Goal: Communication & Community: Answer question/provide support

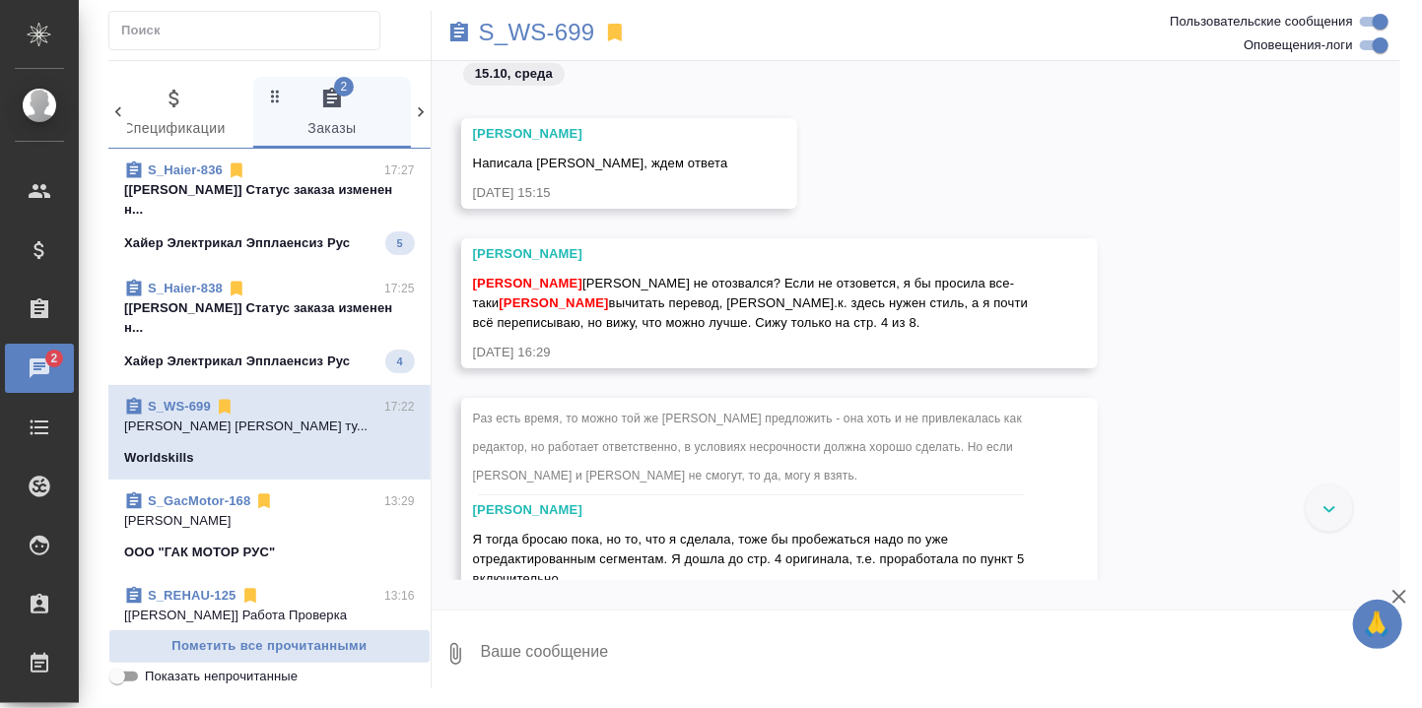
scroll to position [11692, 0]
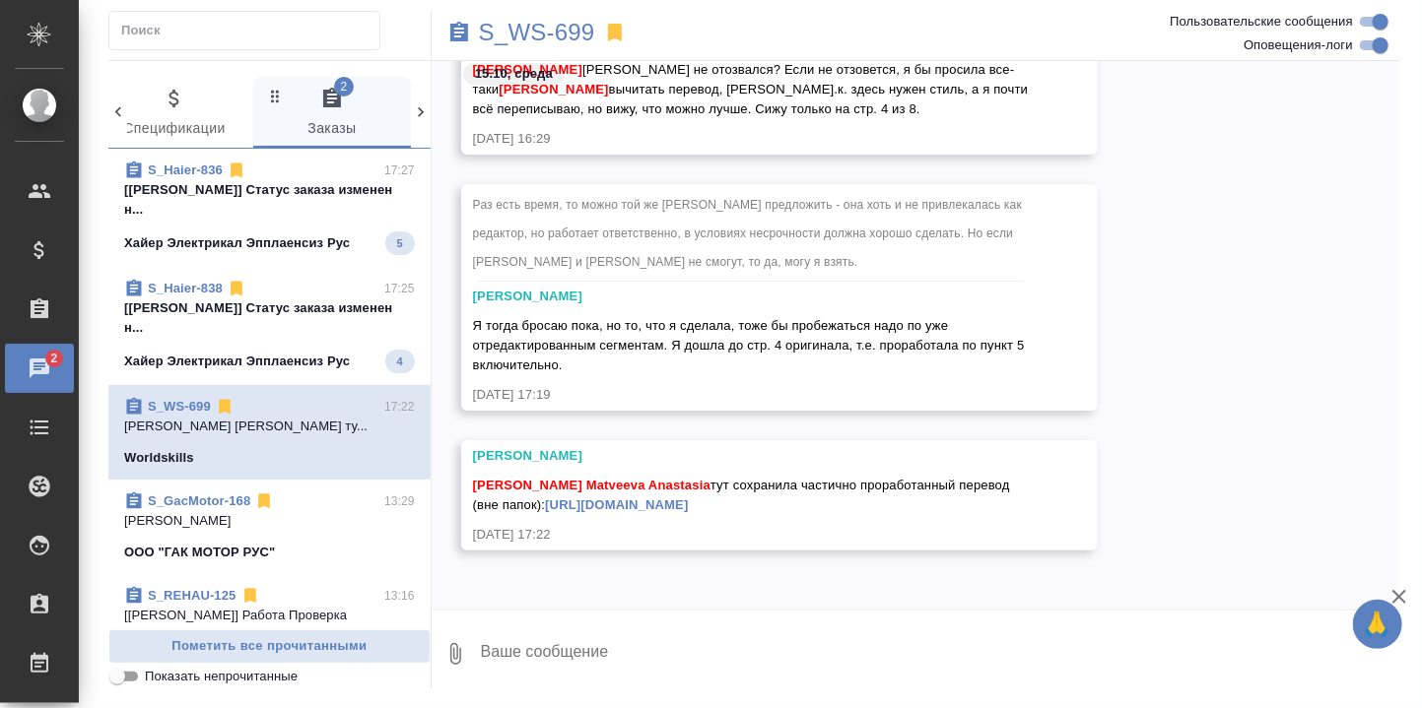
click at [575, 644] on textarea at bounding box center [939, 654] width 921 height 67
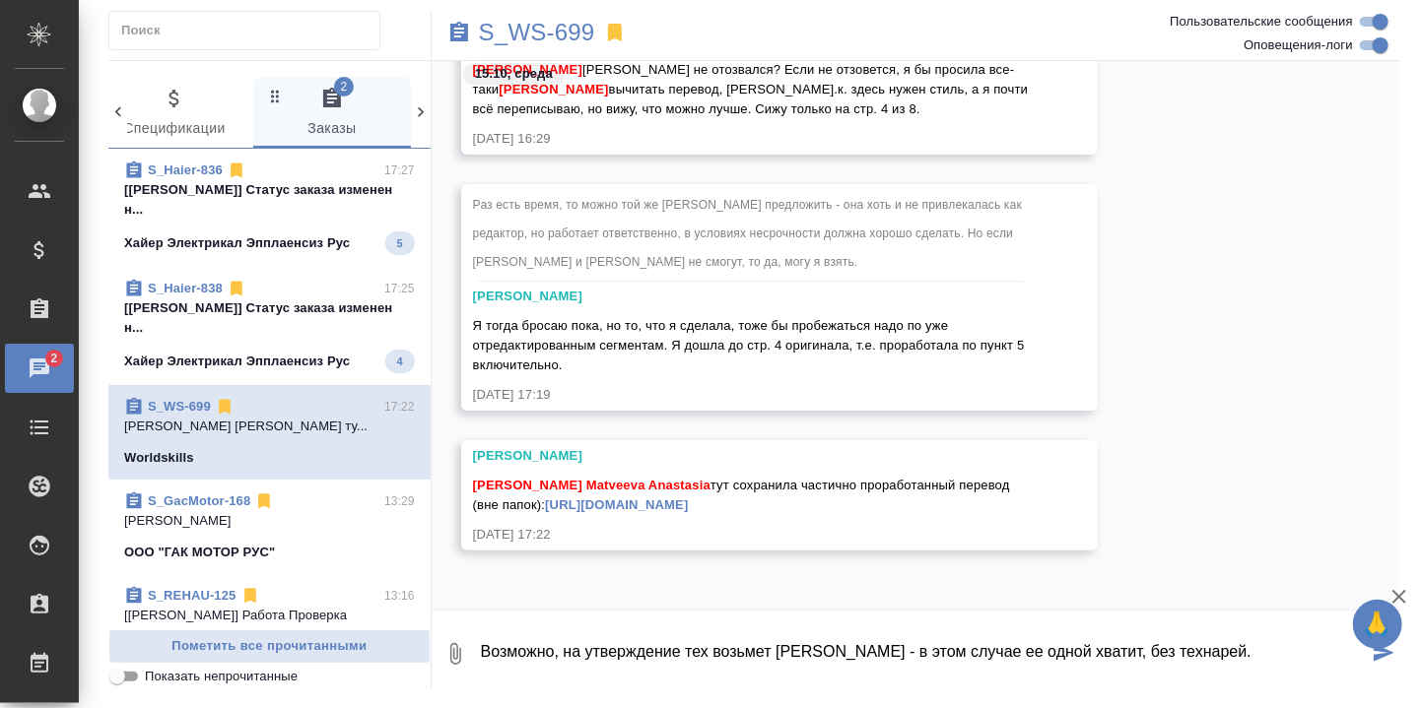
type textarea "Возможно, на утверждение тех возьмет Катя Канатаева - в этом случае ее одной хв…"
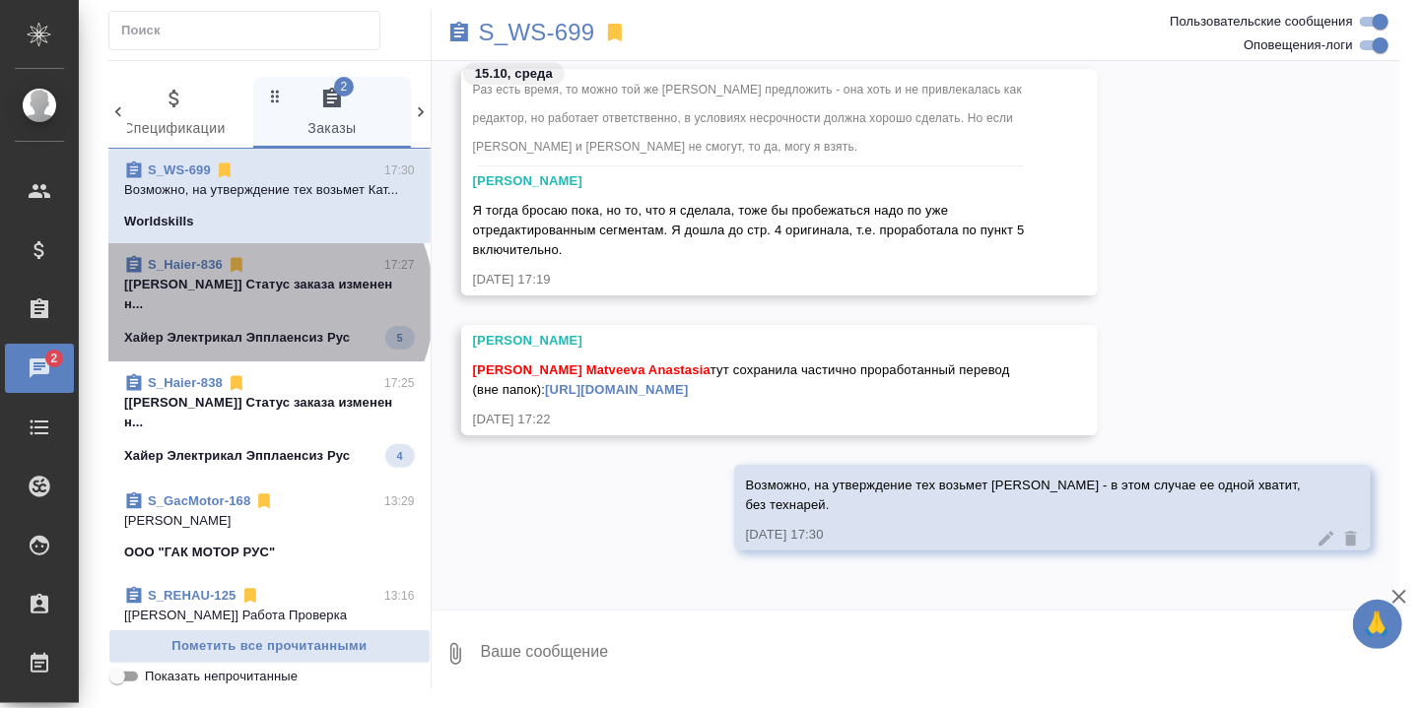
click at [265, 314] on p "[Усманова Ольга] Статус заказа изменен н..." at bounding box center [269, 294] width 291 height 39
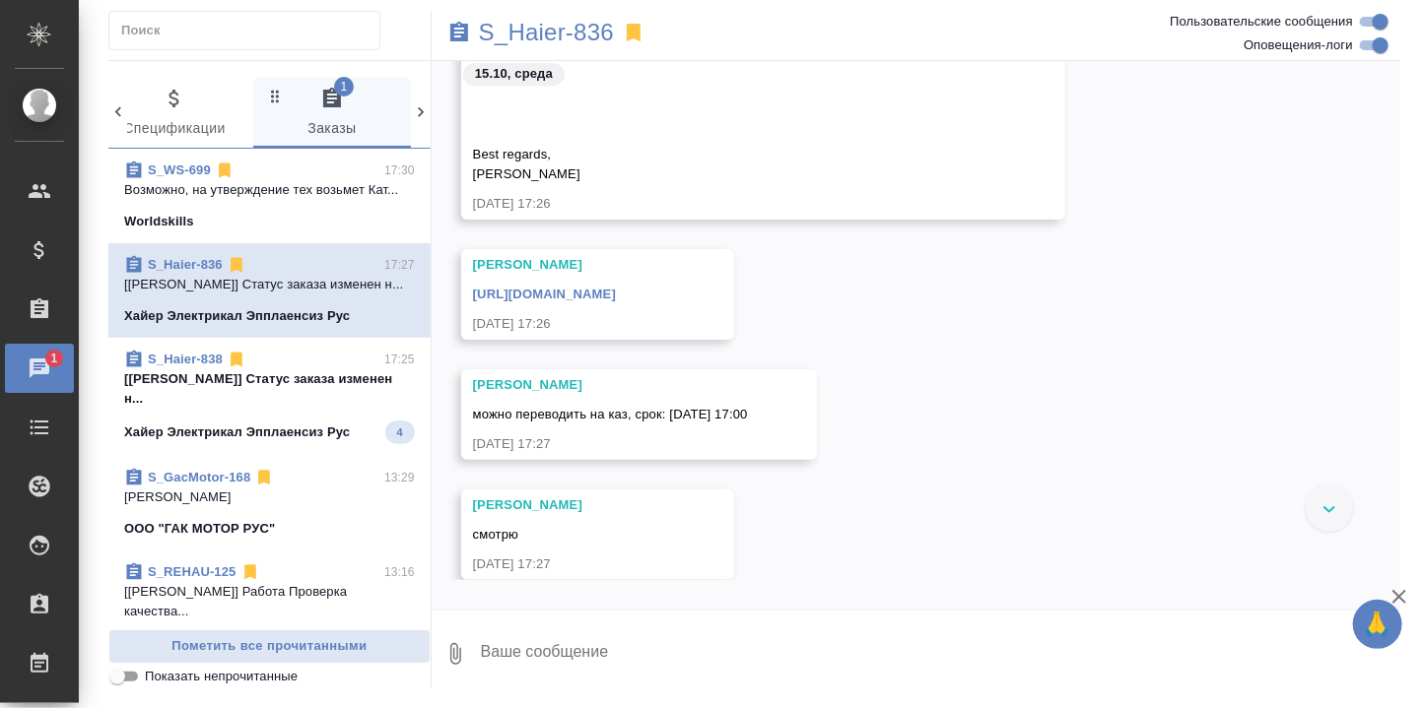
scroll to position [31259, 0]
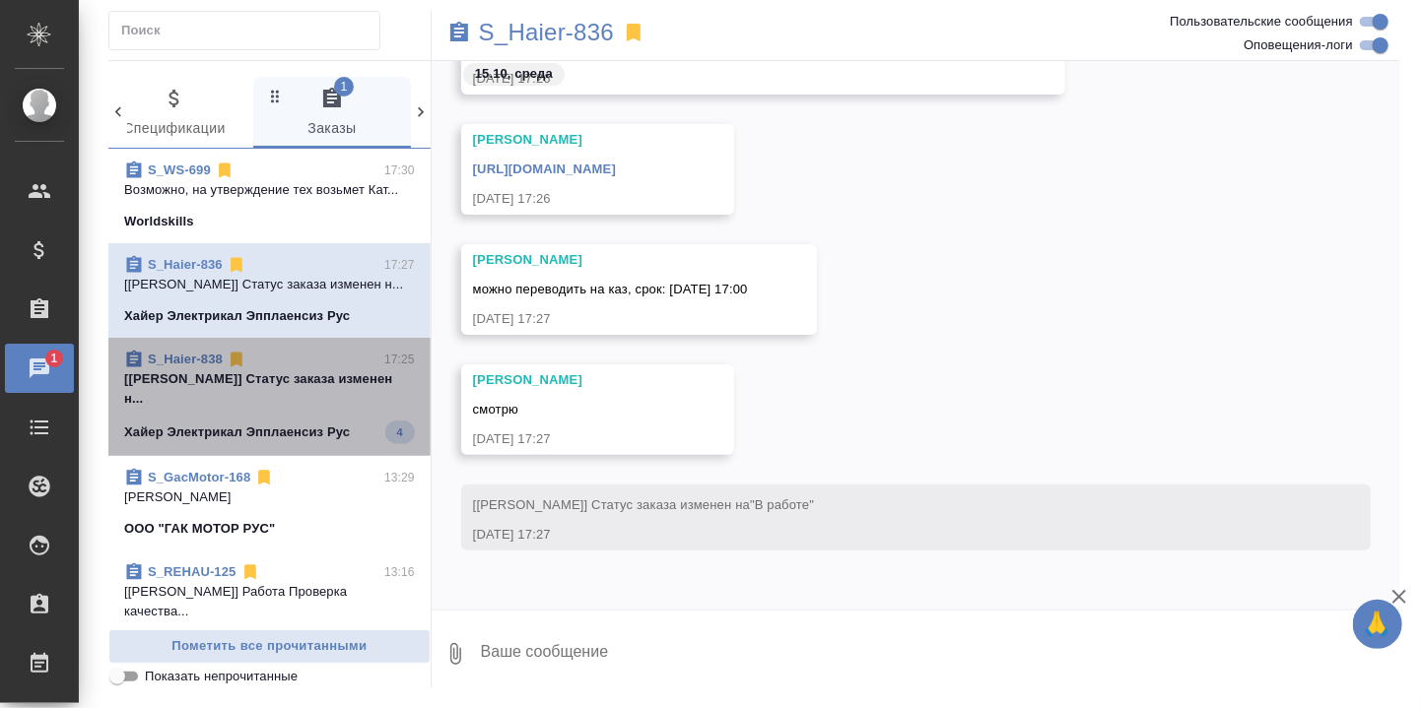
click at [316, 406] on p "[[PERSON_NAME]] Статус заказа изменен н..." at bounding box center [269, 388] width 291 height 39
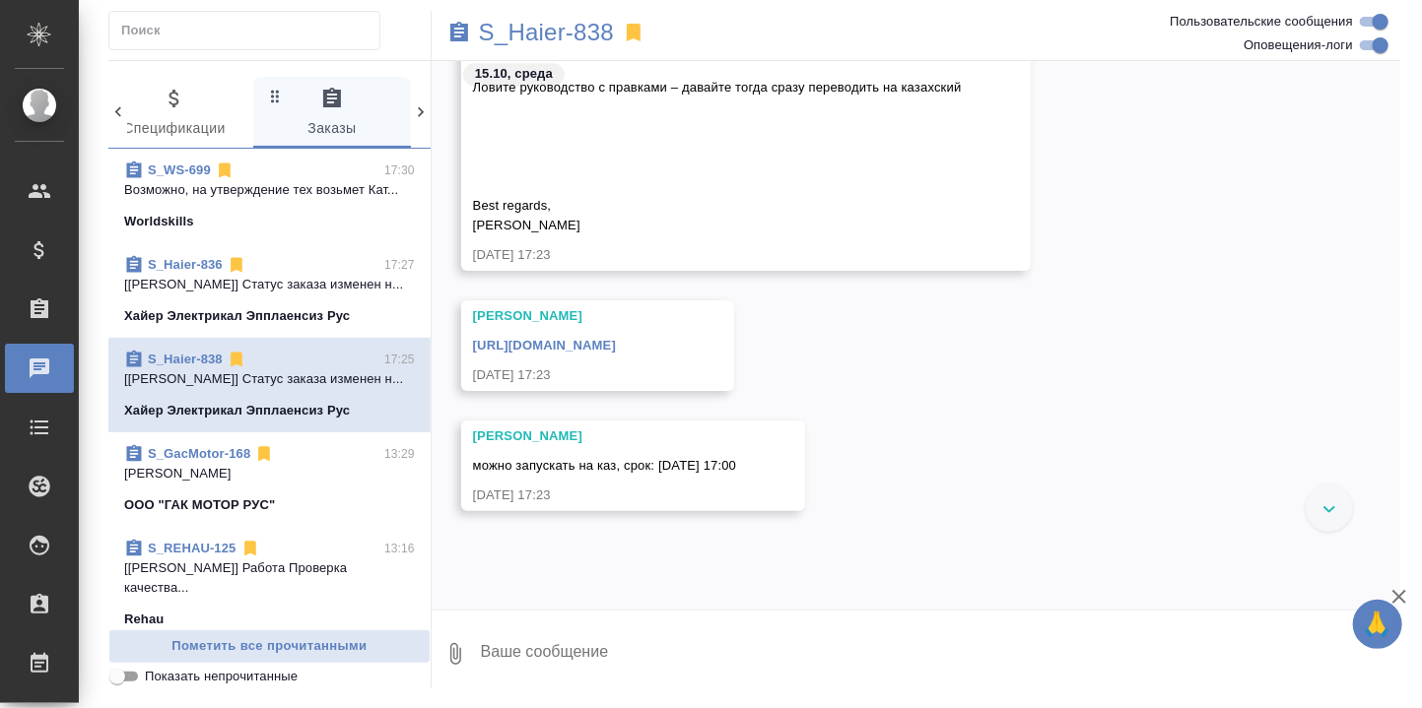
scroll to position [26911, 0]
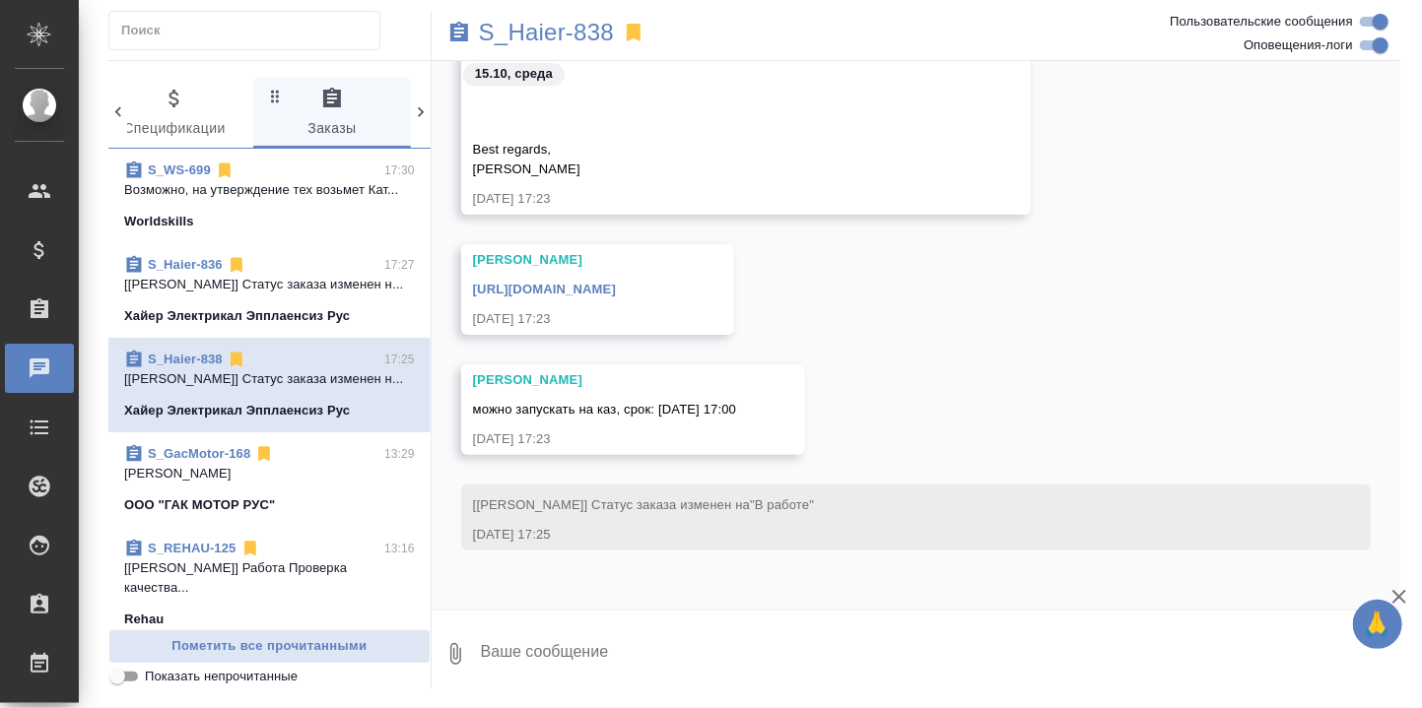
click at [612, 287] on link "https://drive.awatera.com/s/G9kkmy825GoWmoF" at bounding box center [544, 289] width 143 height 15
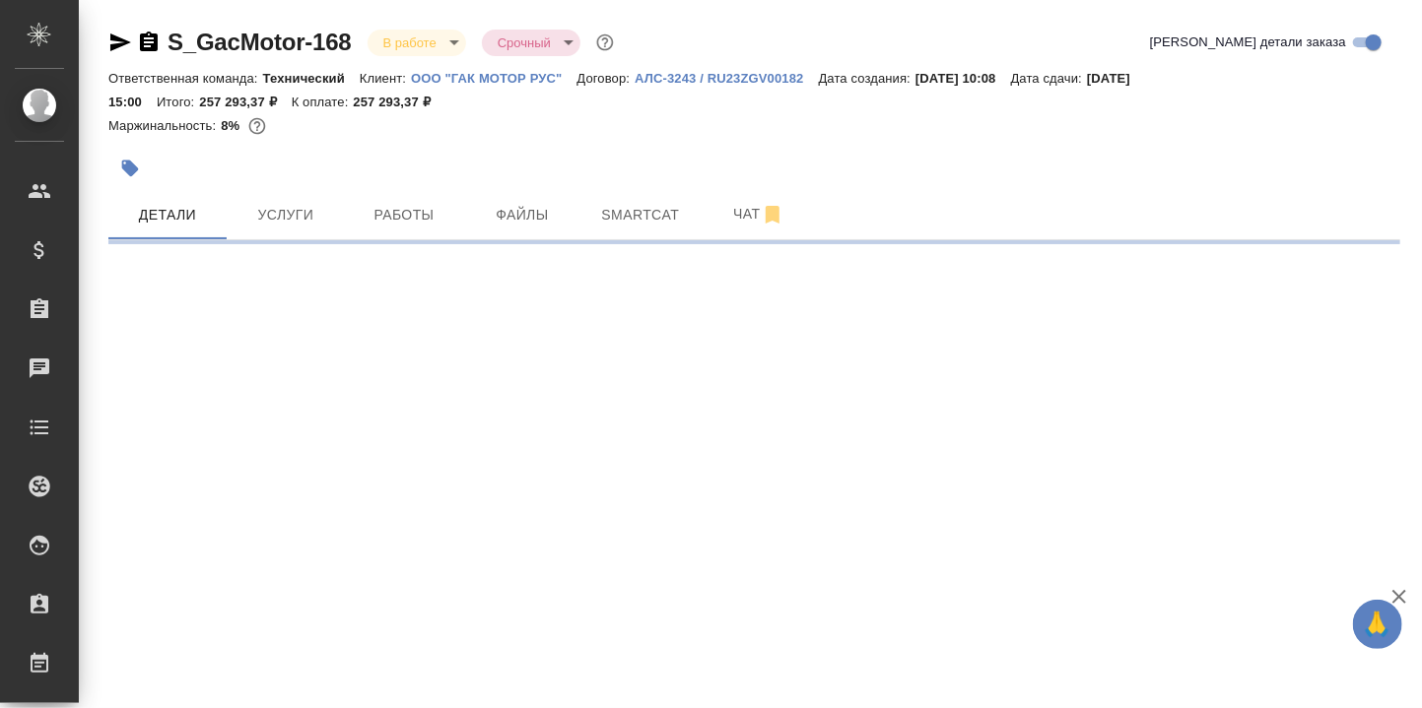
select select "RU"
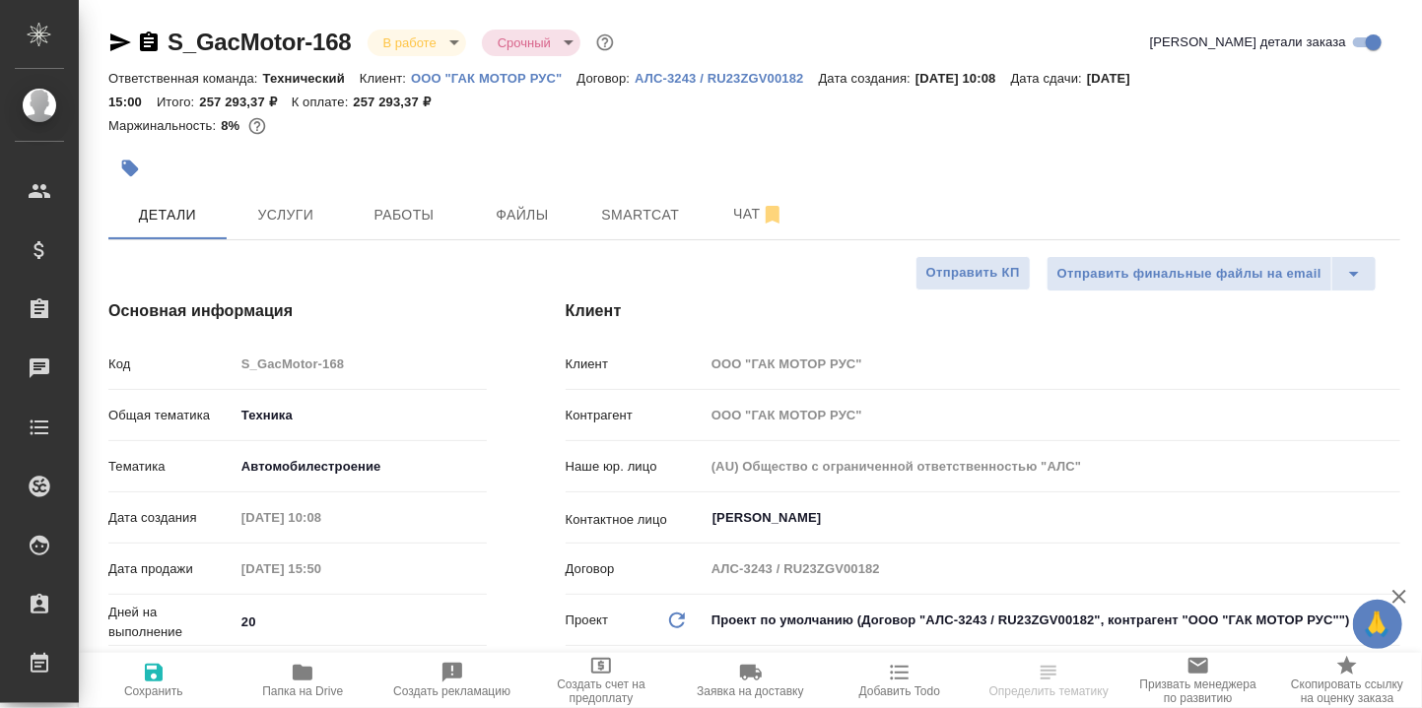
type textarea "x"
type input "Белякова Юлия"
type input "Сеитов Павел"
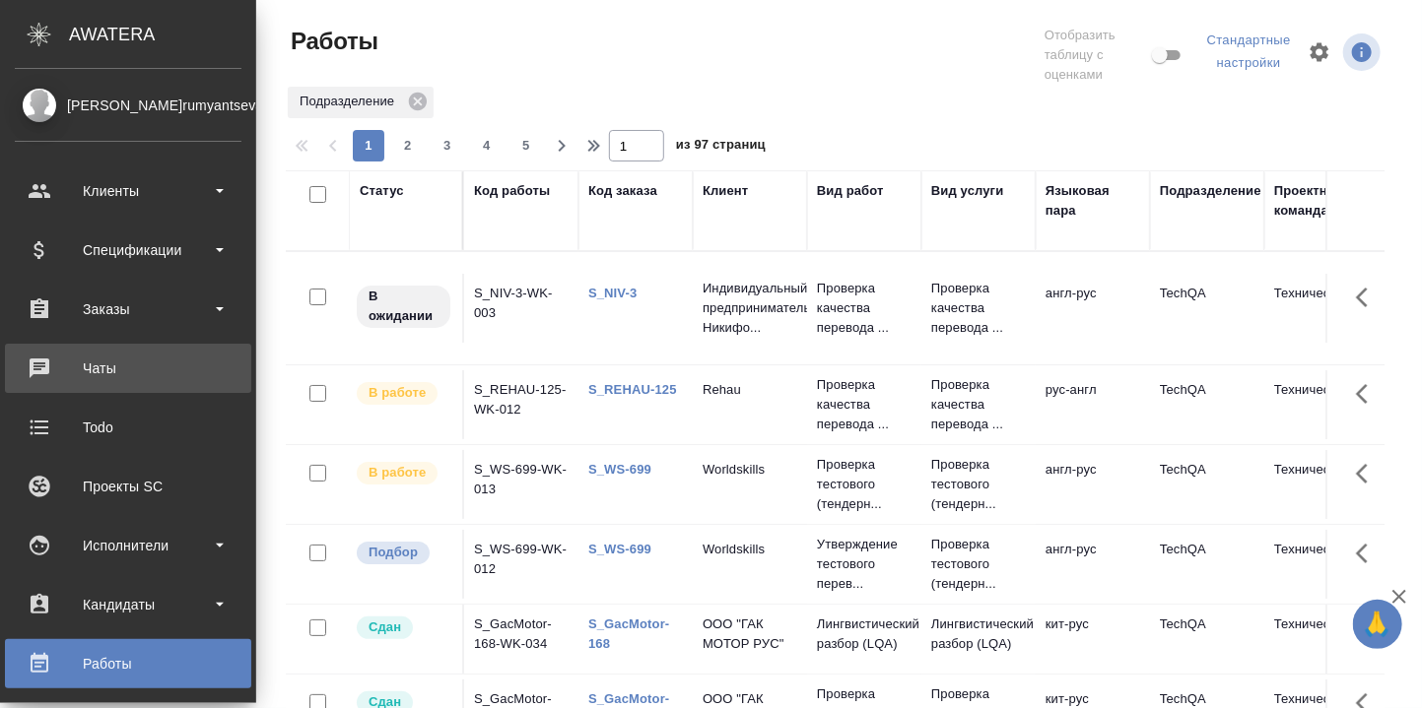
drag, startPoint x: 102, startPoint y: 363, endPoint x: 198, endPoint y: 390, distance: 99.5
click at [102, 363] on div "Чаты" at bounding box center [128, 369] width 227 height 30
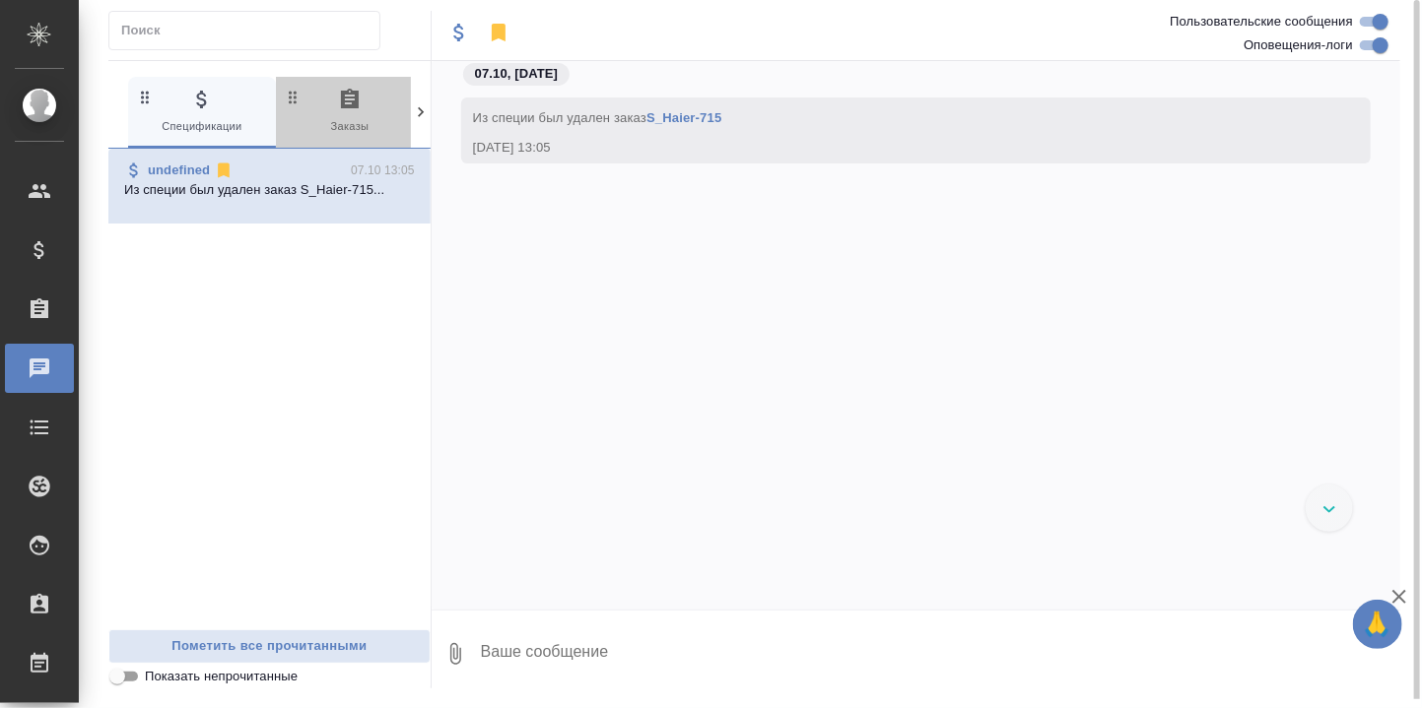
drag, startPoint x: 349, startPoint y: 94, endPoint x: 414, endPoint y: 129, distance: 74.1
click at [349, 94] on icon "button" at bounding box center [350, 99] width 18 height 20
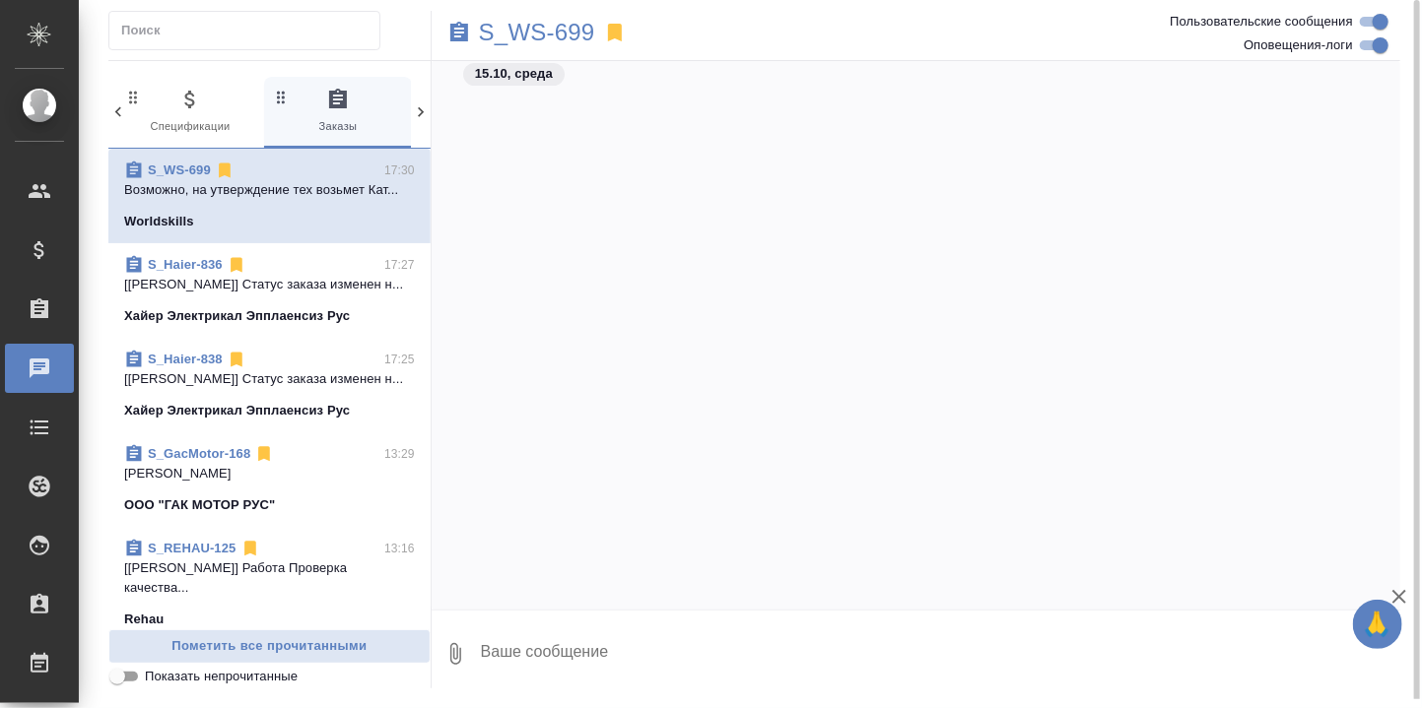
scroll to position [12114, 0]
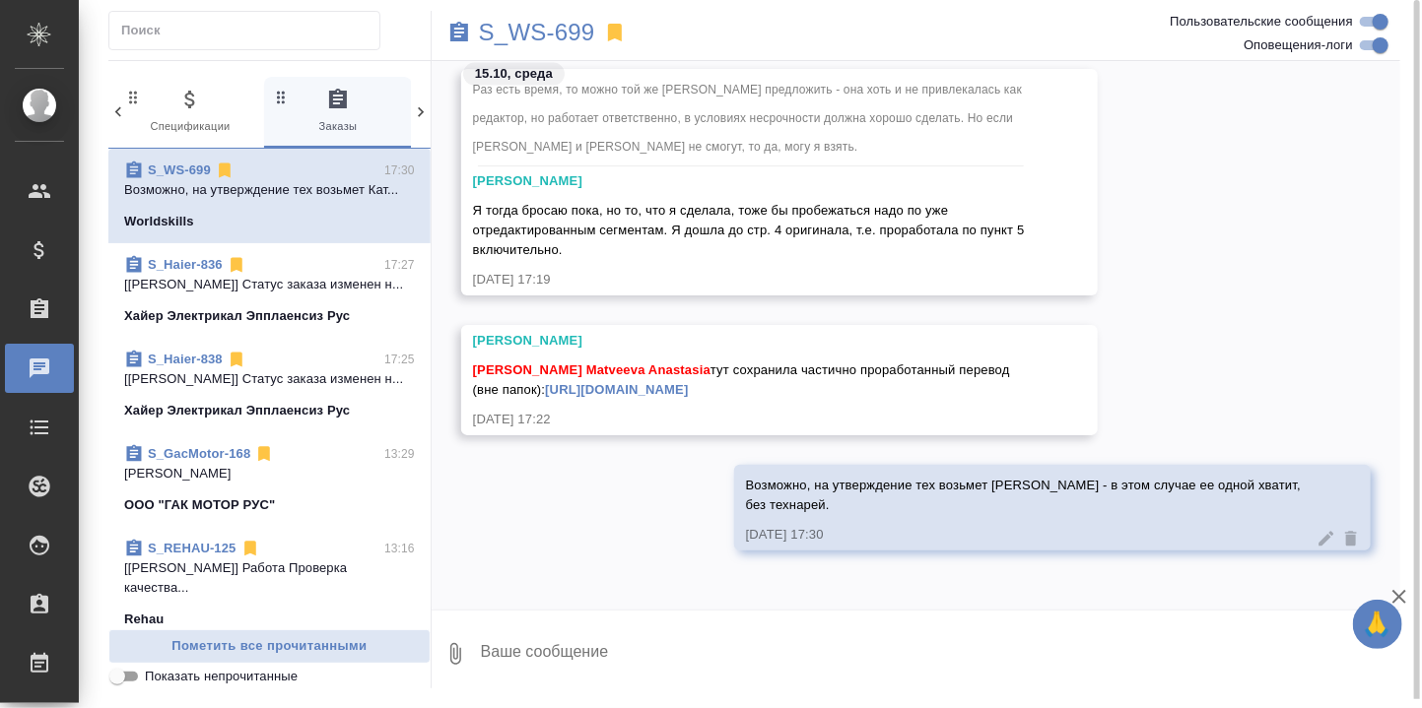
click at [244, 295] on p "[[PERSON_NAME]] Статус заказа изменен н..." at bounding box center [269, 285] width 291 height 20
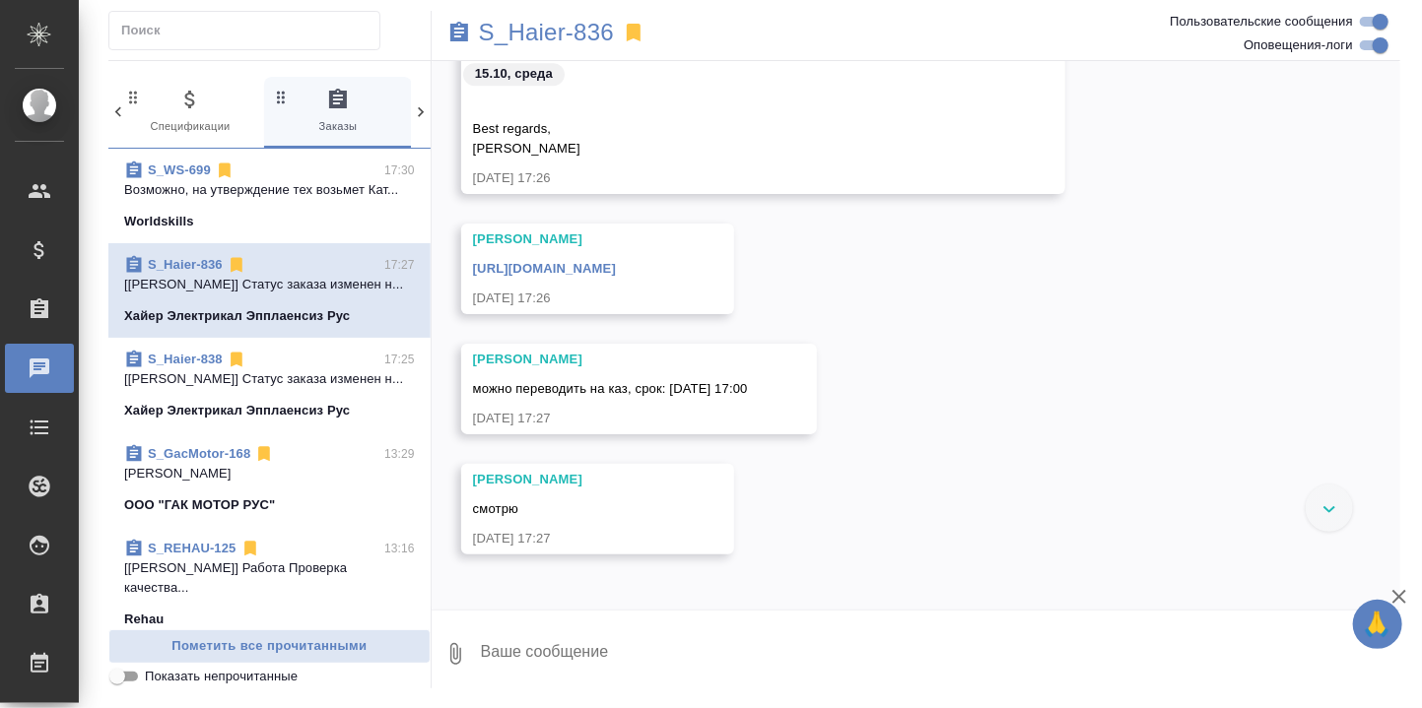
scroll to position [31147, 0]
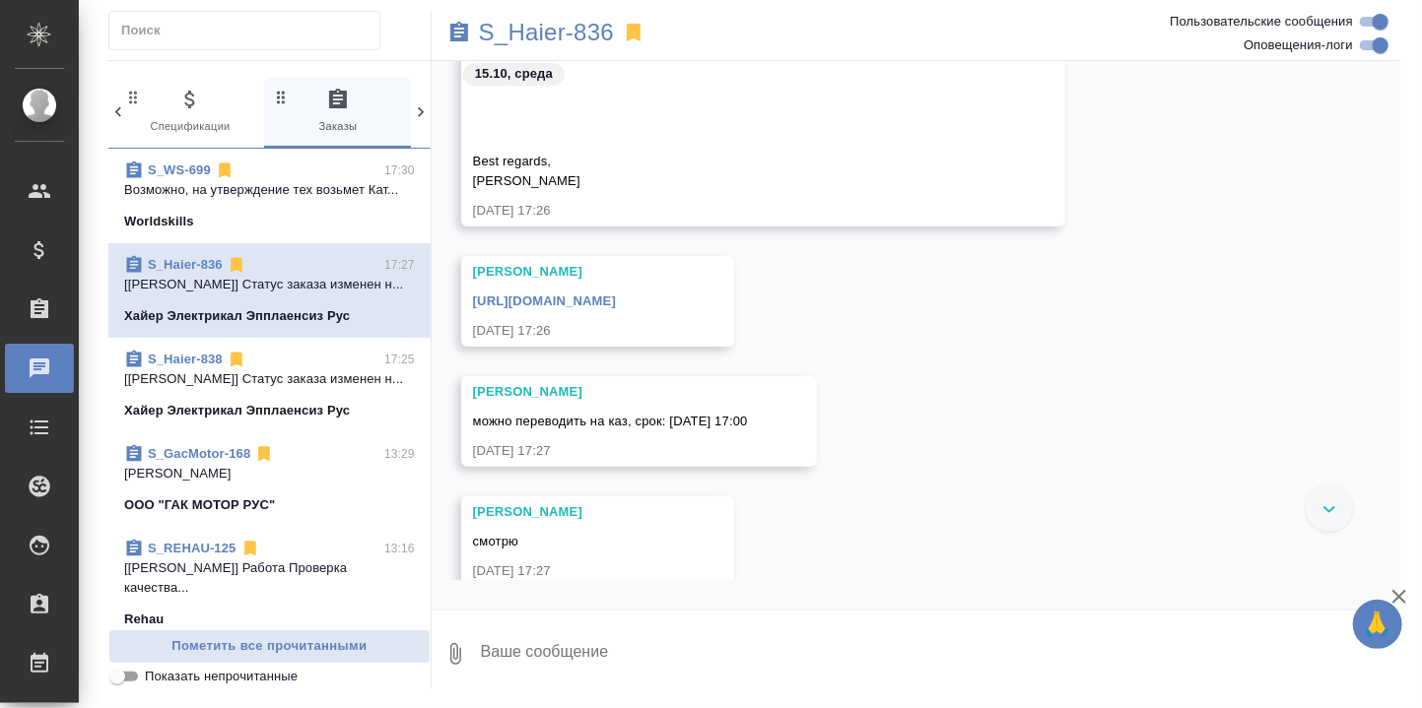
click at [616, 298] on link "[URL][DOMAIN_NAME]" at bounding box center [544, 301] width 143 height 15
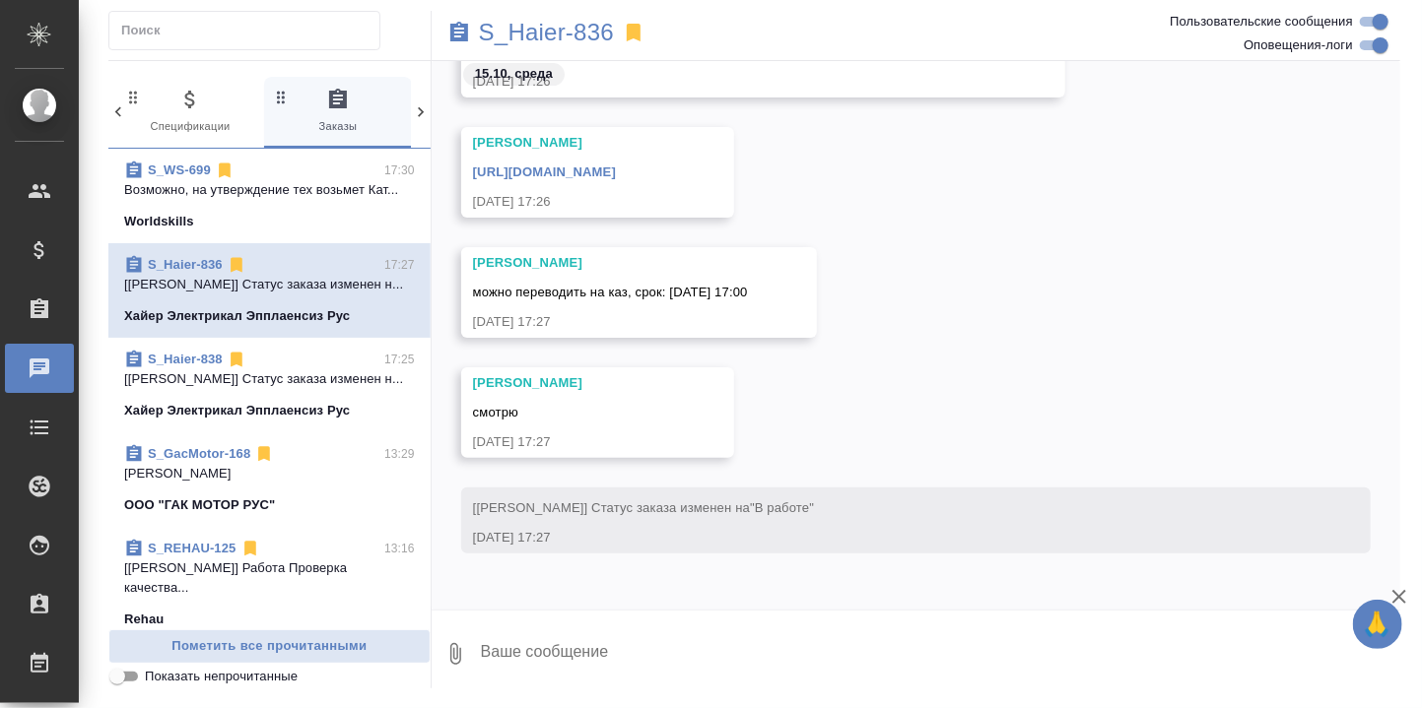
scroll to position [31278, 0]
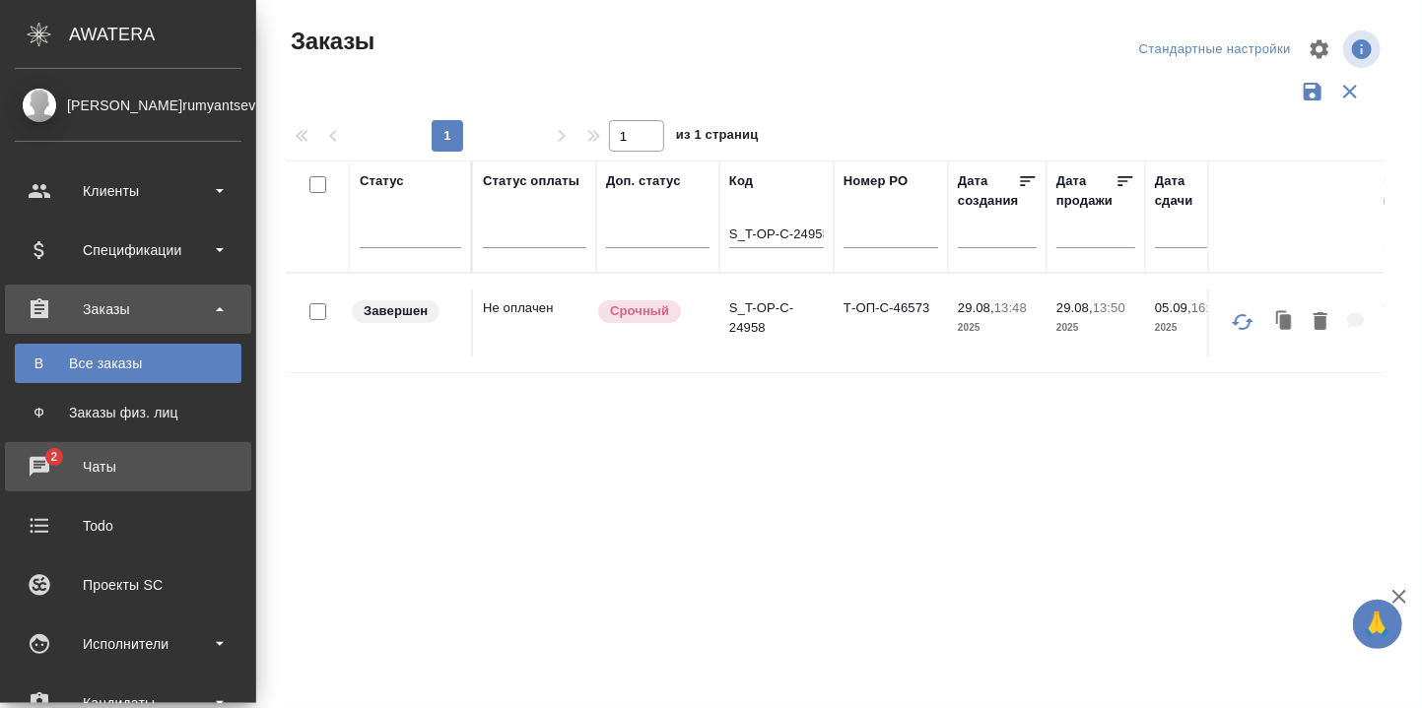
drag, startPoint x: 42, startPoint y: 466, endPoint x: 74, endPoint y: 473, distance: 32.3
click at [42, 465] on div "Чаты" at bounding box center [128, 467] width 227 height 30
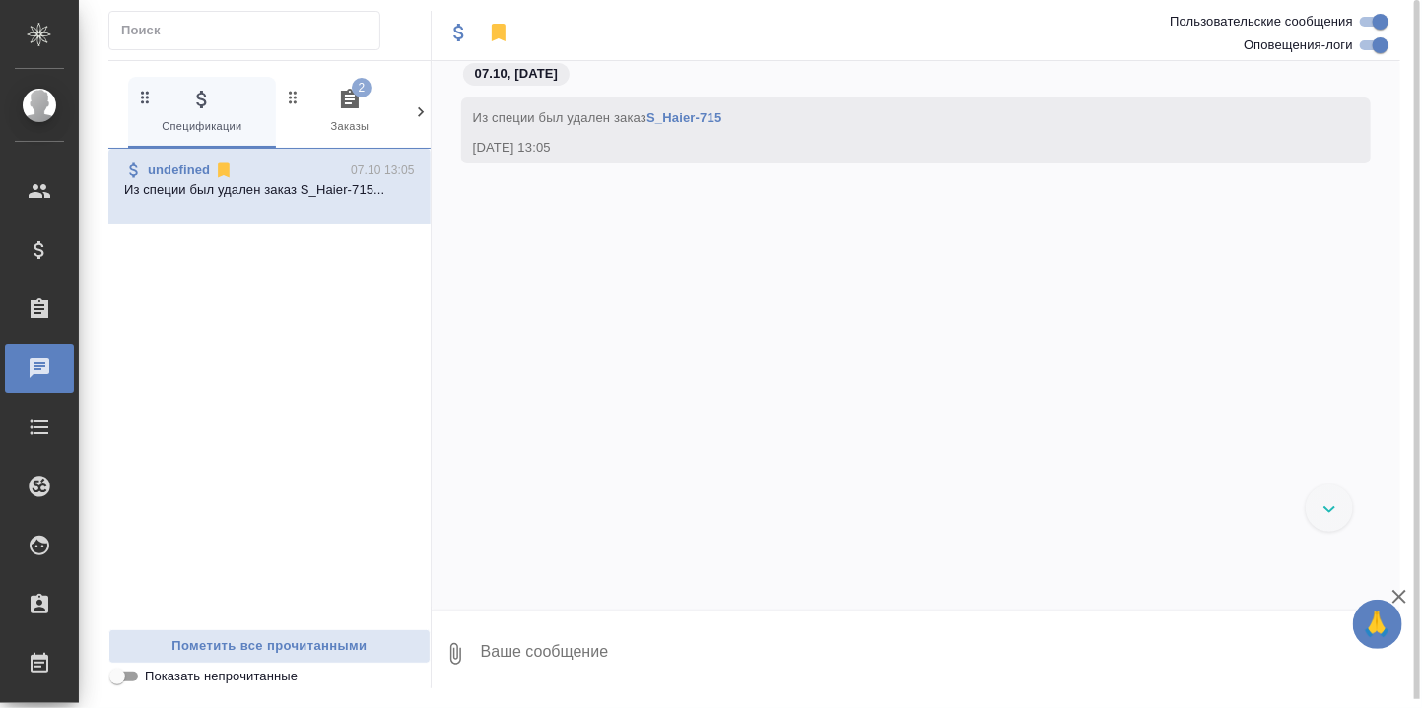
click at [347, 97] on icon "button" at bounding box center [350, 99] width 18 height 20
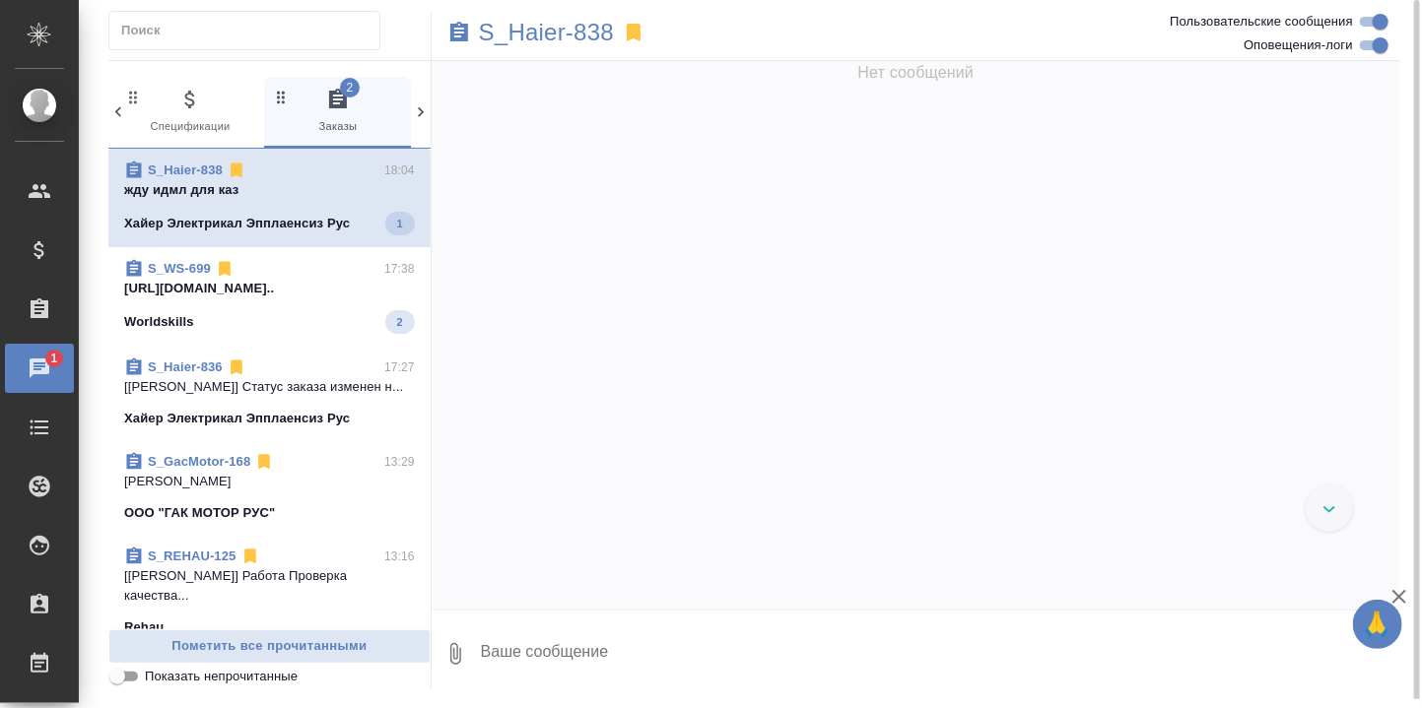
scroll to position [27091, 0]
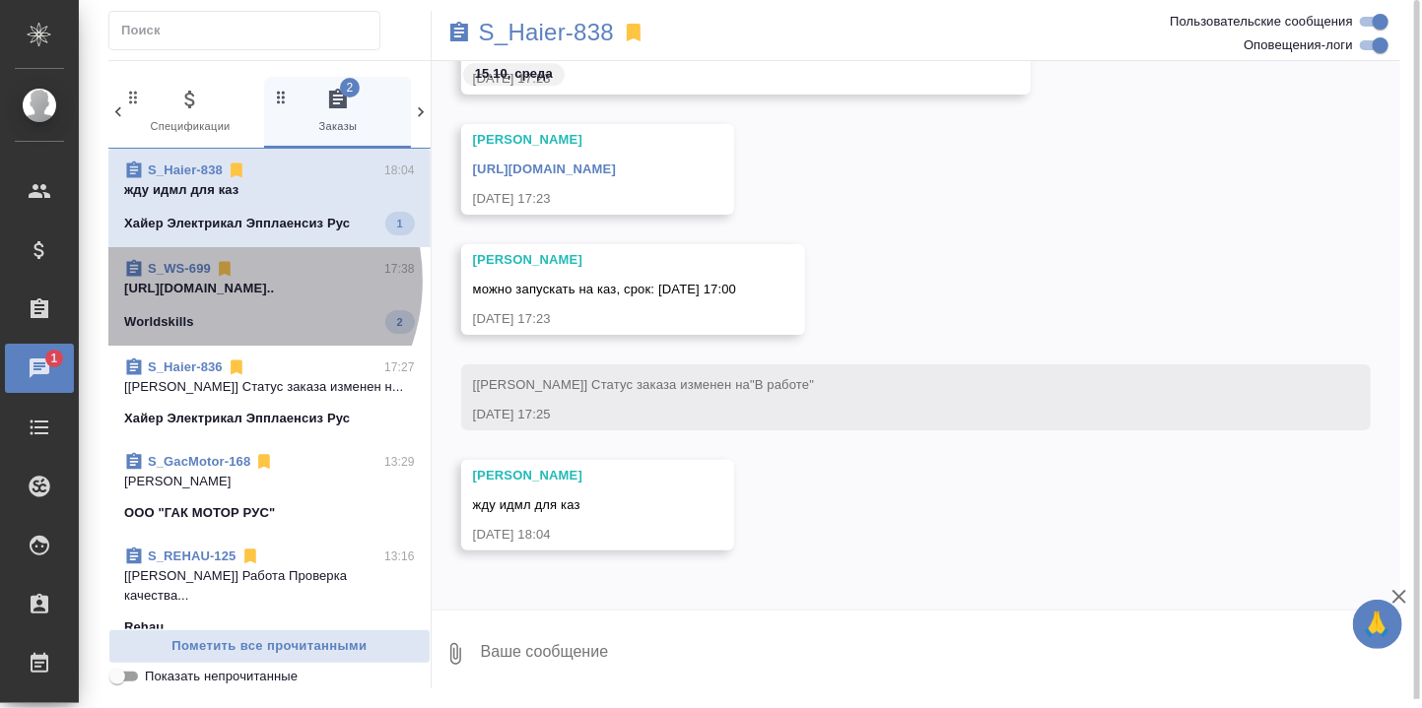
click at [223, 280] on p "https://drive.awatera.com/apps/files/?di..." at bounding box center [269, 289] width 291 height 20
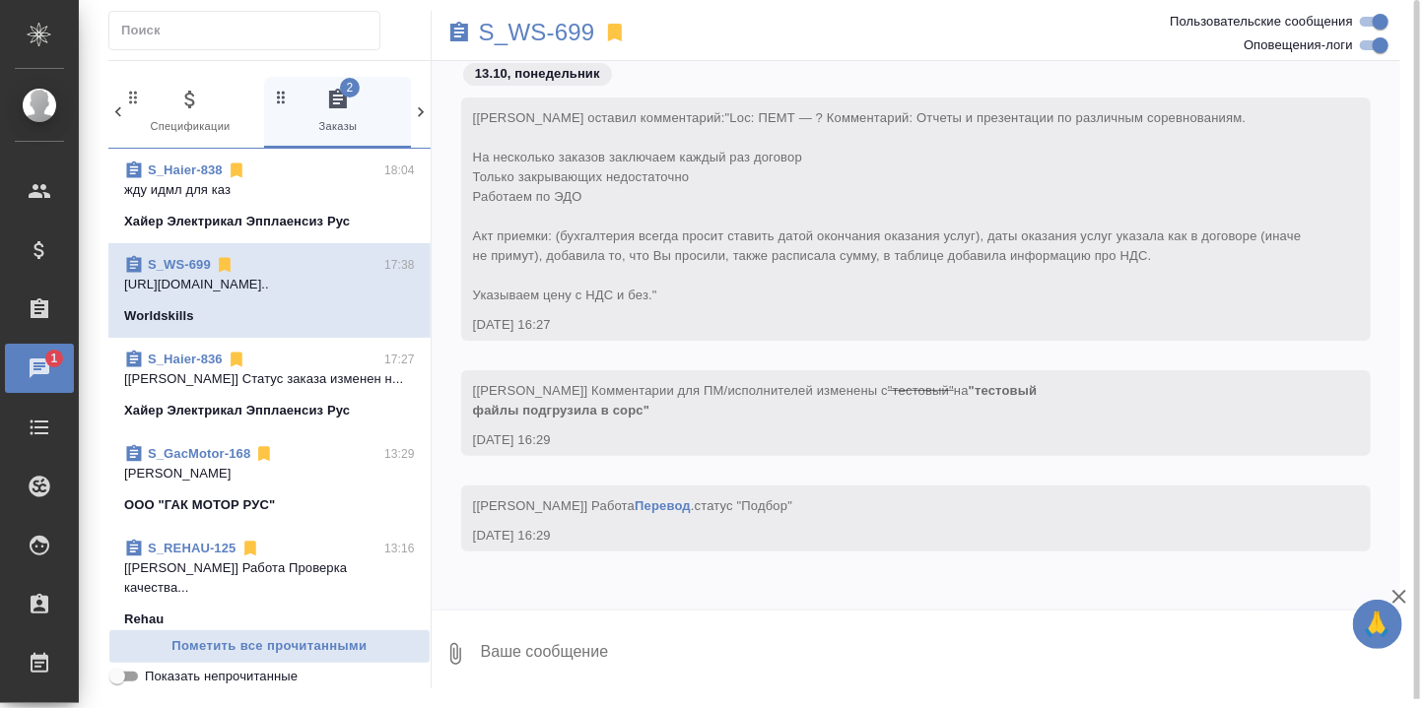
scroll to position [12432, 0]
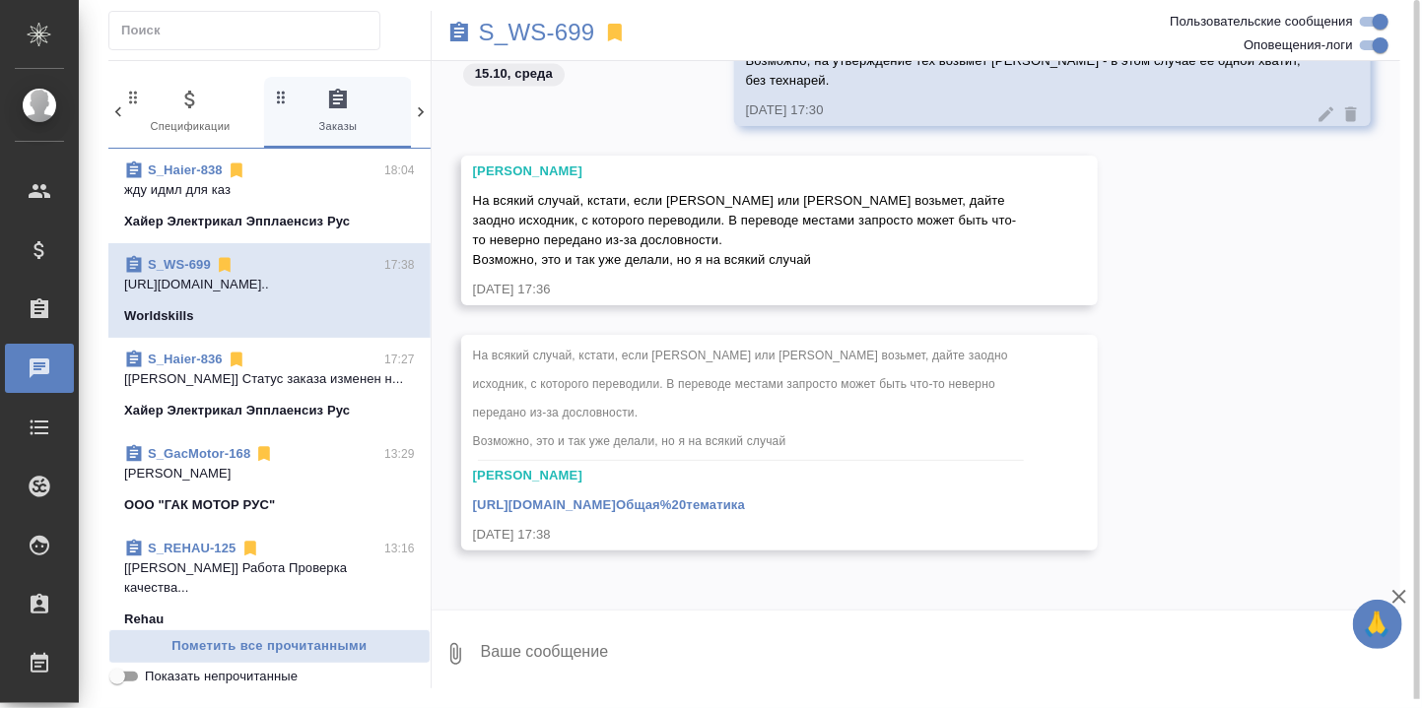
click at [578, 657] on textarea at bounding box center [939, 654] width 921 height 67
click at [510, 33] on p "S_WS-699" at bounding box center [537, 33] width 116 height 20
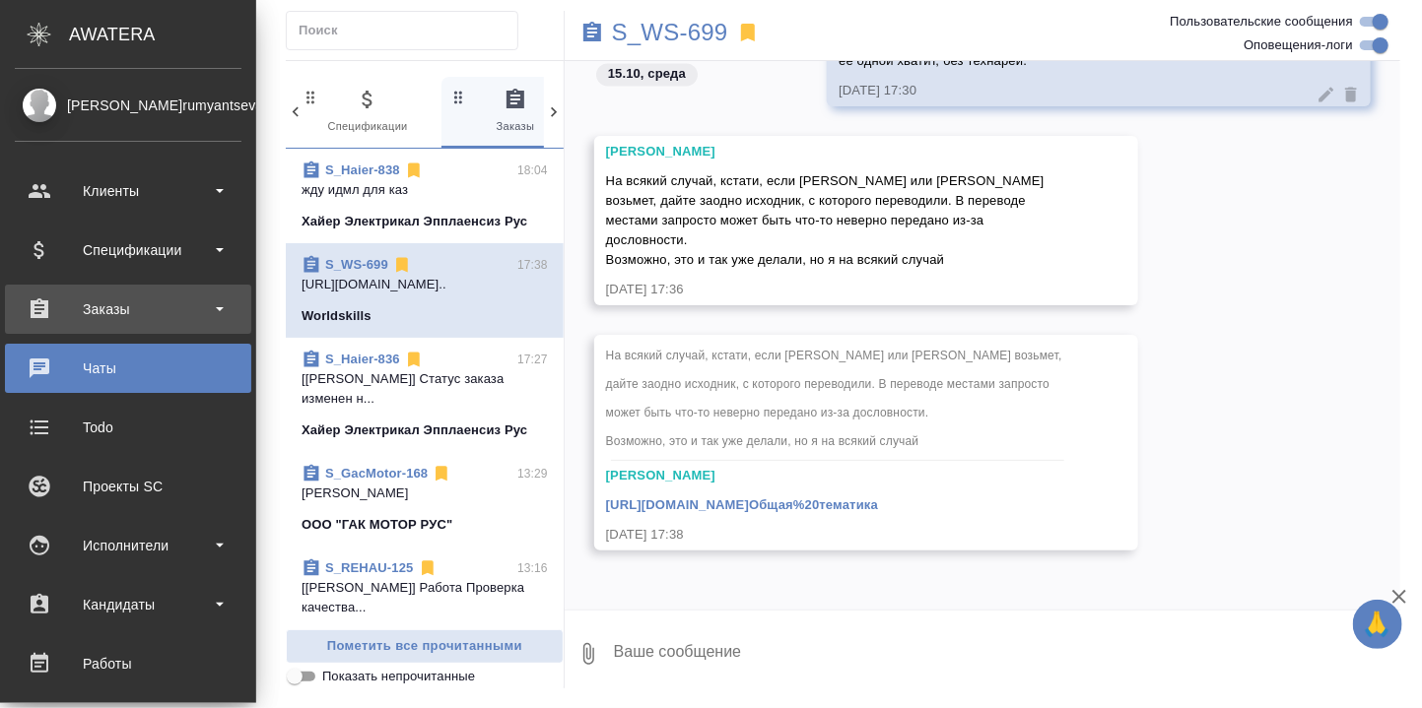
click at [116, 309] on div "Заказы" at bounding box center [128, 310] width 227 height 30
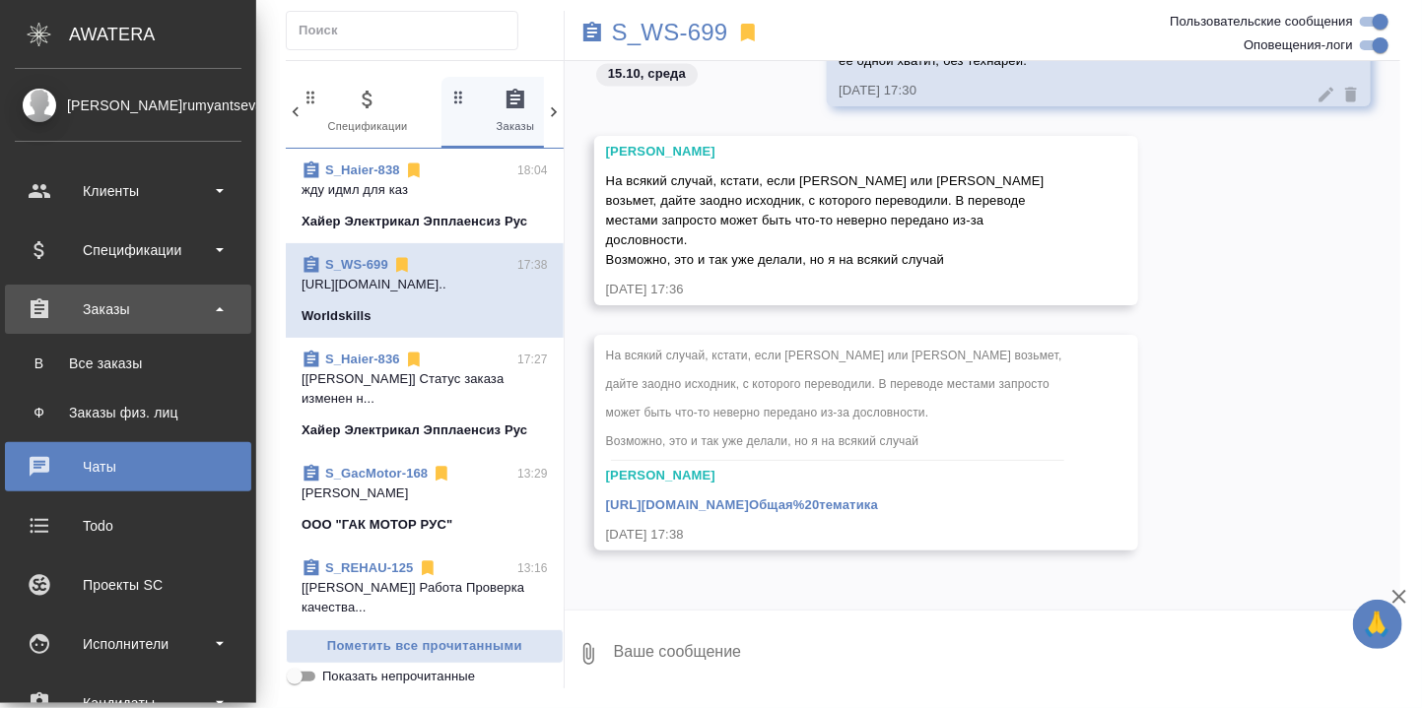
click at [105, 309] on div "Заказы" at bounding box center [128, 310] width 227 height 30
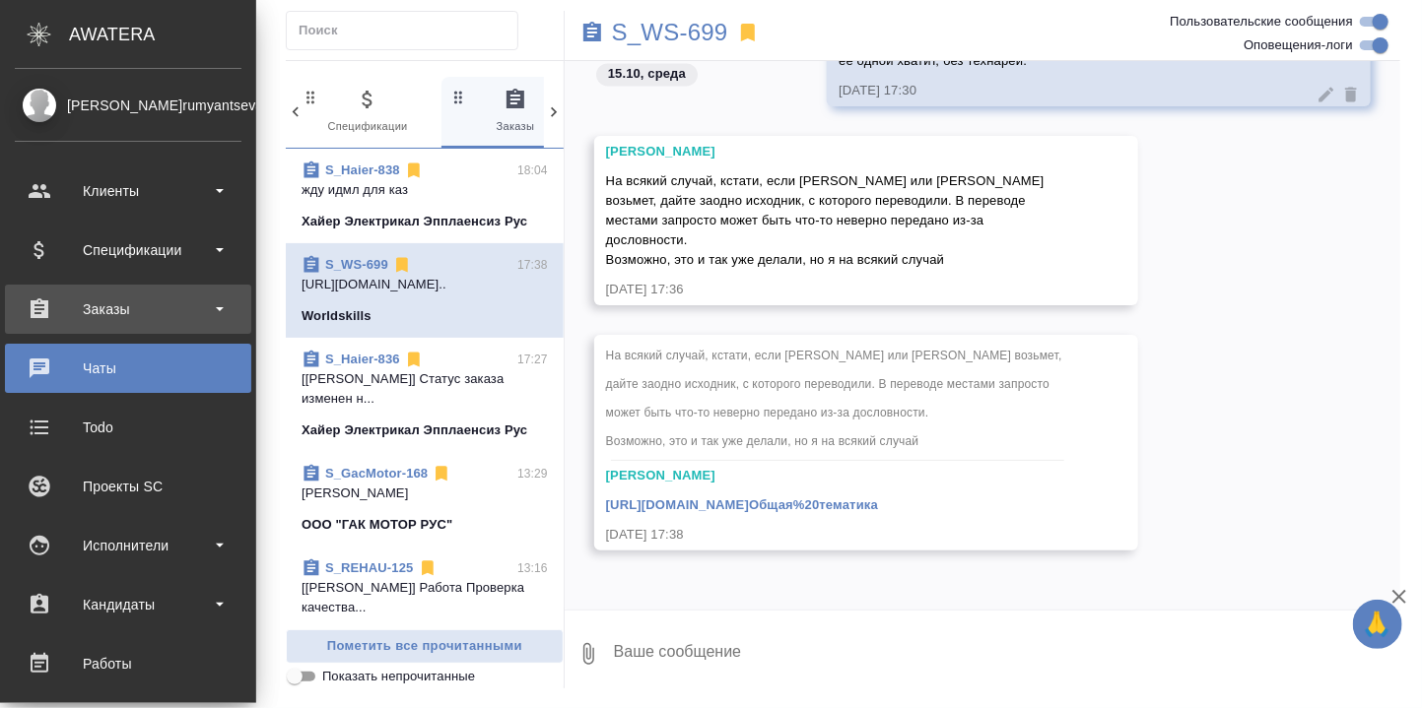
click at [109, 314] on div "Заказы" at bounding box center [128, 310] width 227 height 30
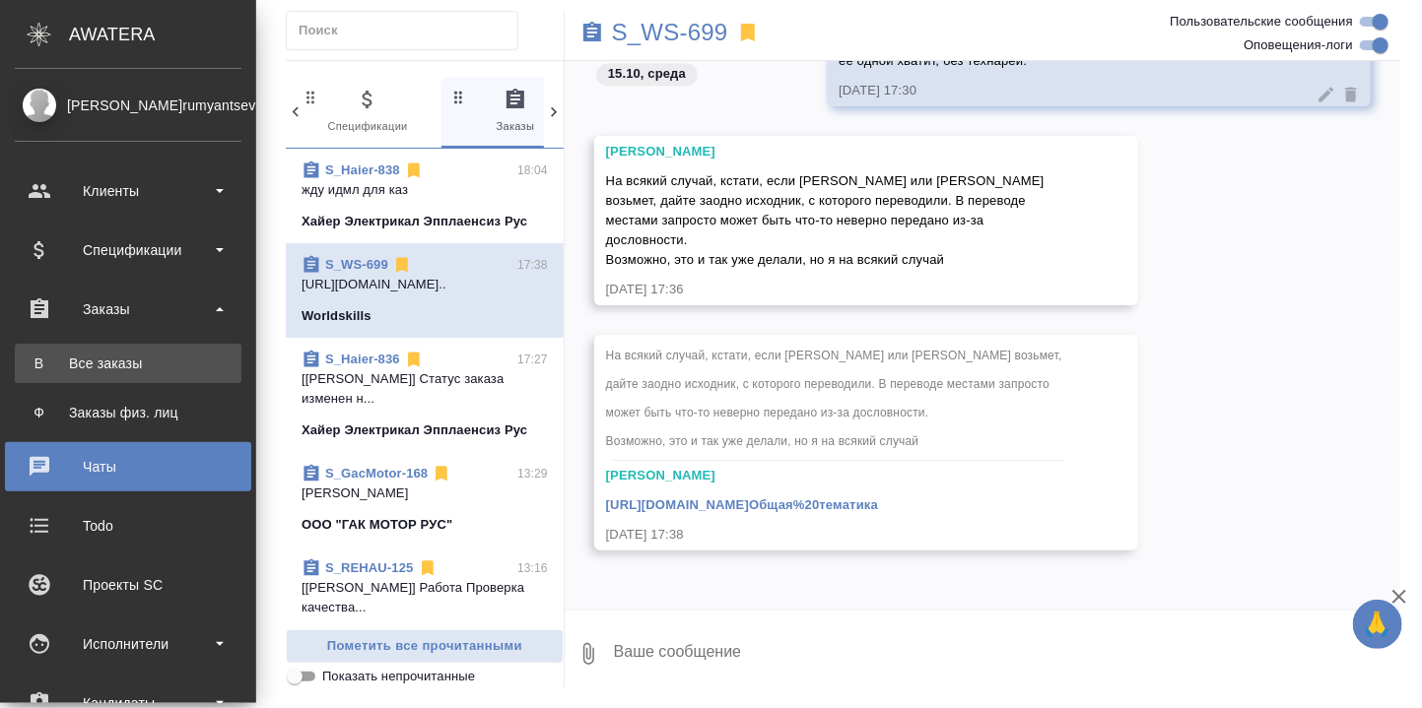
click at [118, 360] on div "Все заказы" at bounding box center [128, 364] width 207 height 20
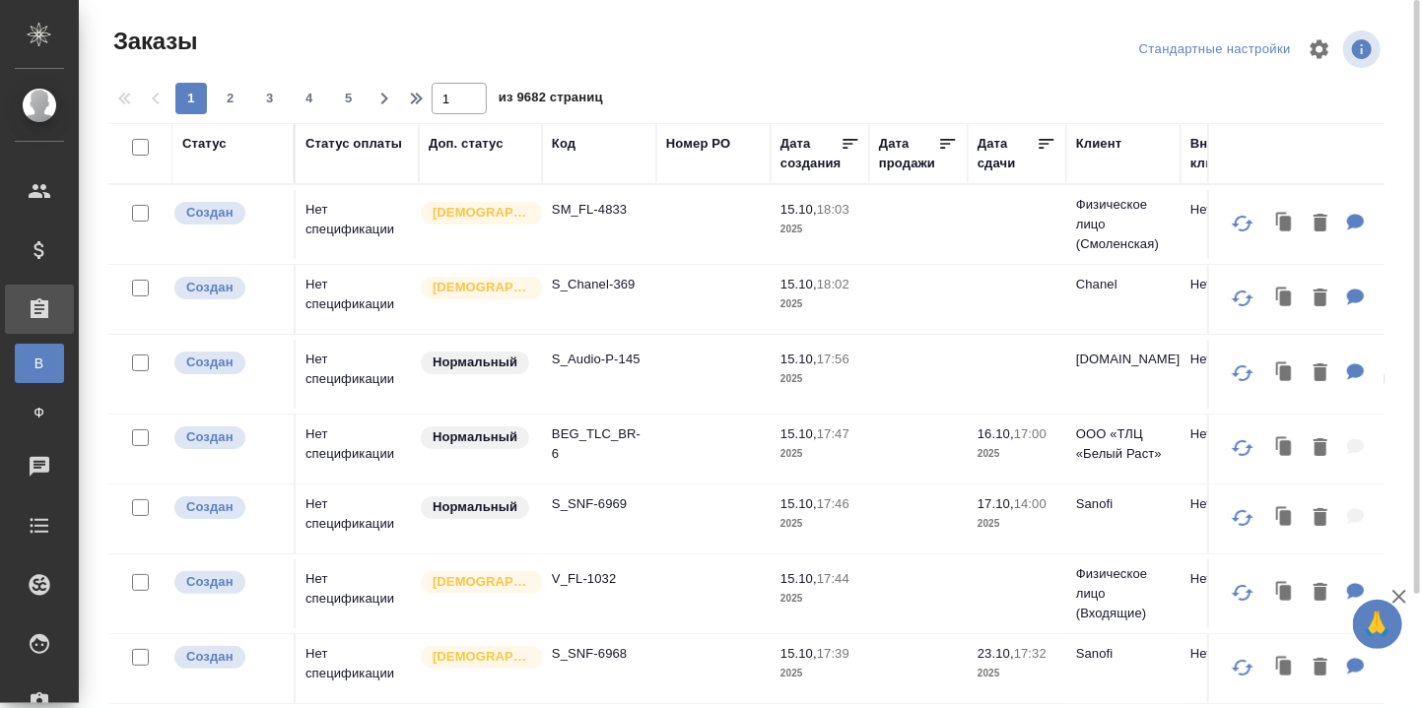
drag, startPoint x: 561, startPoint y: 144, endPoint x: 568, endPoint y: 190, distance: 47.0
click at [561, 144] on div "Код" at bounding box center [564, 144] width 24 height 20
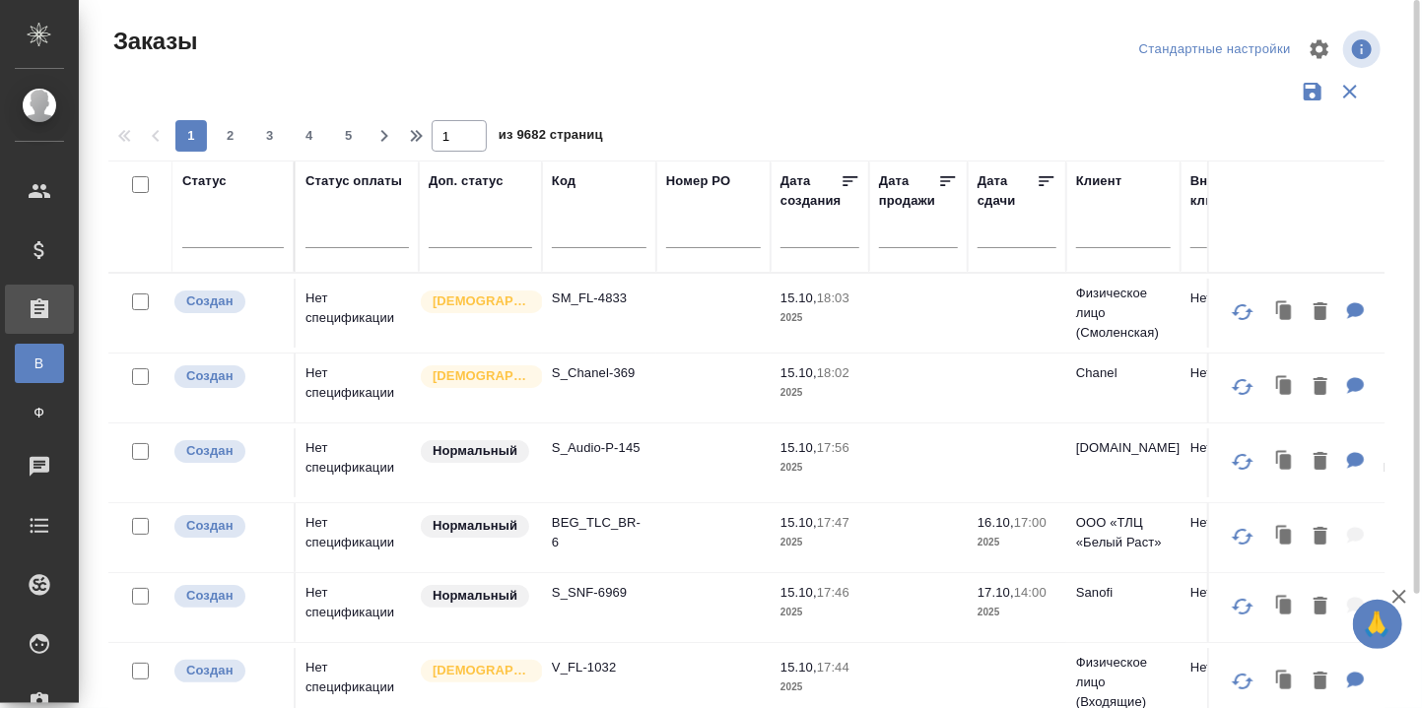
click at [563, 240] on input "text" at bounding box center [599, 236] width 95 height 25
paste input "S_T-OP-C-24958"
type input "S_T-OP-C-24958"
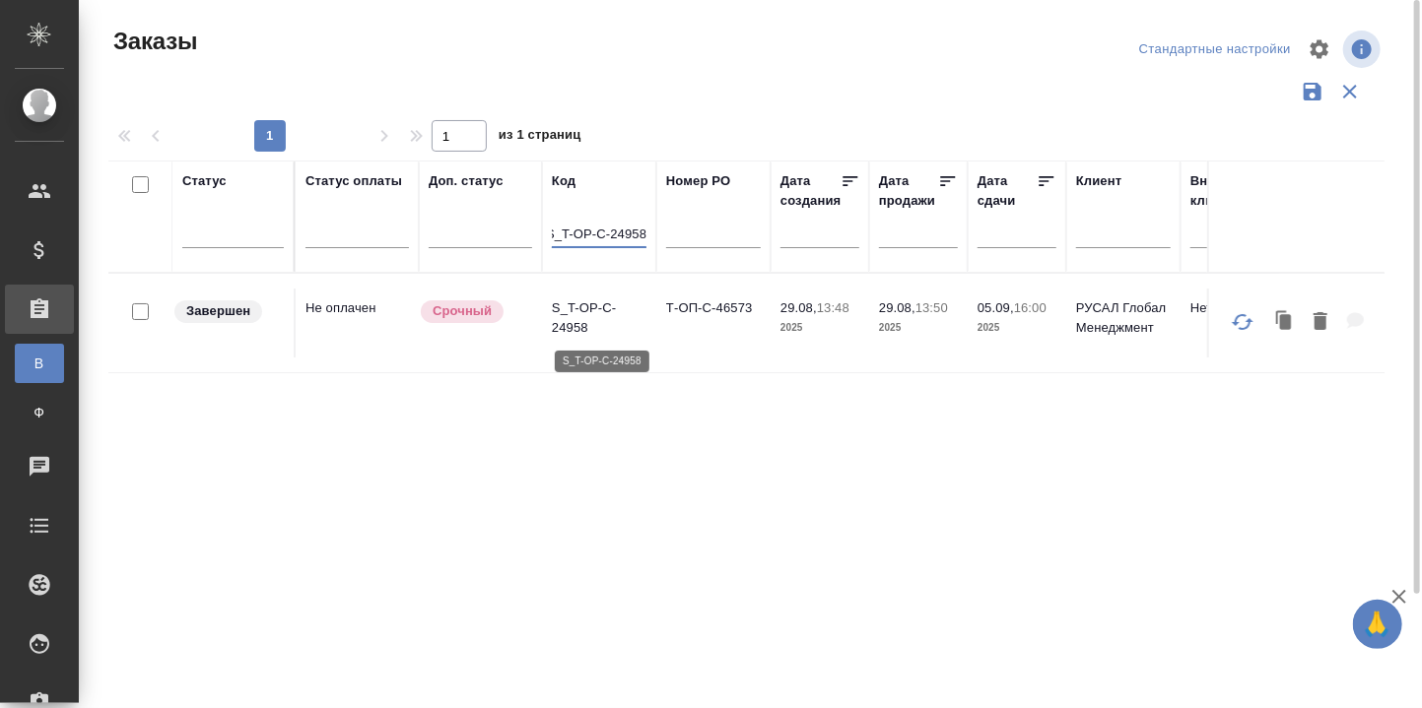
click at [585, 304] on p "S_T-OP-C-24958" at bounding box center [599, 318] width 95 height 39
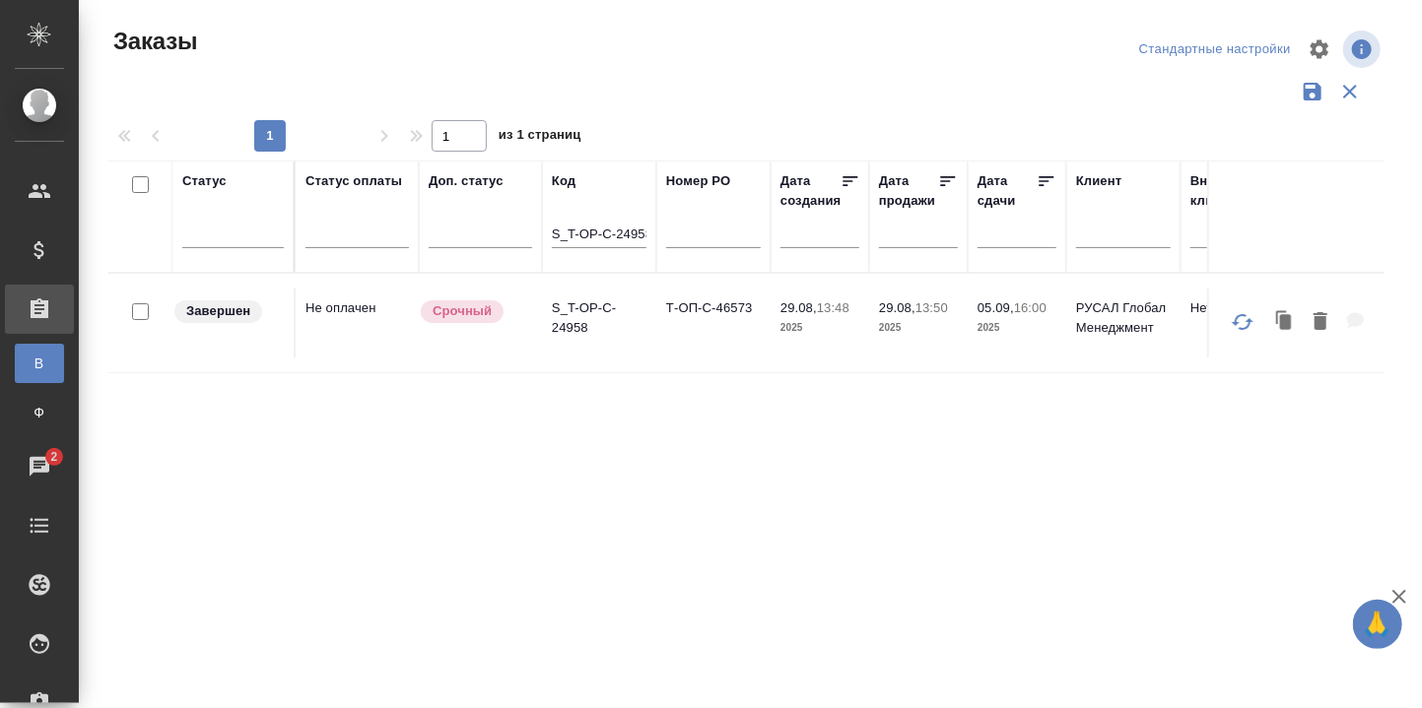
drag, startPoint x: 550, startPoint y: 233, endPoint x: 588, endPoint y: 232, distance: 38.5
click at [588, 232] on th "Код S_T-OP-C-24958" at bounding box center [599, 217] width 114 height 112
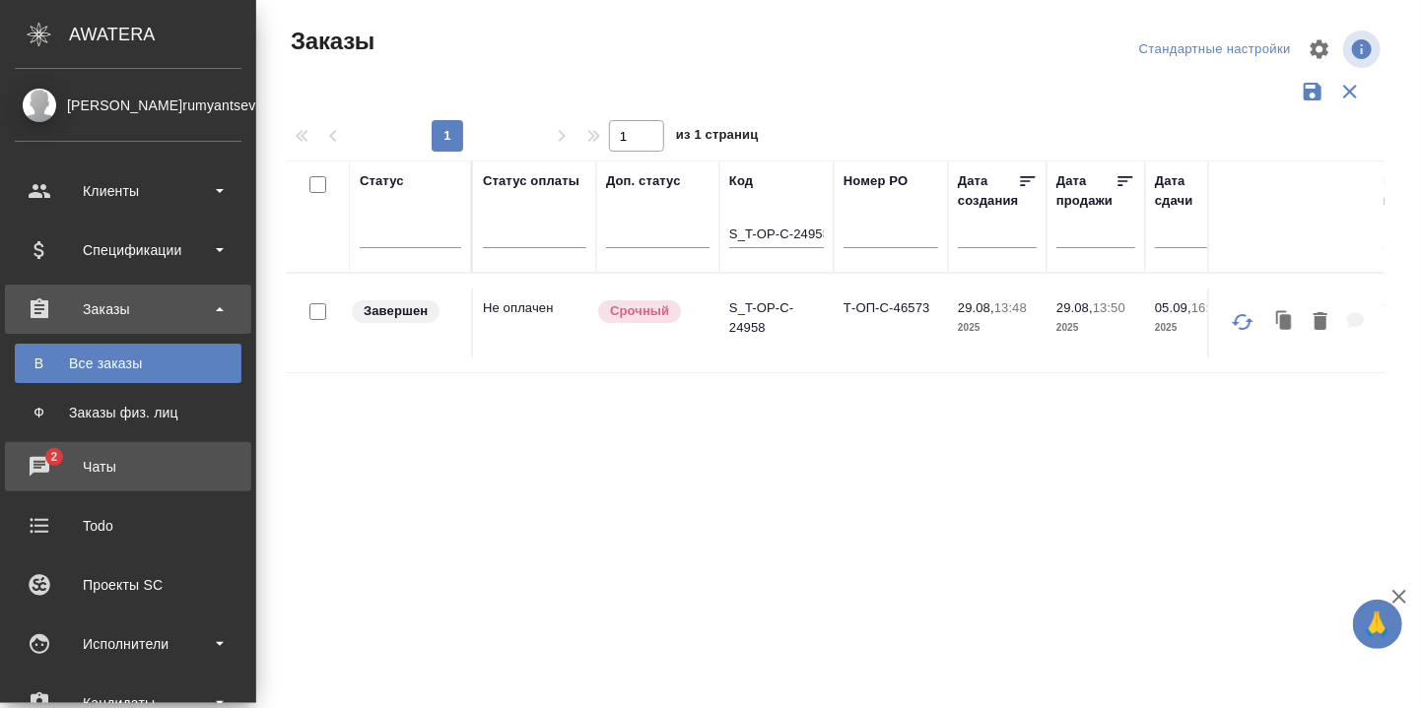
drag, startPoint x: 38, startPoint y: 450, endPoint x: 327, endPoint y: 532, distance: 300.0
click at [39, 450] on span "2" at bounding box center [53, 457] width 31 height 20
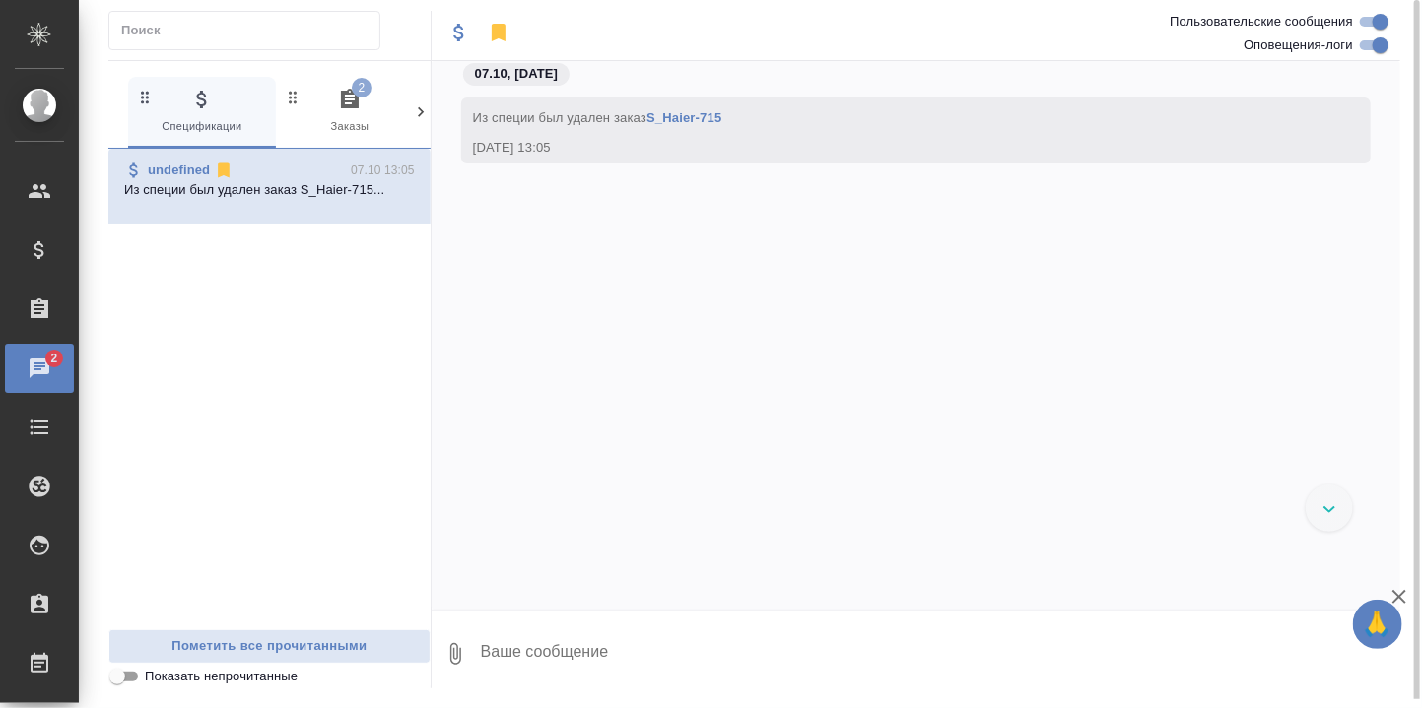
click at [351, 92] on span "2" at bounding box center [350, 100] width 24 height 24
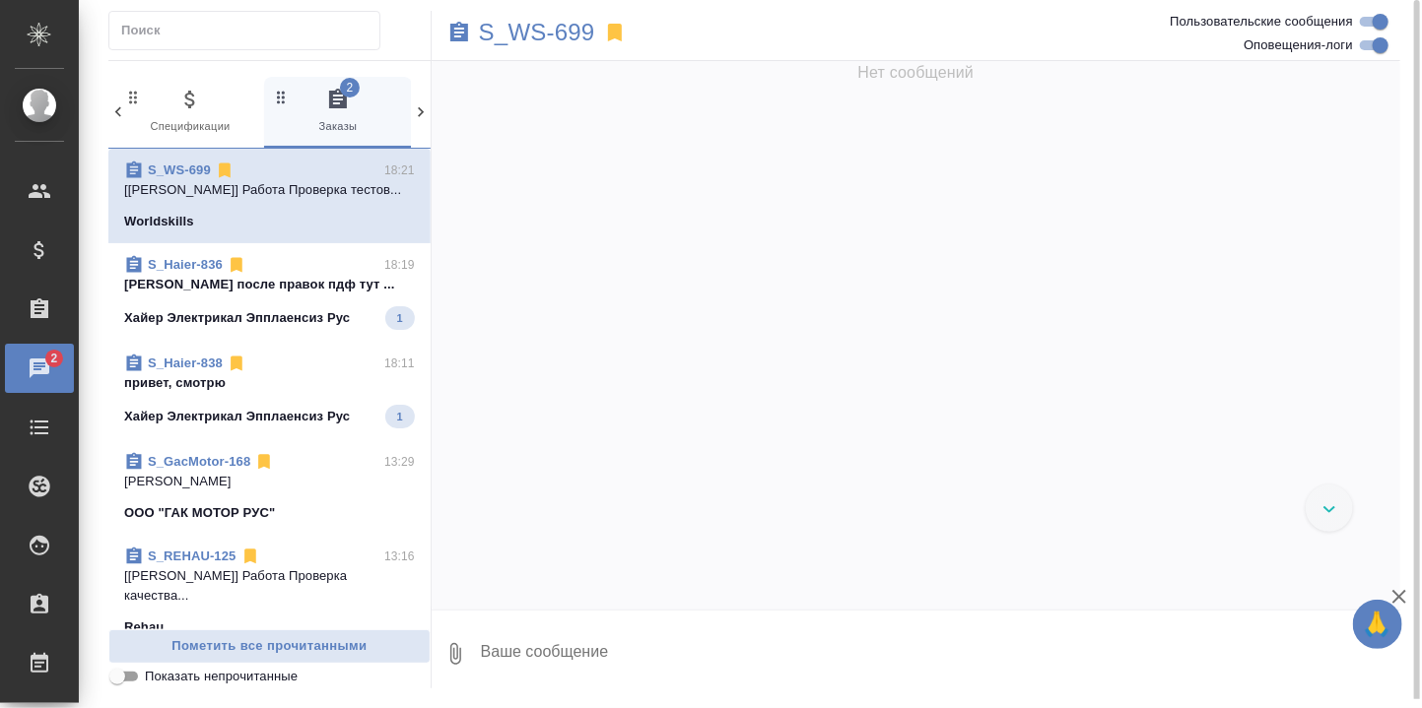
scroll to position [12595, 0]
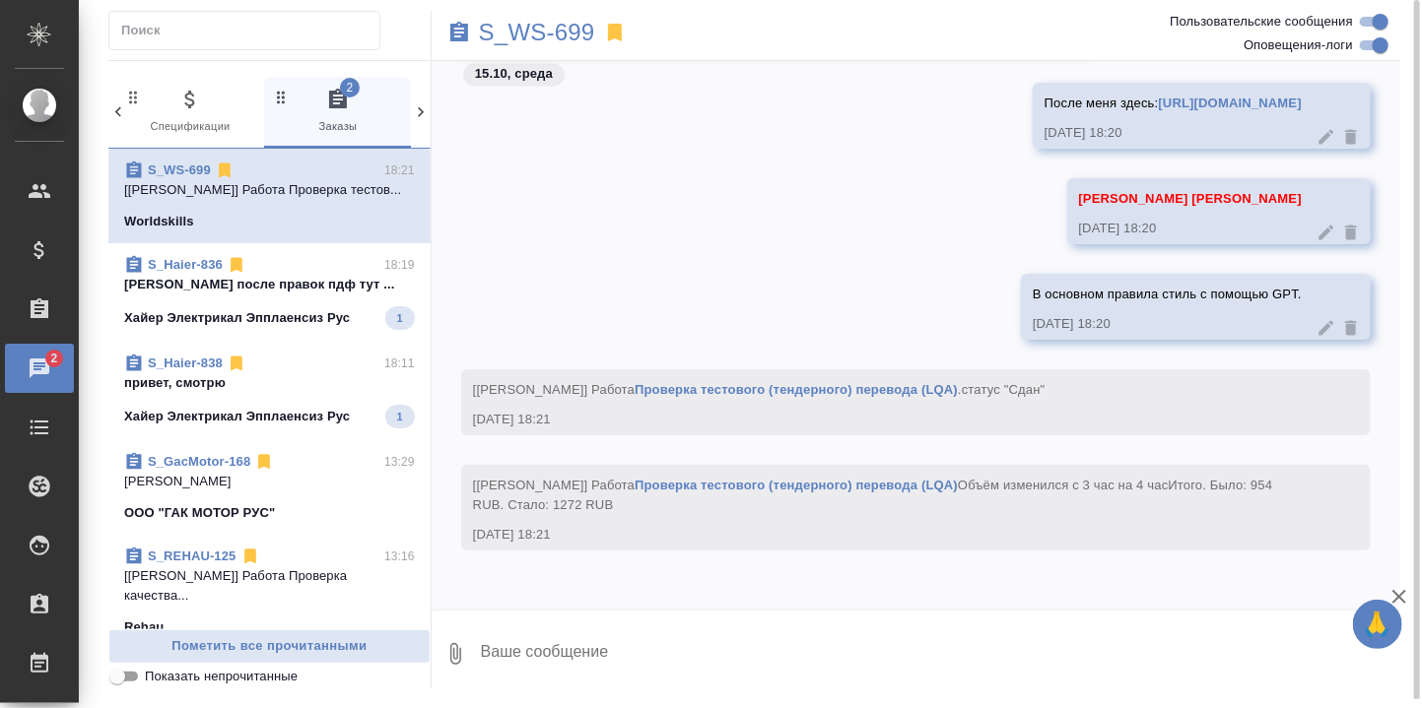
click at [252, 295] on p "Сергеева Анастасия после правок пдф тут ..." at bounding box center [269, 285] width 291 height 20
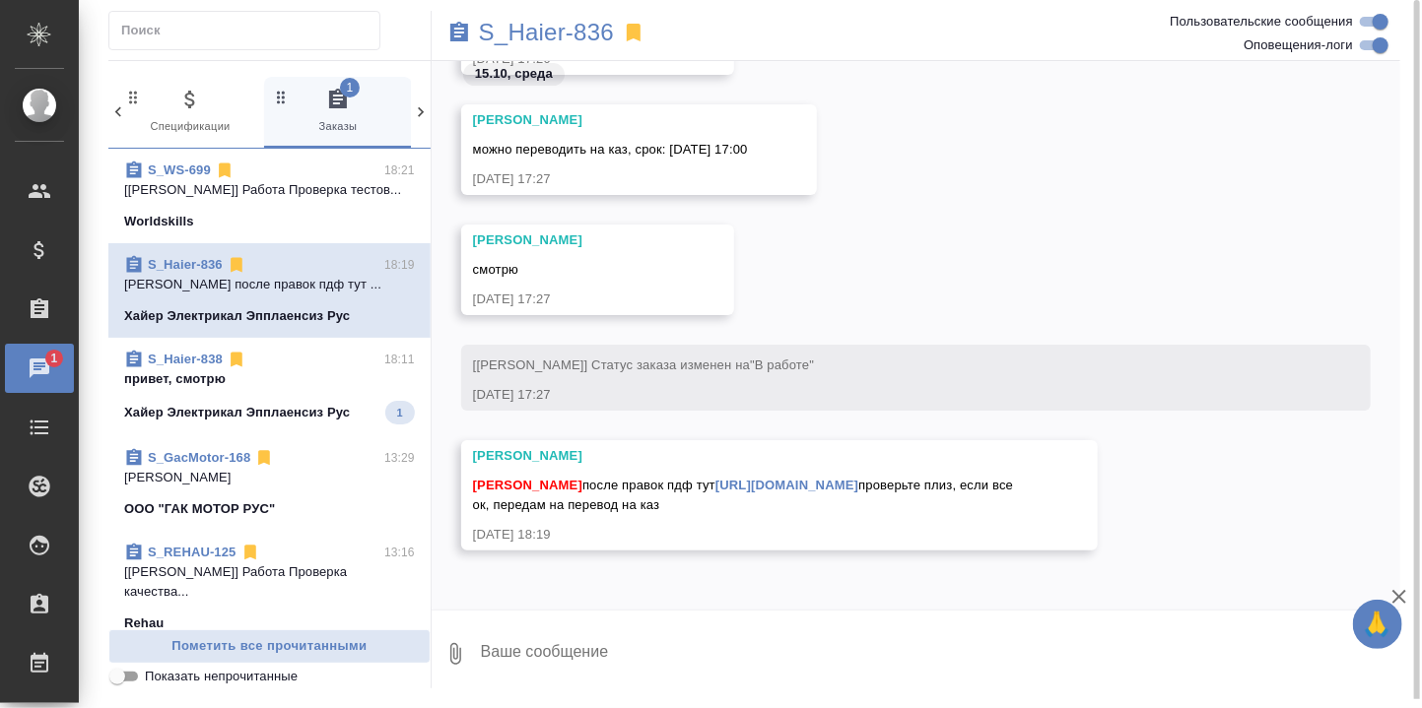
scroll to position [31438, 0]
click at [715, 486] on link "[URL][DOMAIN_NAME]" at bounding box center [786, 485] width 143 height 15
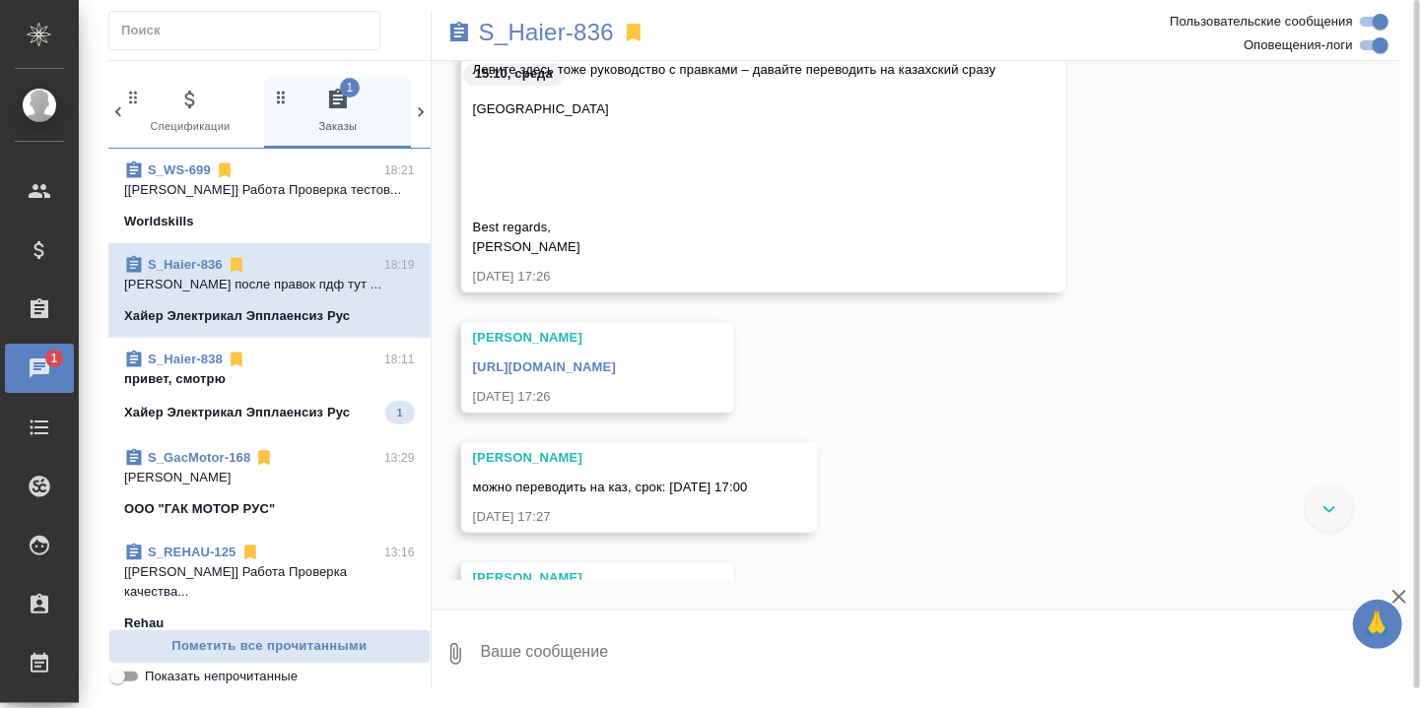
scroll to position [31044, 0]
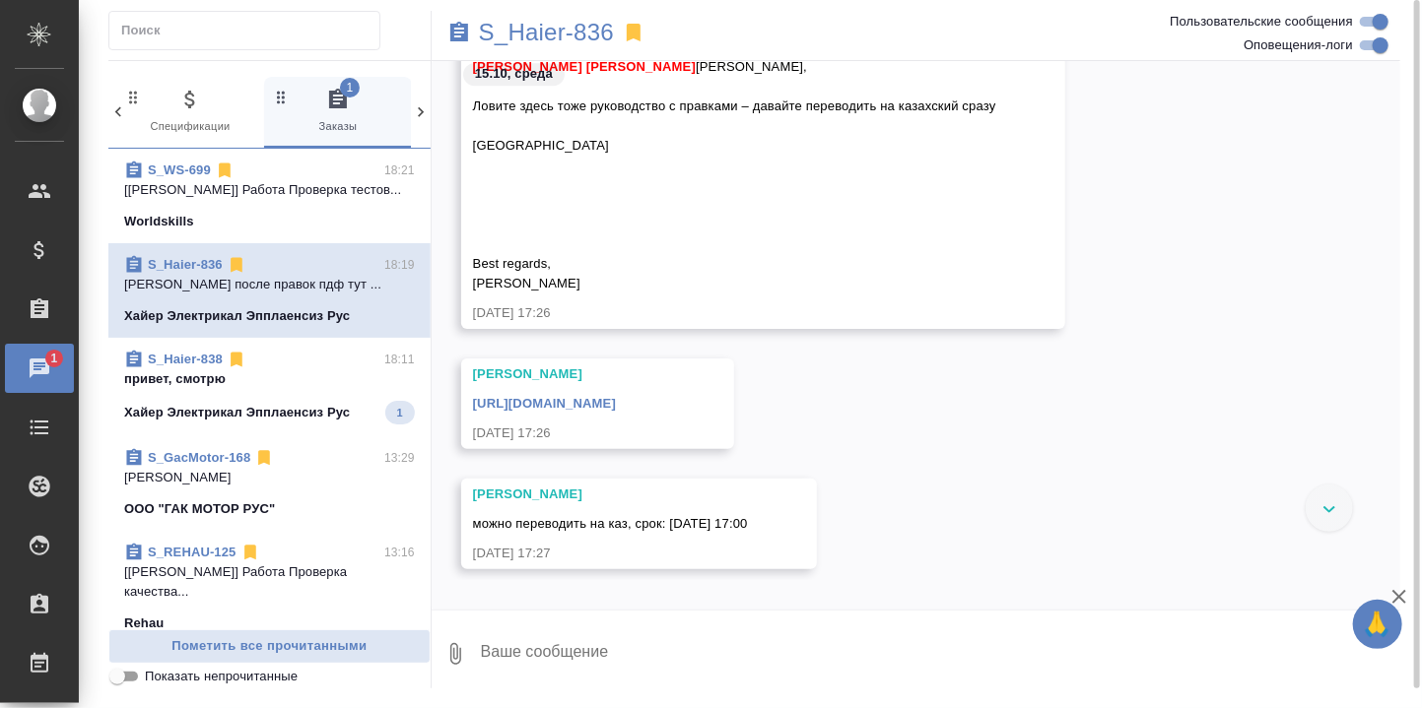
click at [602, 406] on link "[URL][DOMAIN_NAME]" at bounding box center [544, 403] width 143 height 15
drag, startPoint x: 603, startPoint y: 620, endPoint x: 599, endPoint y: 638, distance: 19.1
click at [599, 638] on textarea at bounding box center [939, 654] width 921 height 67
type textarea "На стр. 31 не поменяли название модели (обозначение)."
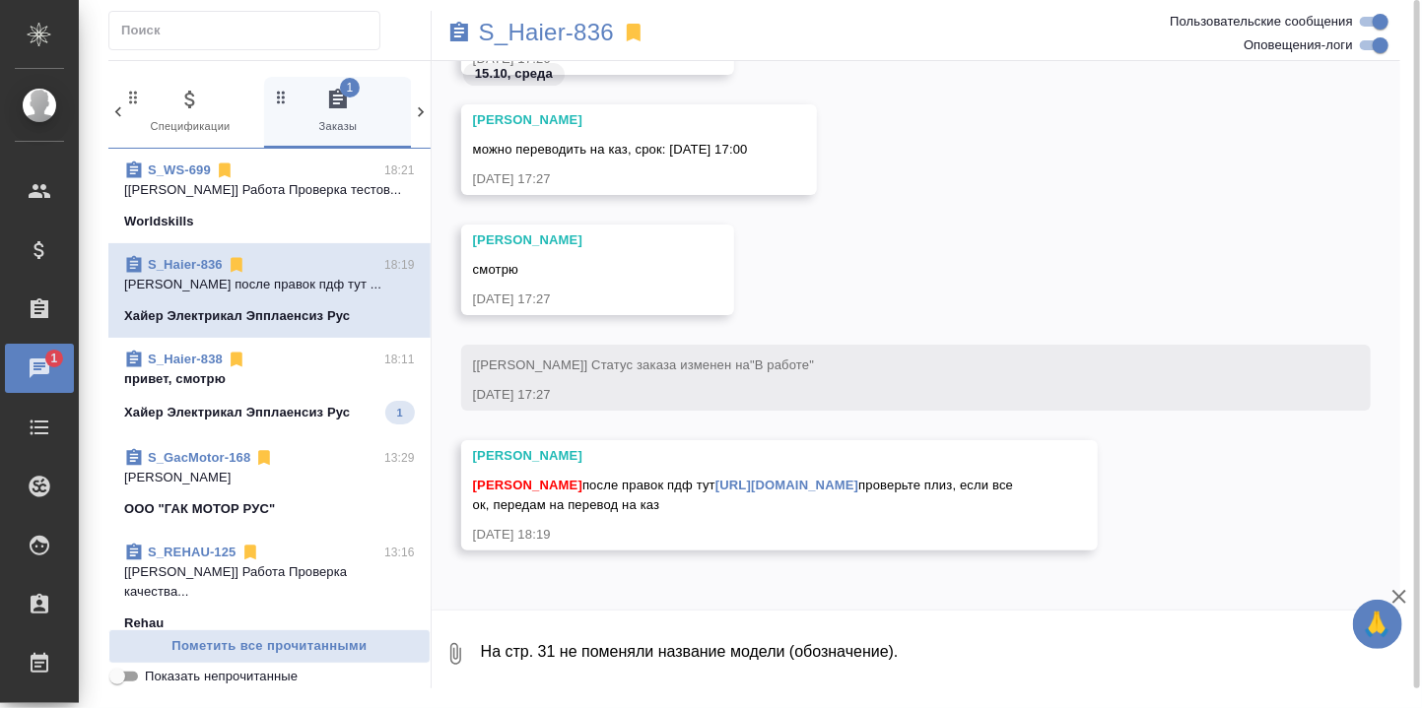
scroll to position [31534, 0]
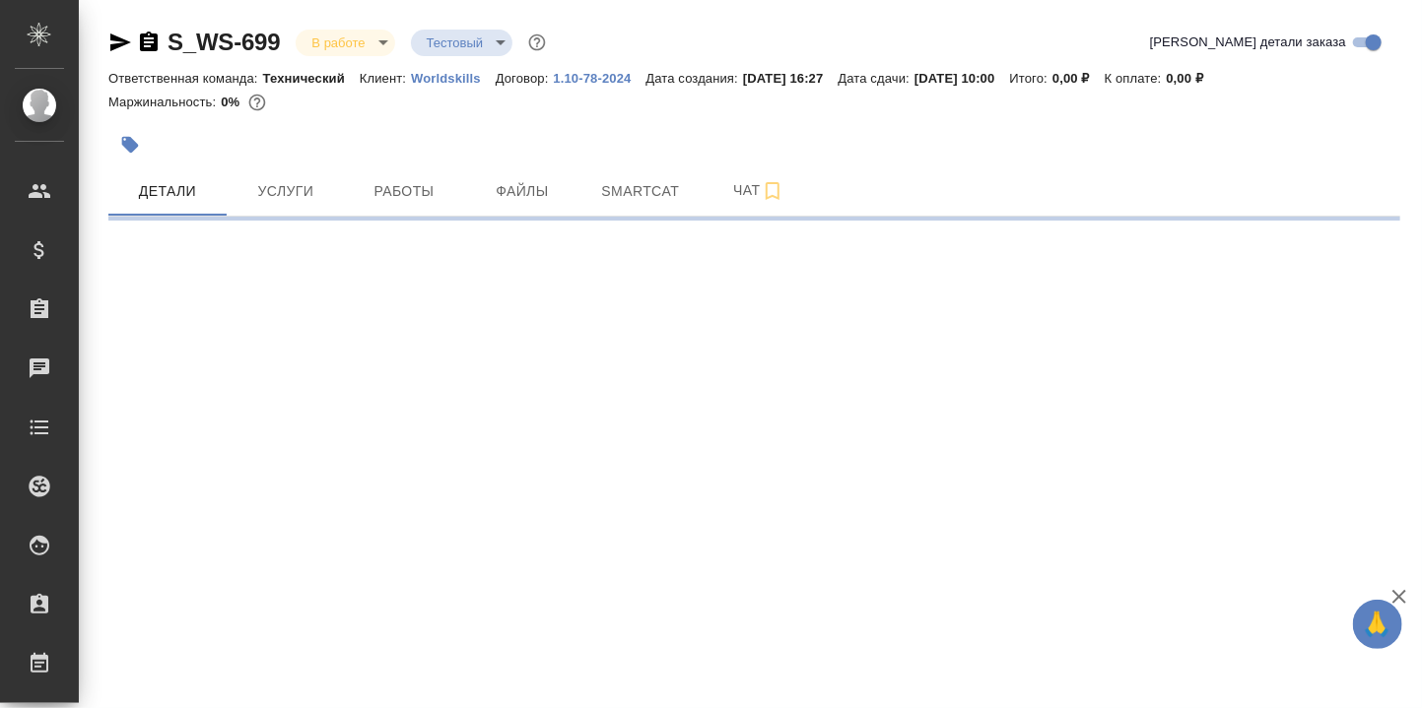
select select "RU"
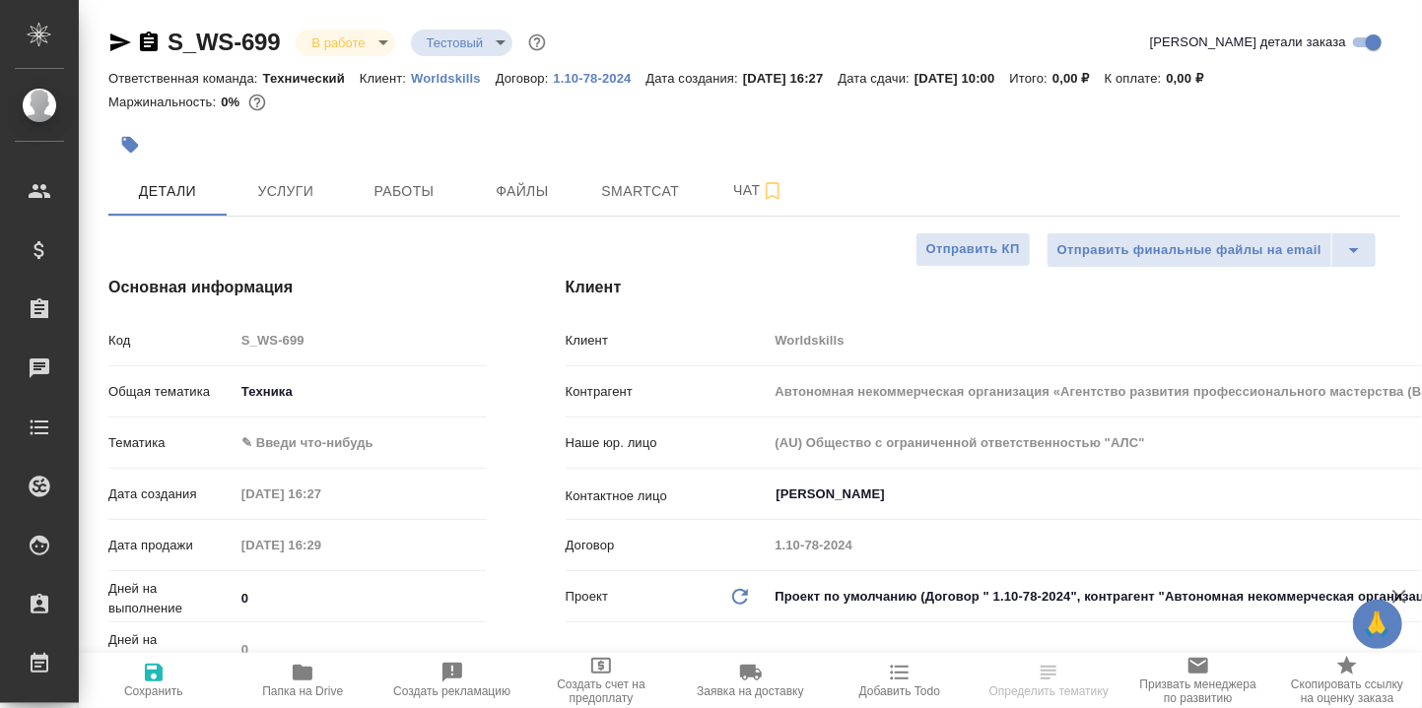
type textarea "x"
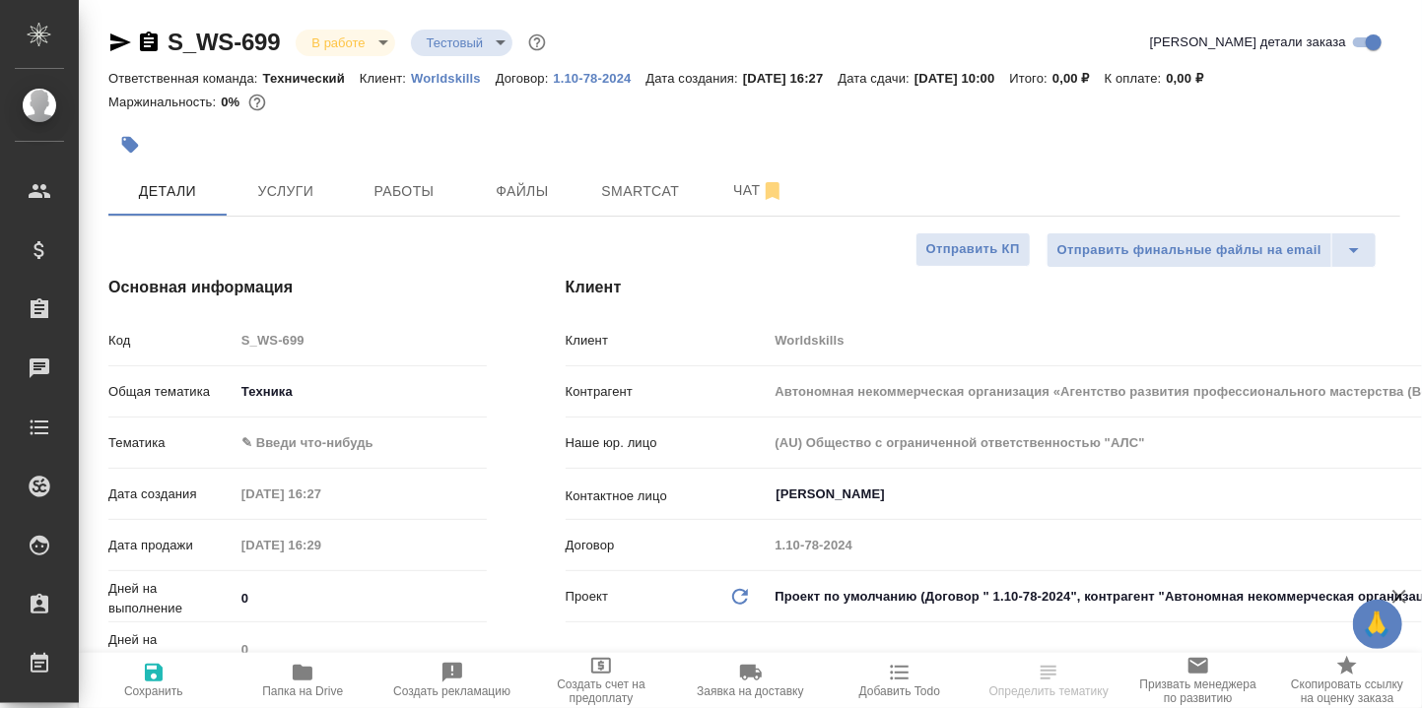
type textarea "x"
click at [302, 671] on icon "button" at bounding box center [303, 673] width 20 height 16
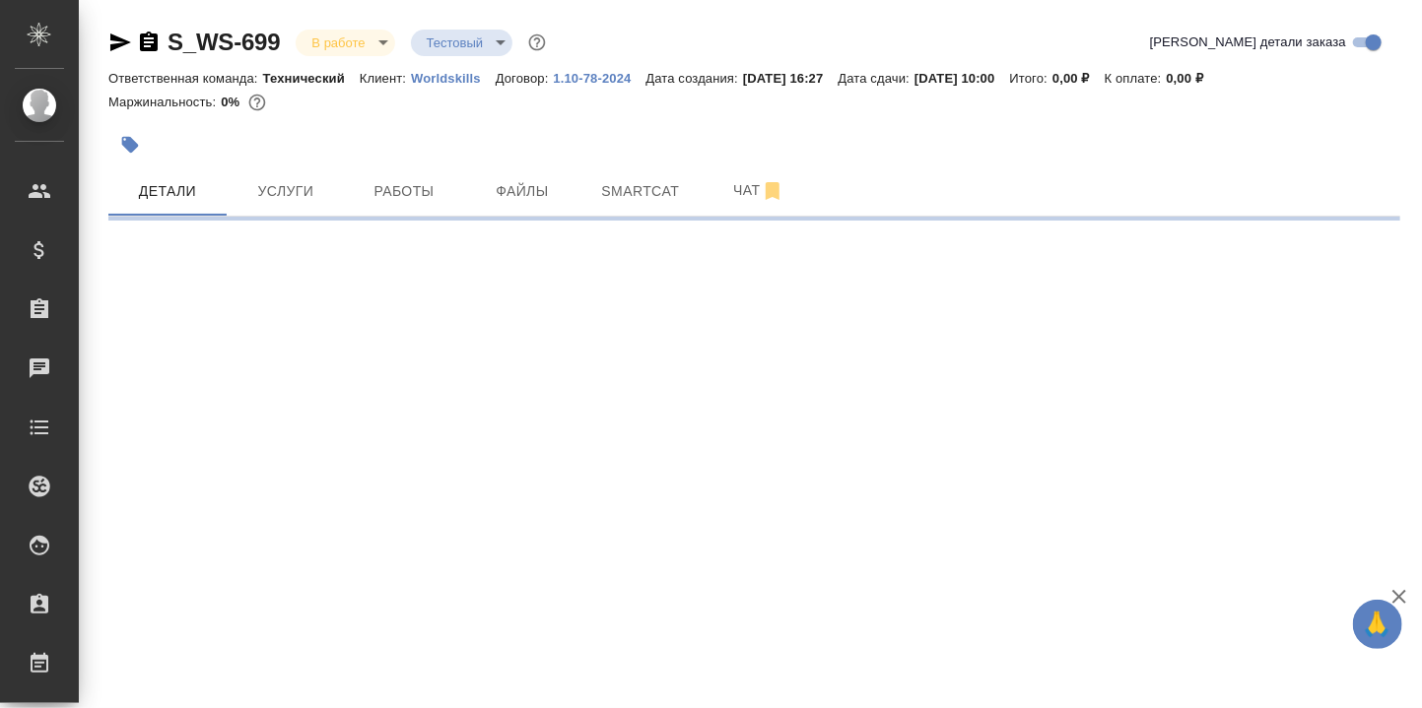
select select "RU"
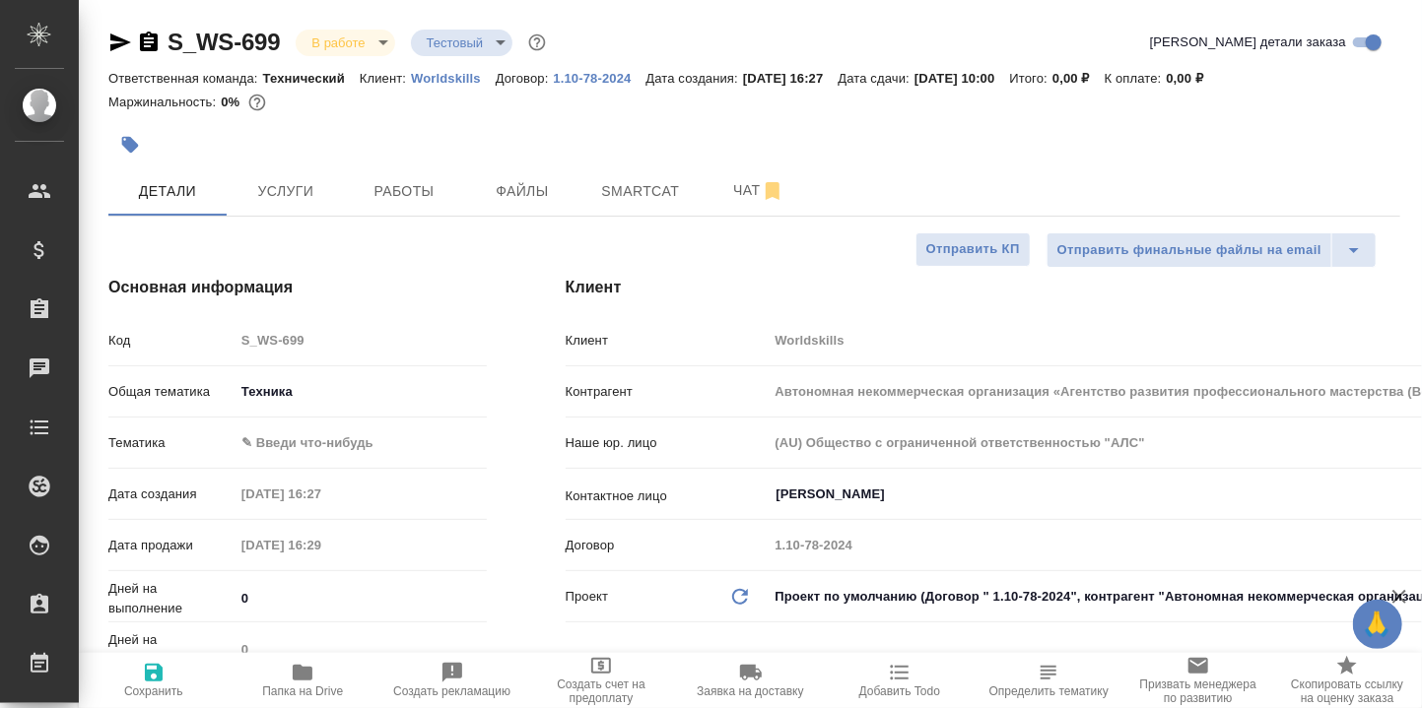
type textarea "x"
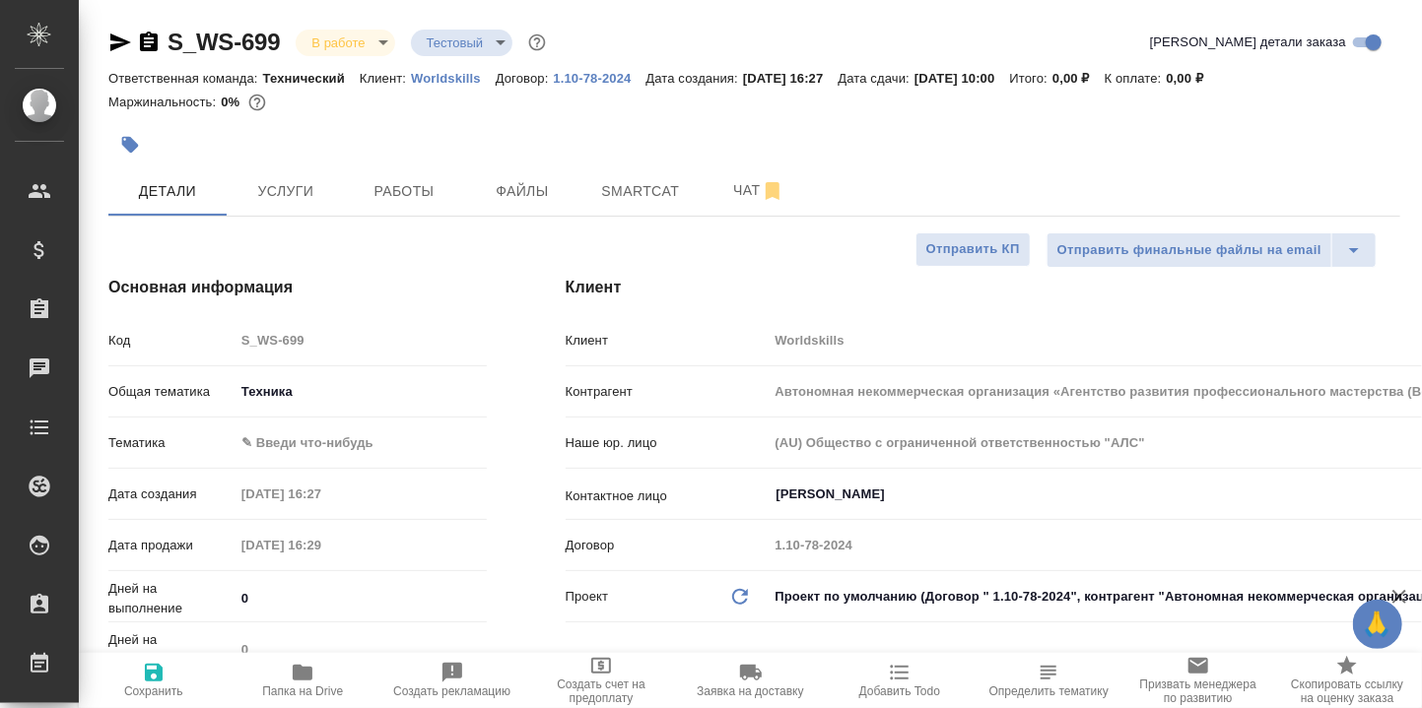
type textarea "x"
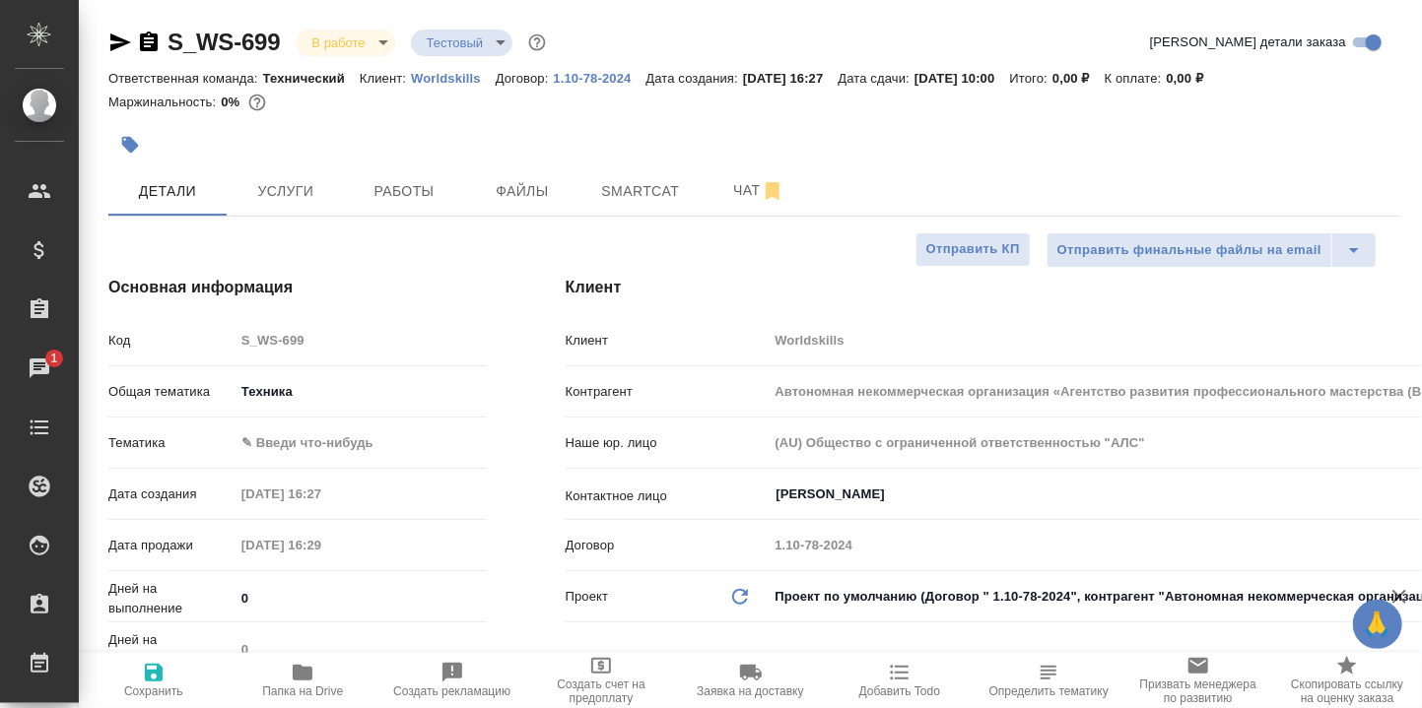
type textarea "x"
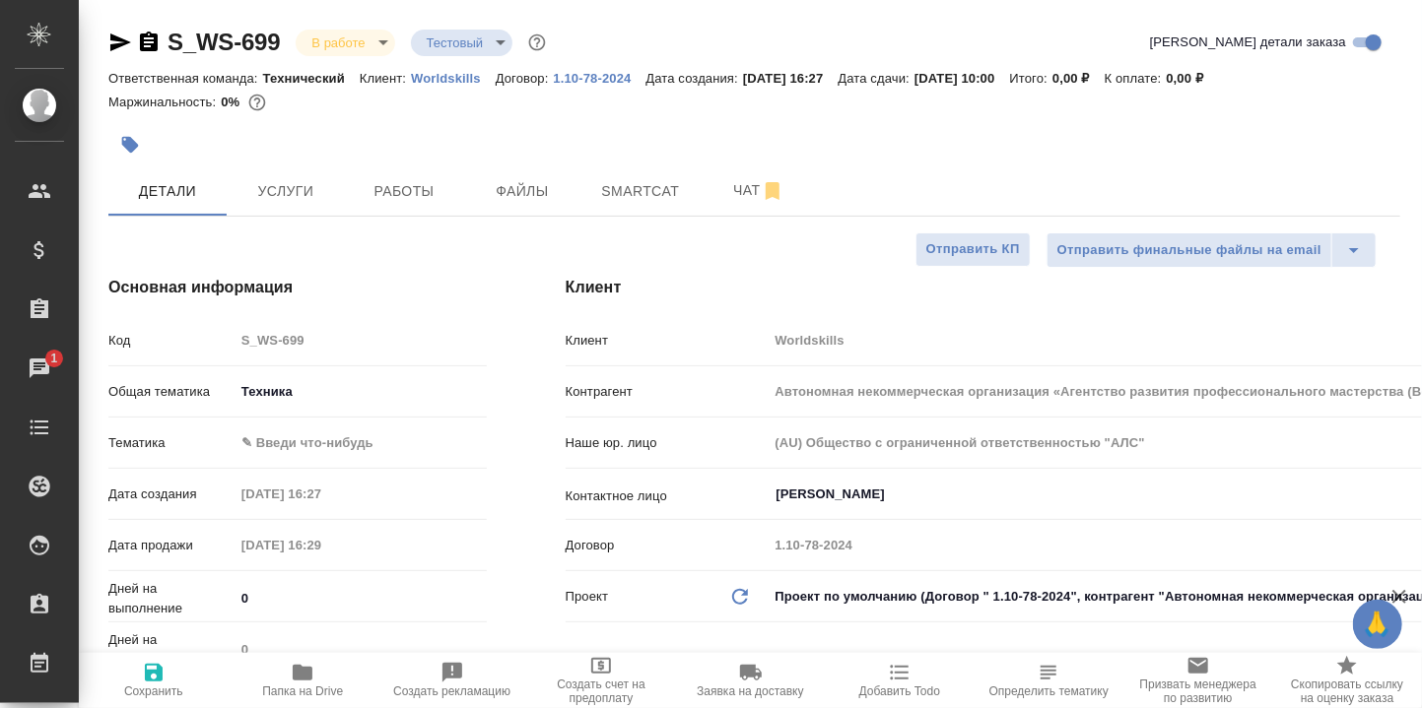
type textarea "x"
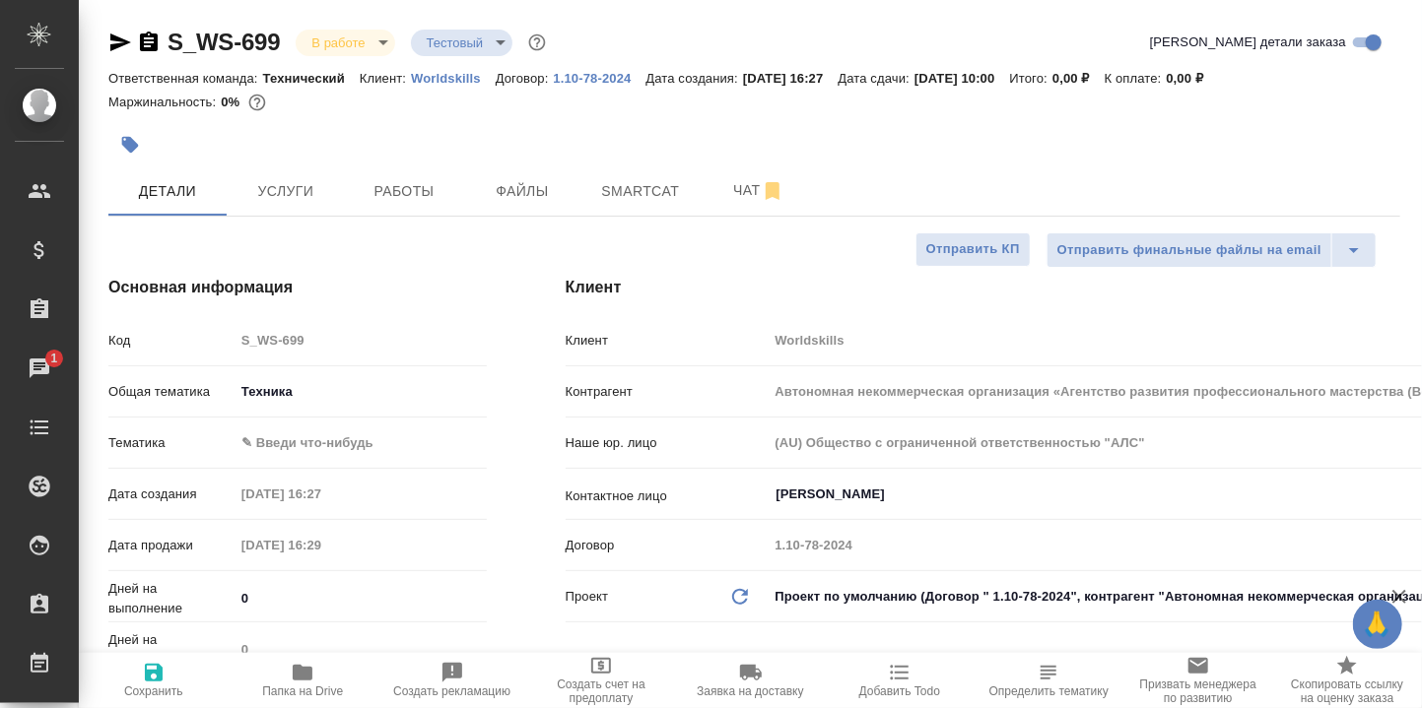
type textarea "x"
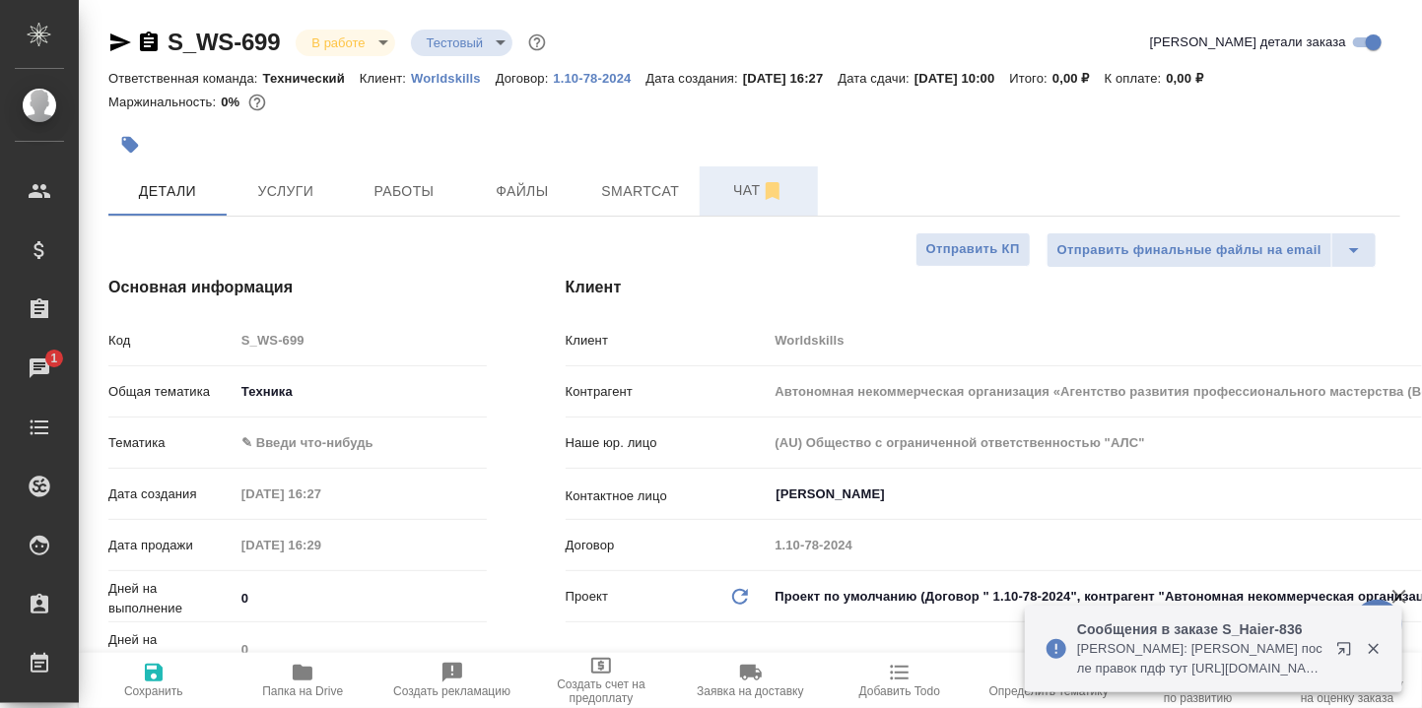
click at [750, 181] on span "Чат" at bounding box center [758, 190] width 95 height 25
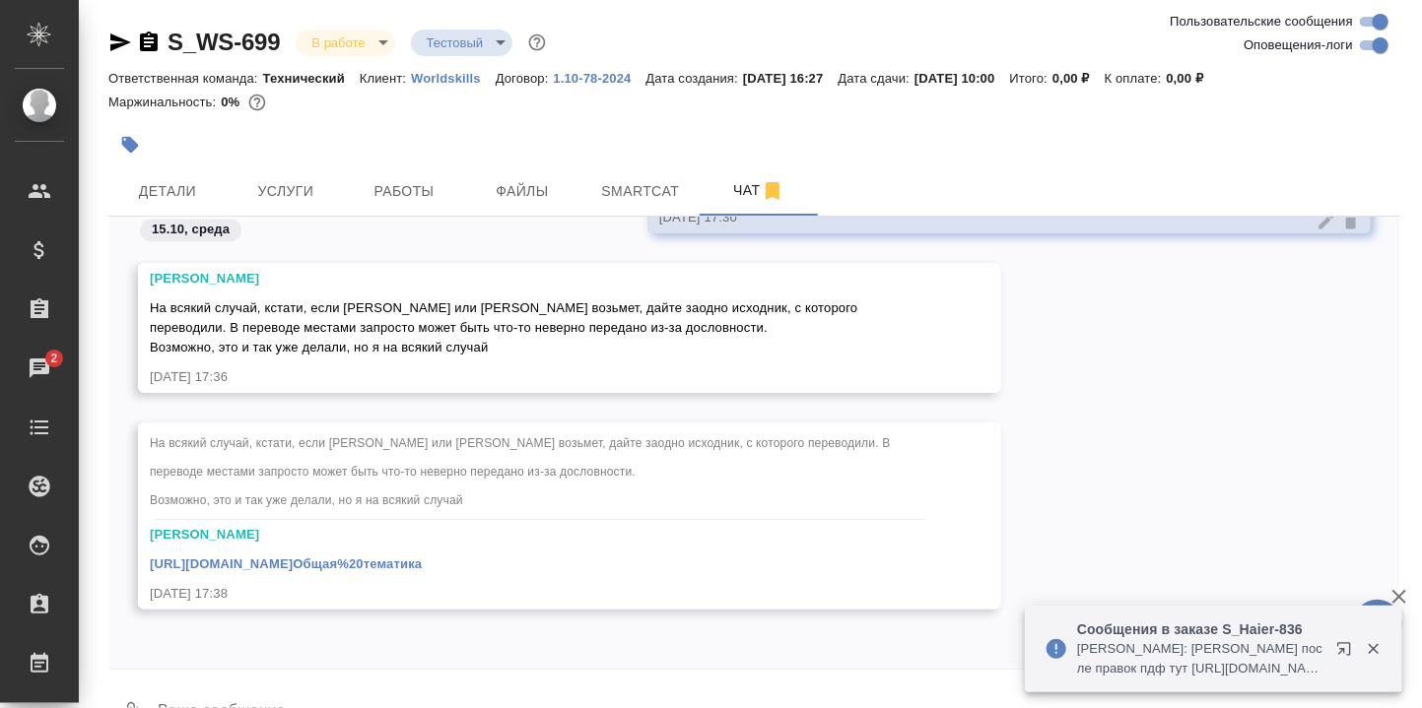
scroll to position [50, 0]
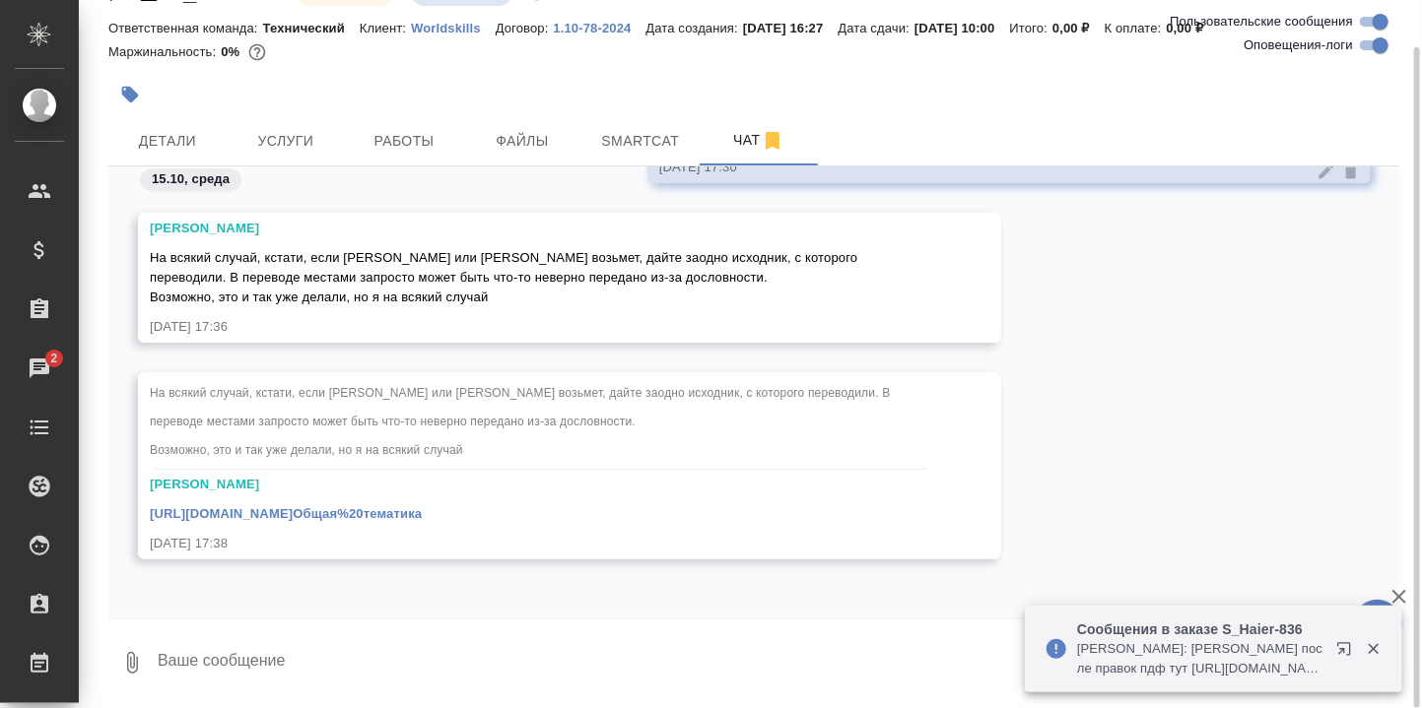
click at [350, 658] on textarea at bounding box center [778, 663] width 1244 height 67
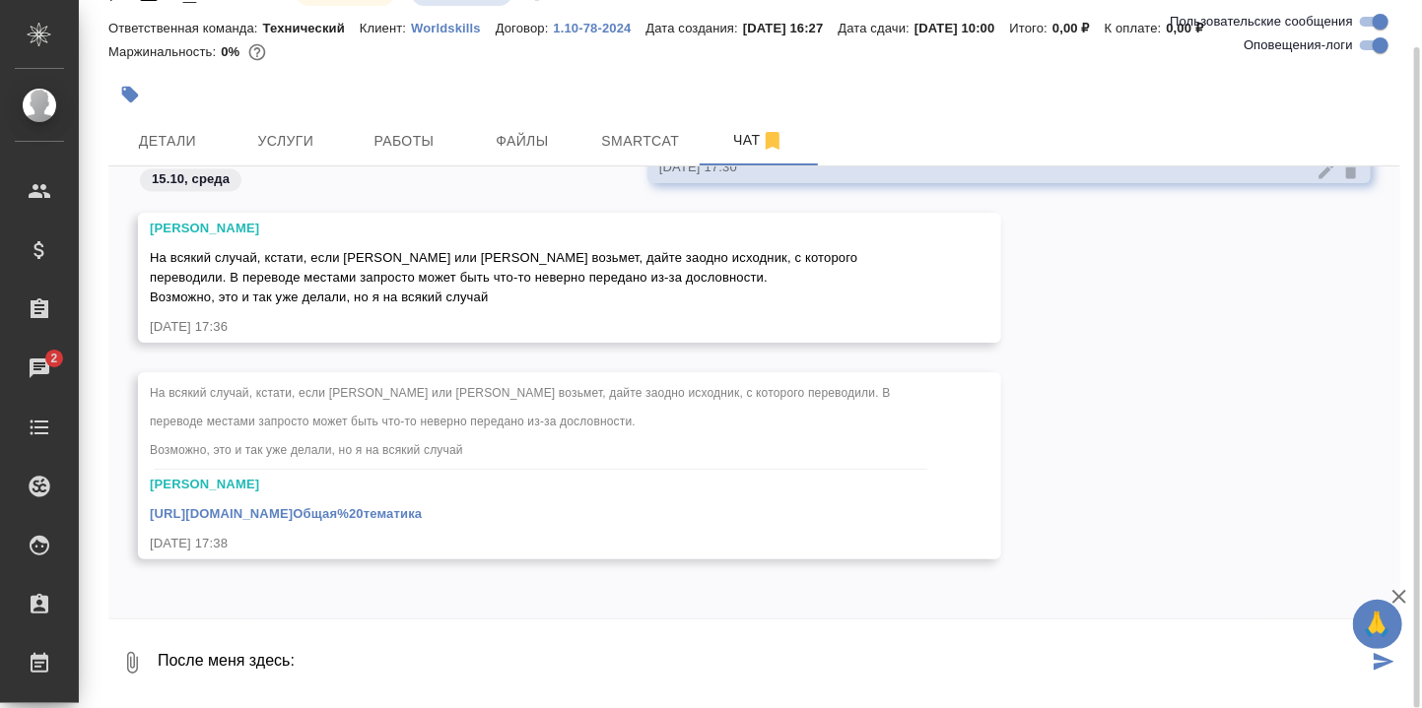
paste textarea "https://drive.awatera.com/apps/files/files/10697313?dir=/Shares/worldskills/Ord…"
type textarea "После меня здесь: https://drive.awatera.com/apps/files/files/10697313?dir=/Shar…"
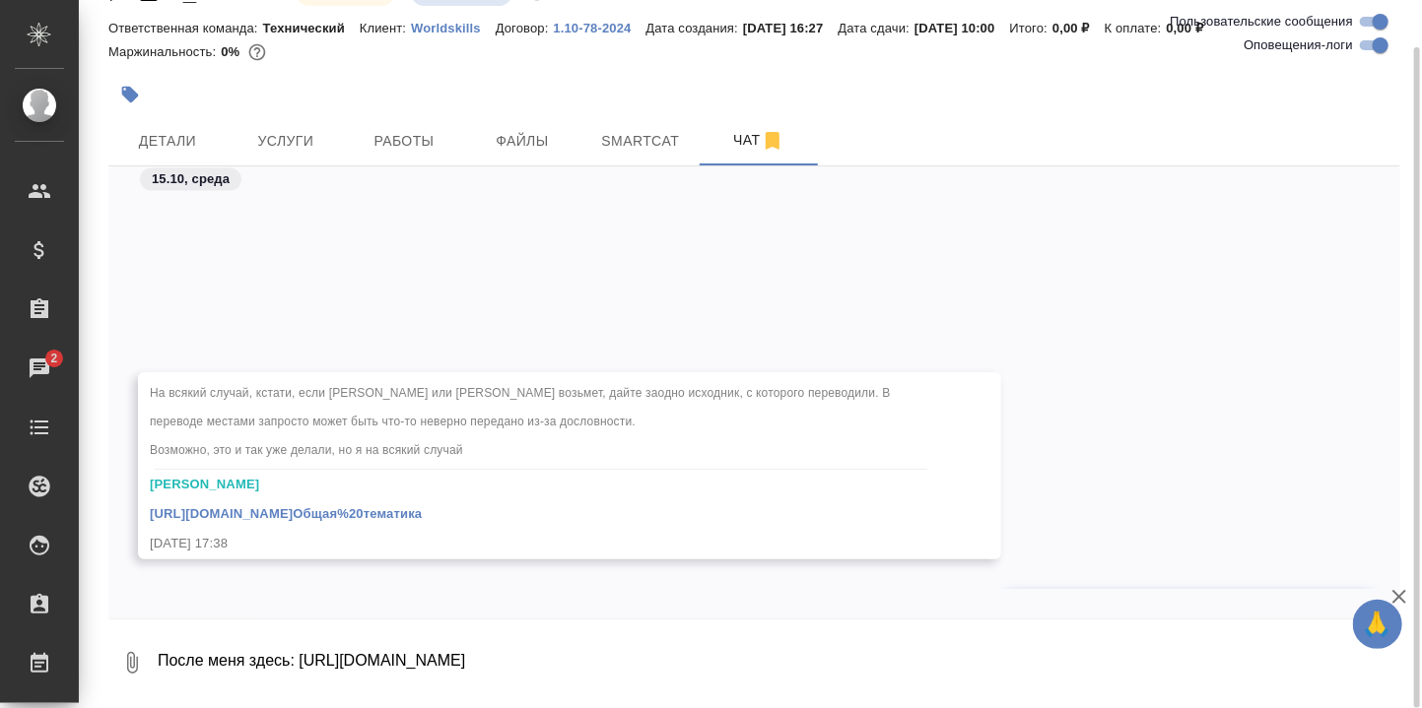
scroll to position [33358, 0]
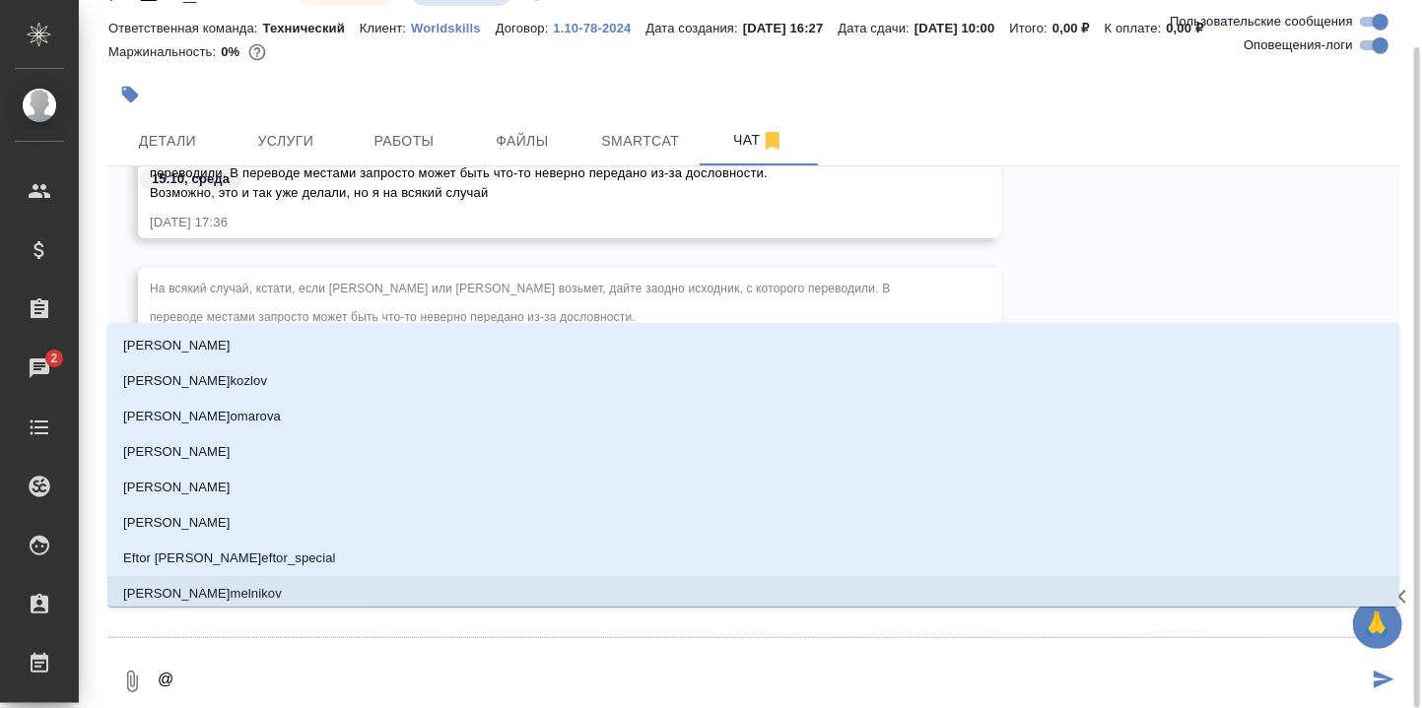
type textarea "@С"
type input "С"
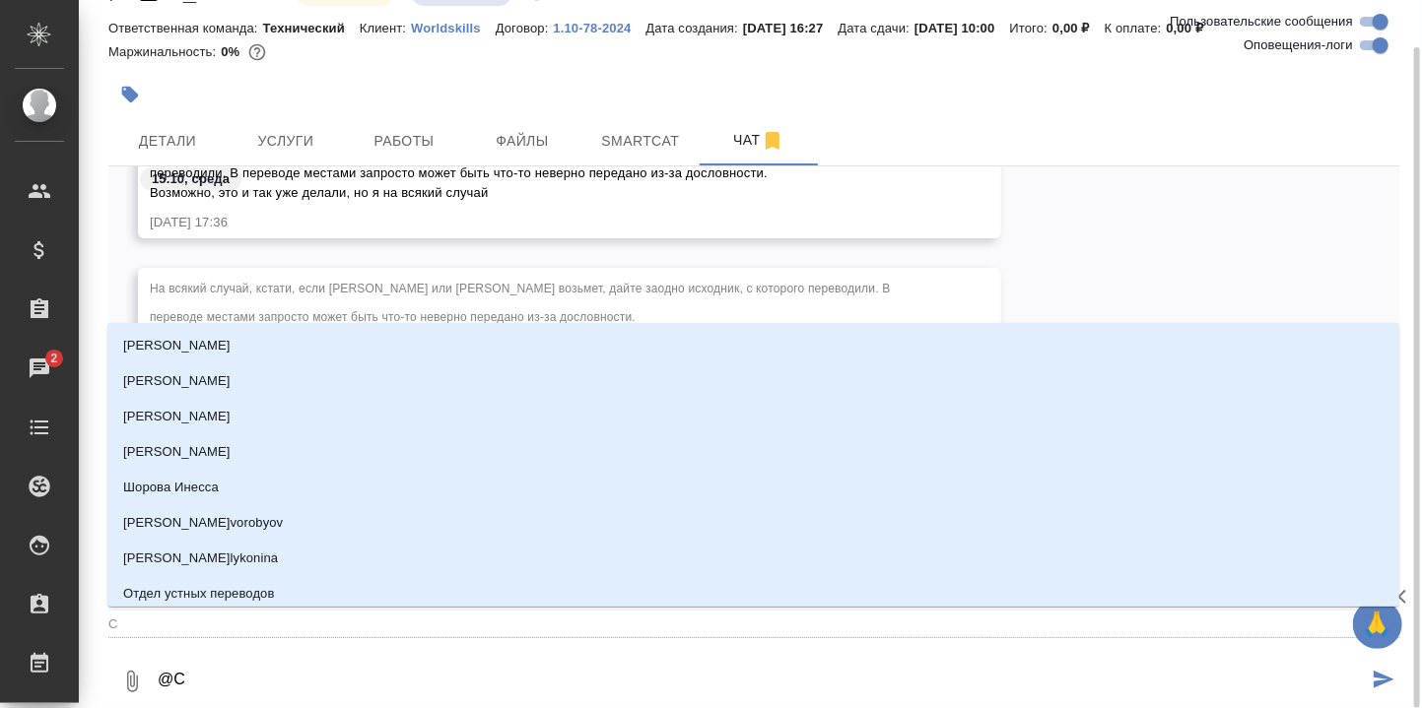
type textarea "@Се"
type input "Се"
type textarea "@Сер"
type input "Сер"
type textarea "@Серг"
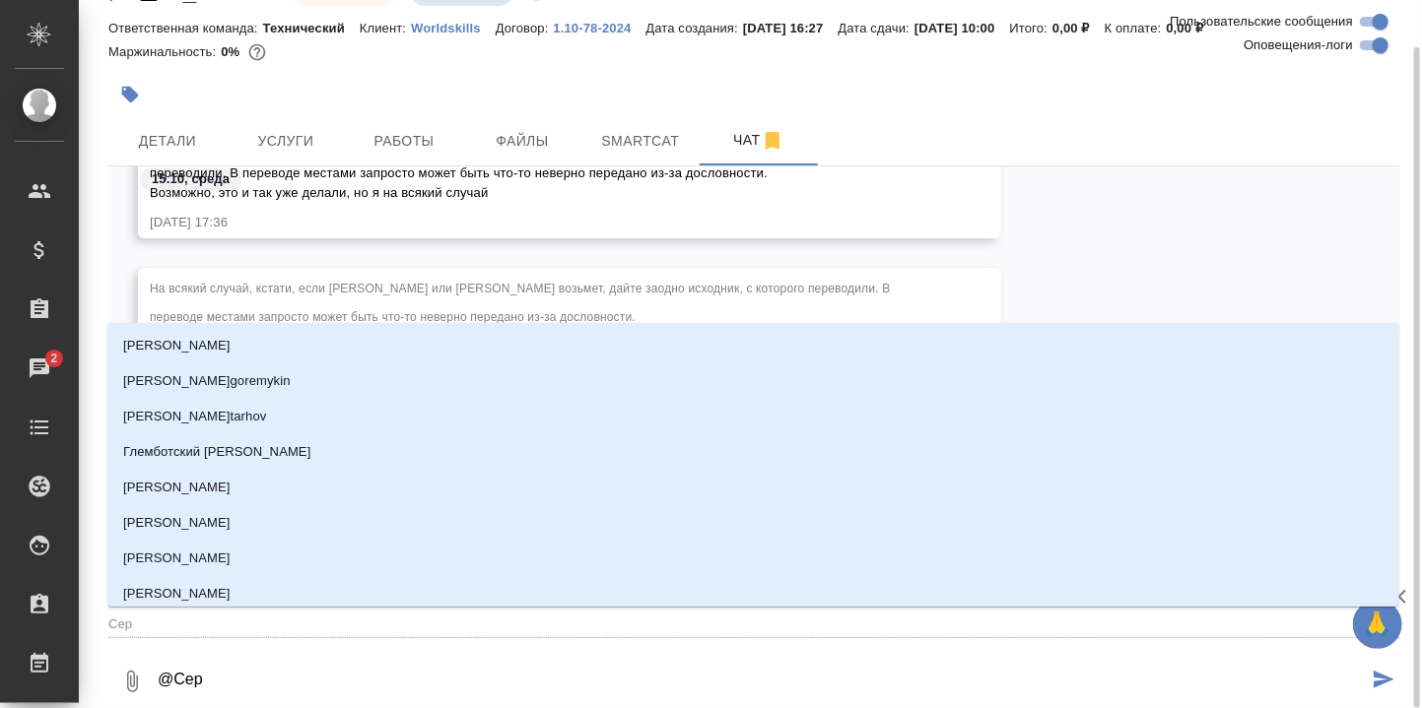
type input "Серг"
type textarea "@Серге"
type input "Серге"
type textarea "@Сергее"
type input "Сергее"
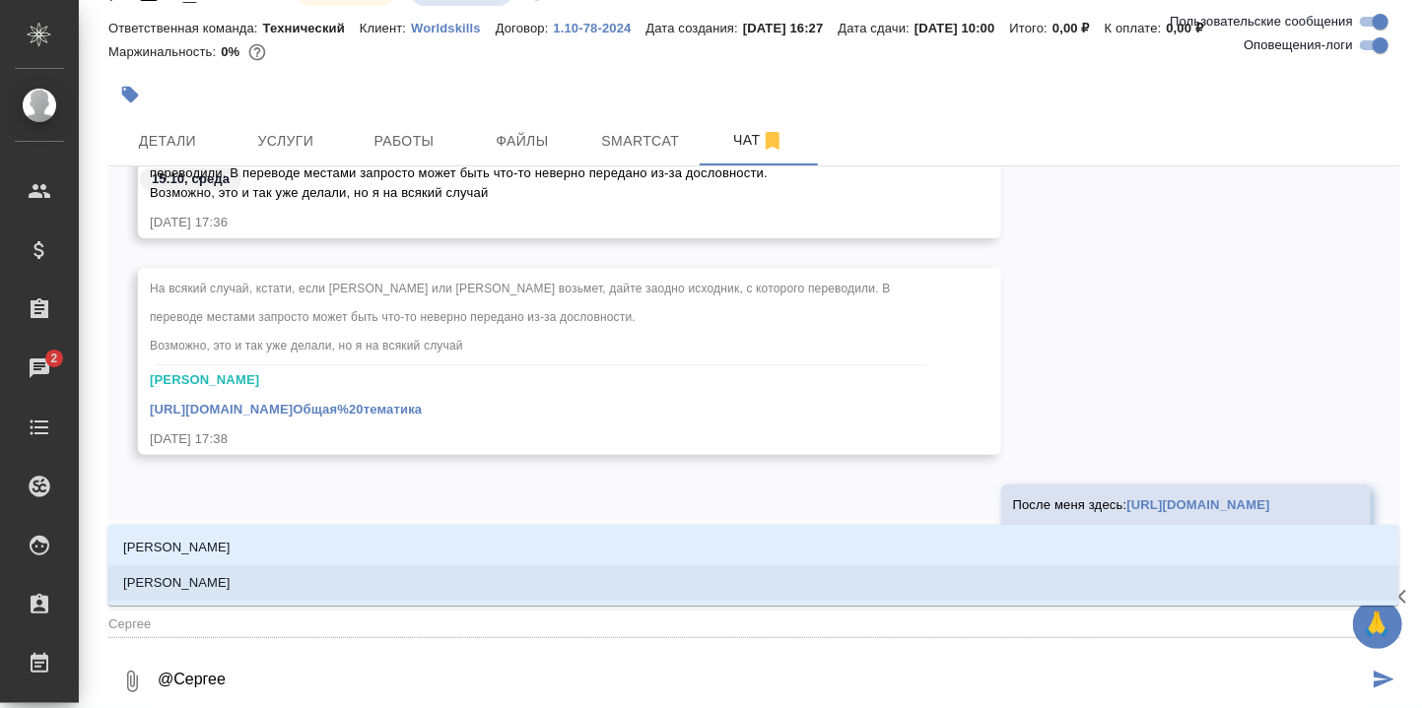
type textarea "@Сергеев"
type input "Сергеев"
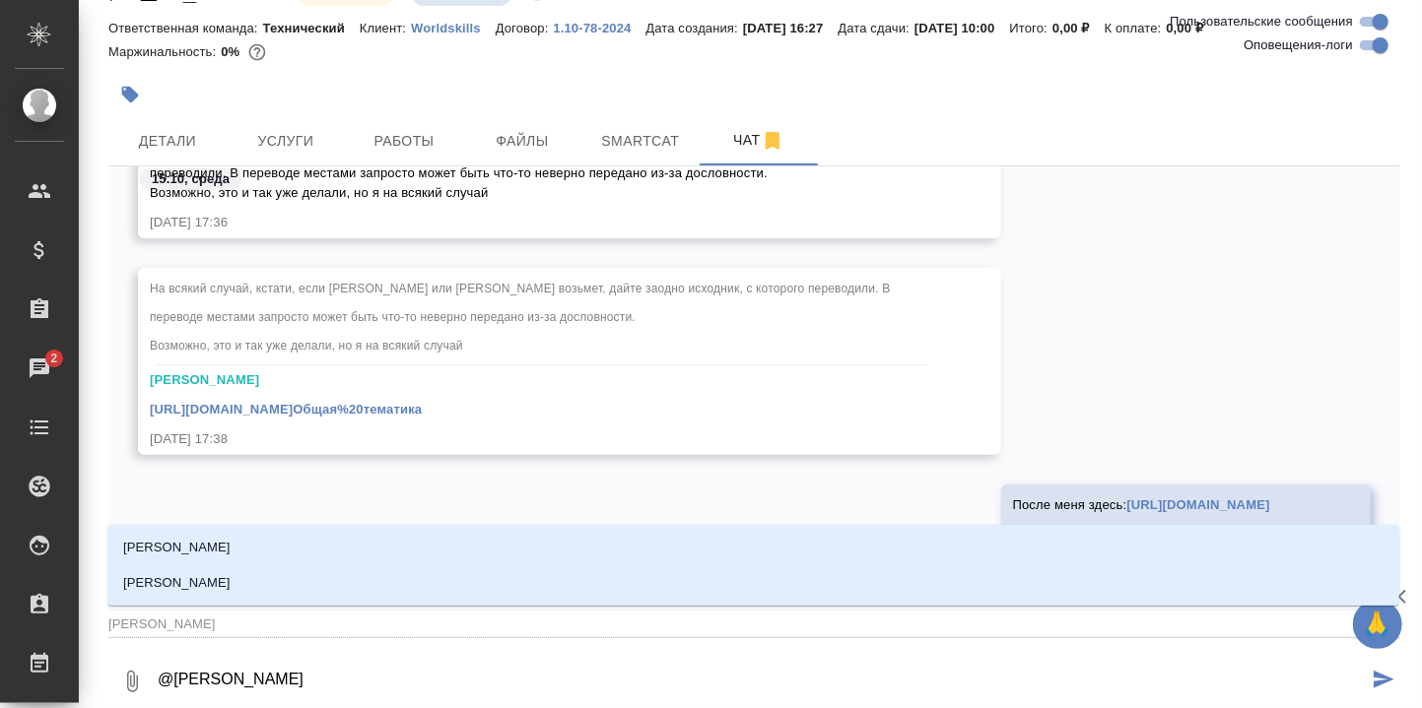
type textarea "@Сергеева"
type input "Сергеева"
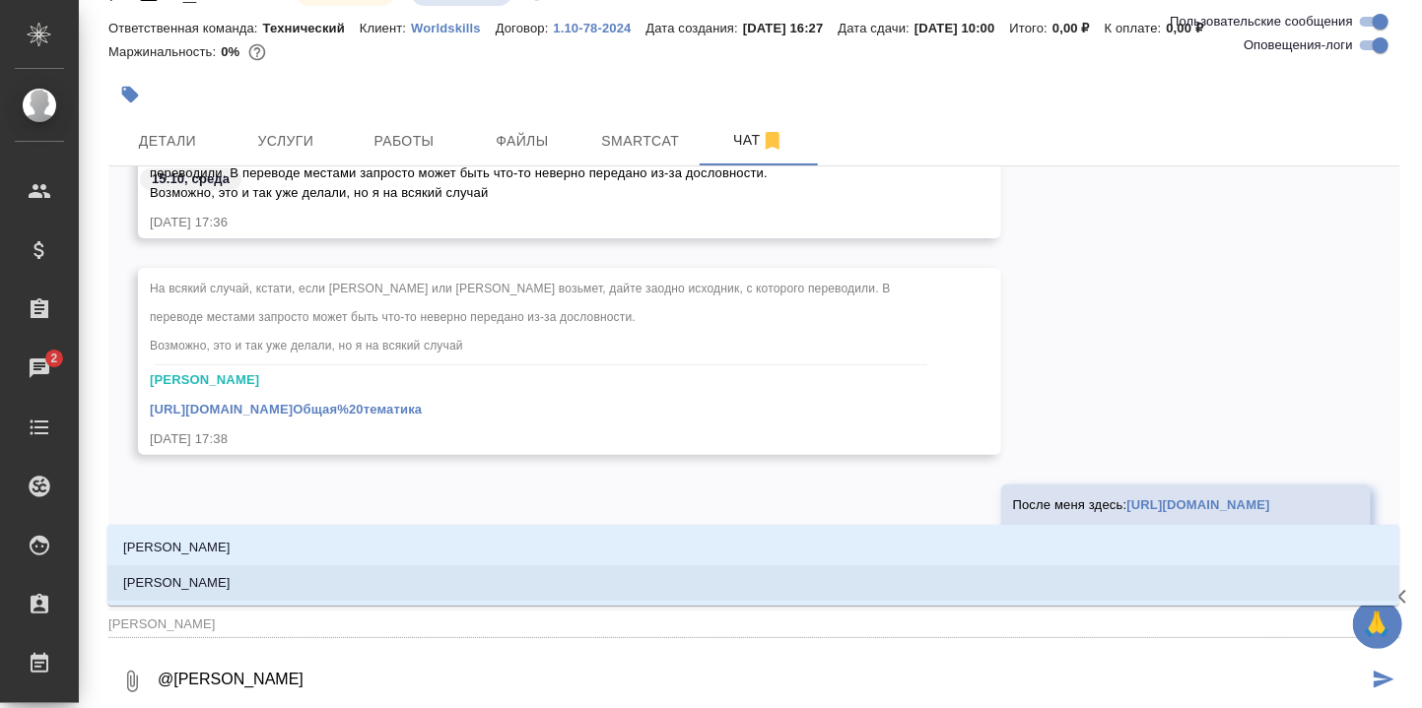
click at [211, 583] on p "[PERSON_NAME]" at bounding box center [176, 583] width 107 height 20
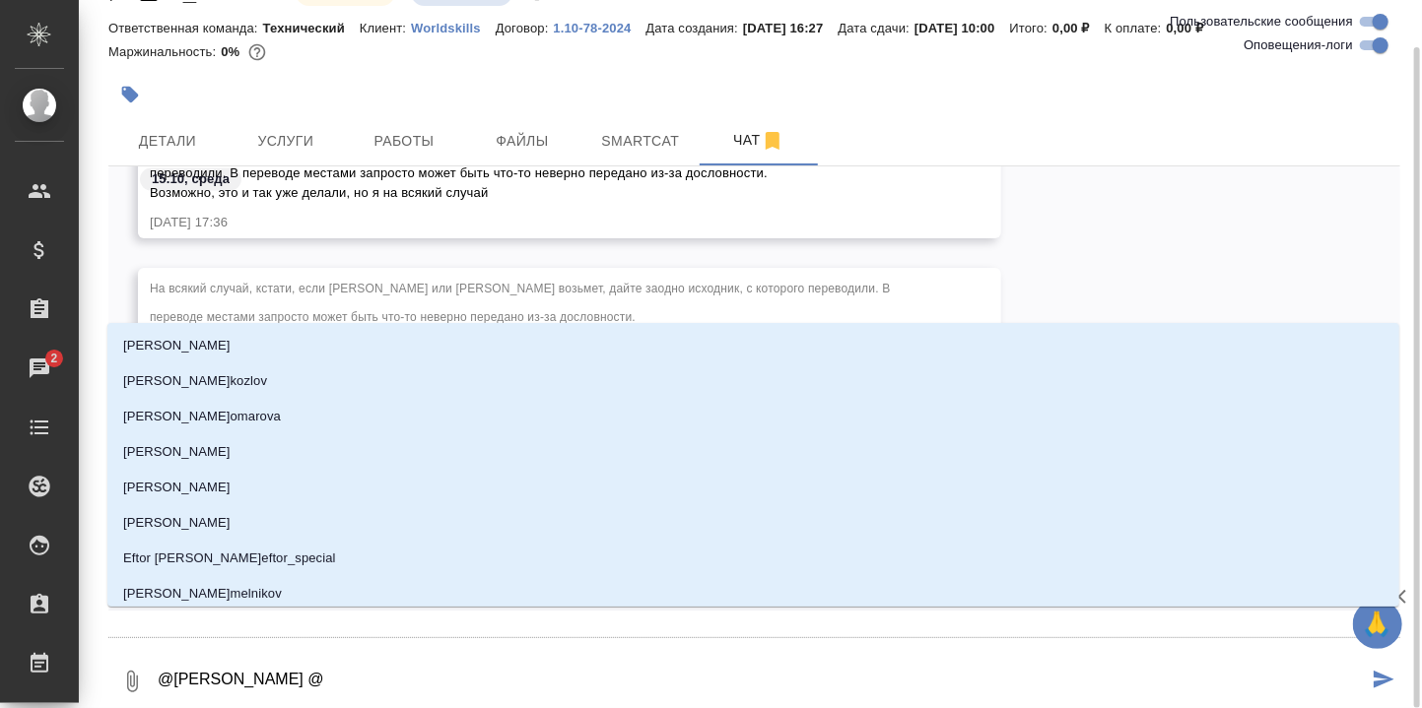
type textarea "@Сергеева Анастасия @К"
type input "К"
type textarea "@Сергеева Анастасия @Ка"
type input "Ка"
type textarea "@Сергеева Анастасия @Кат"
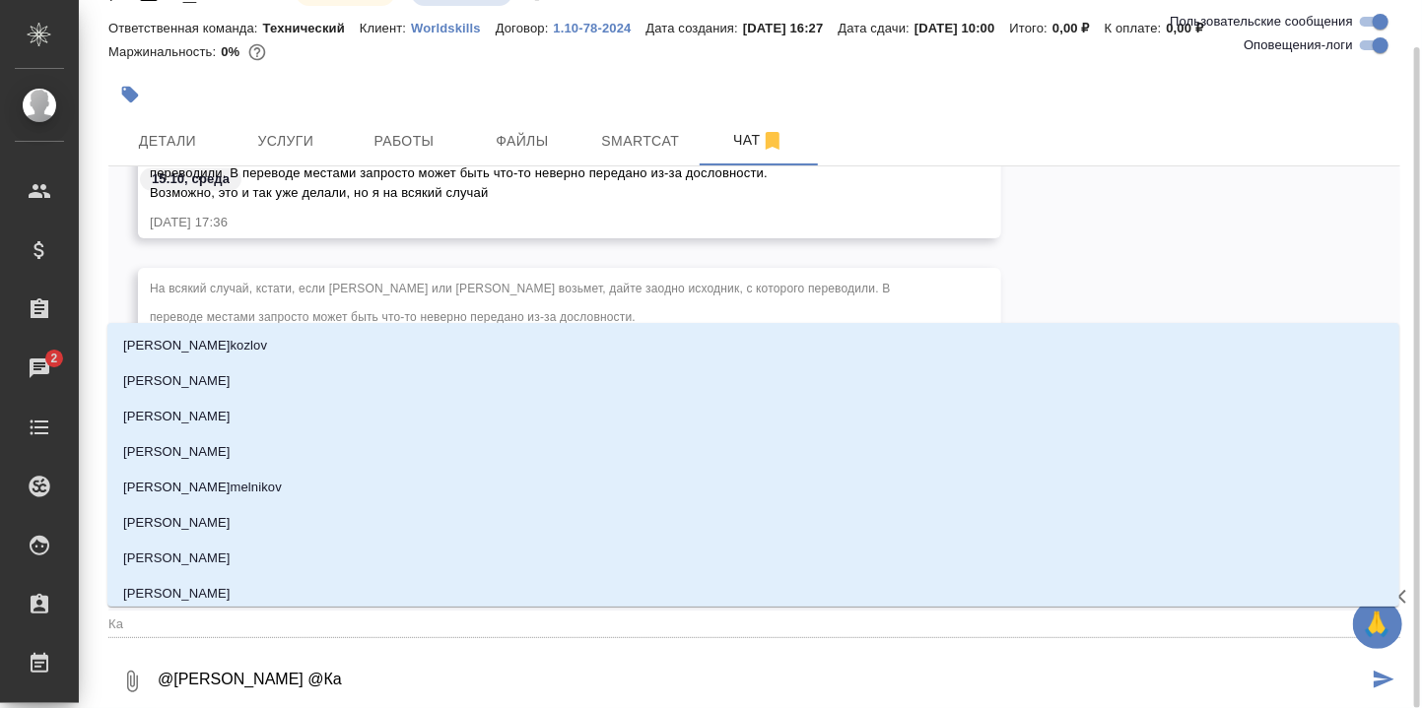
type input "Кат"
type textarea "@Сергеева Анастасия @Ката"
type input "Ката"
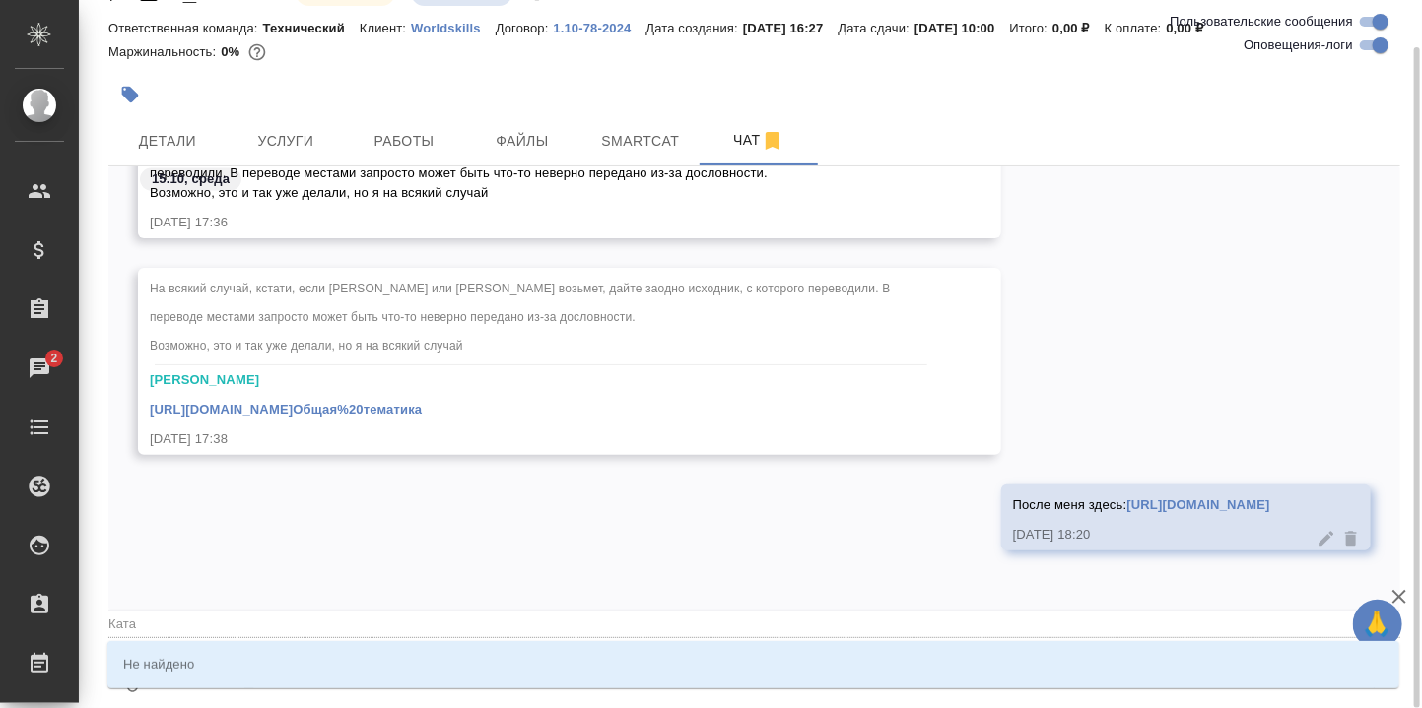
type textarea "@Сергеева Анастасия @Кат"
type input "Кат"
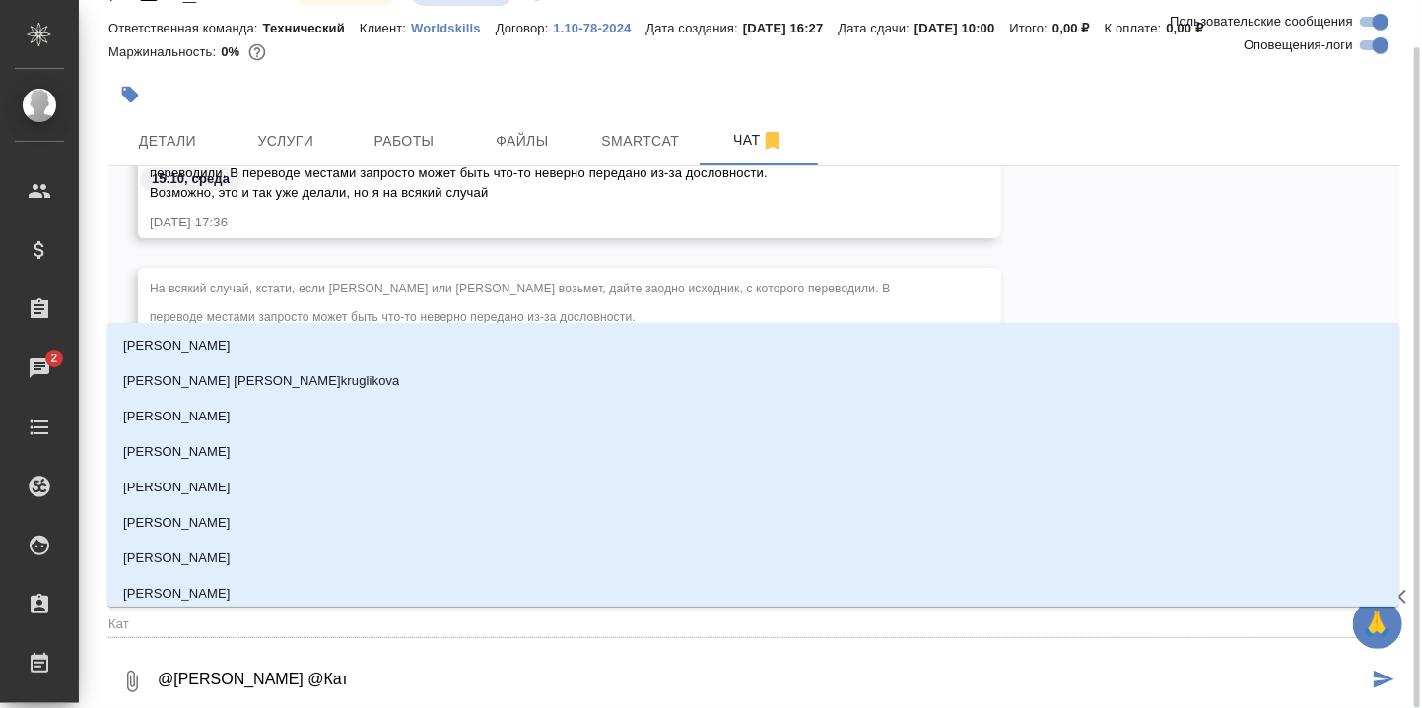
type textarea "@Сергеева Анастасия @Ка"
type input "Ка"
type textarea "@Сергеева Анастасия @Кан"
type input "Кан"
type textarea "@Сергеева Анастасия @Кана"
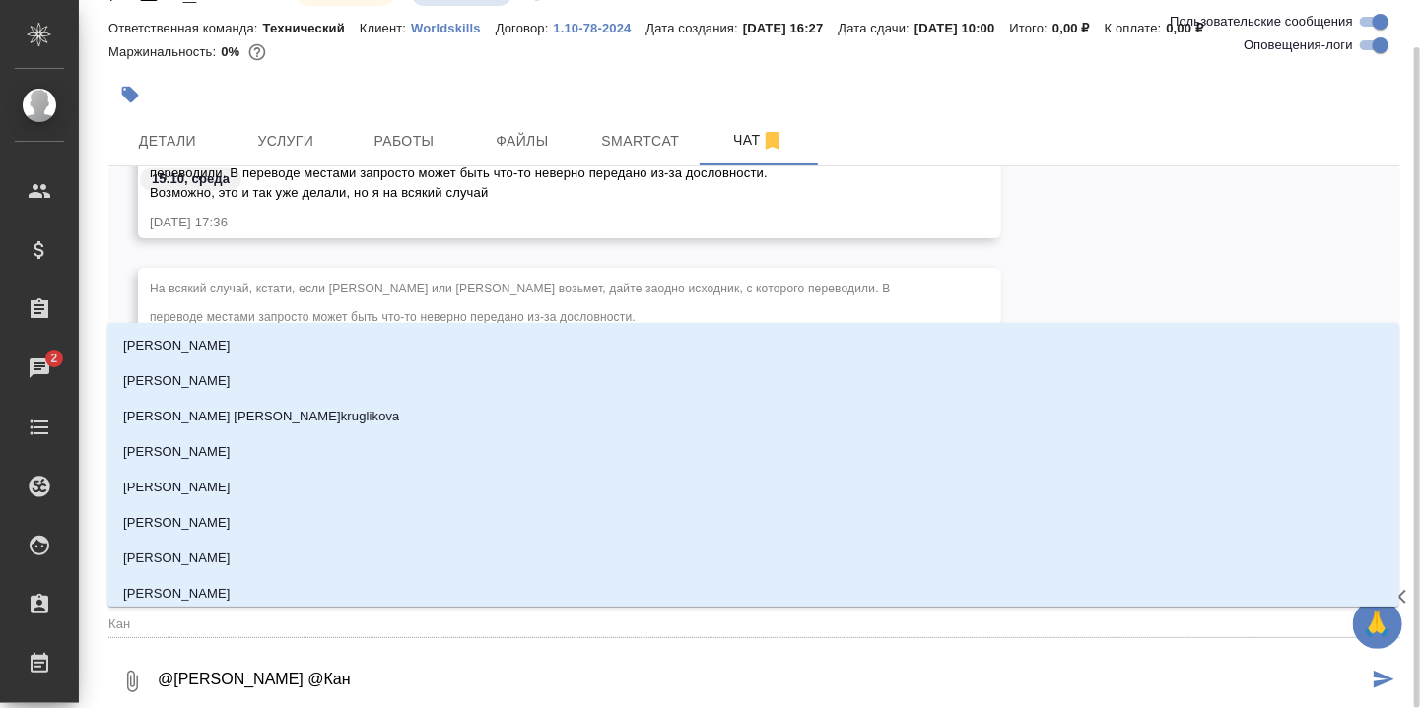
type input "Кана"
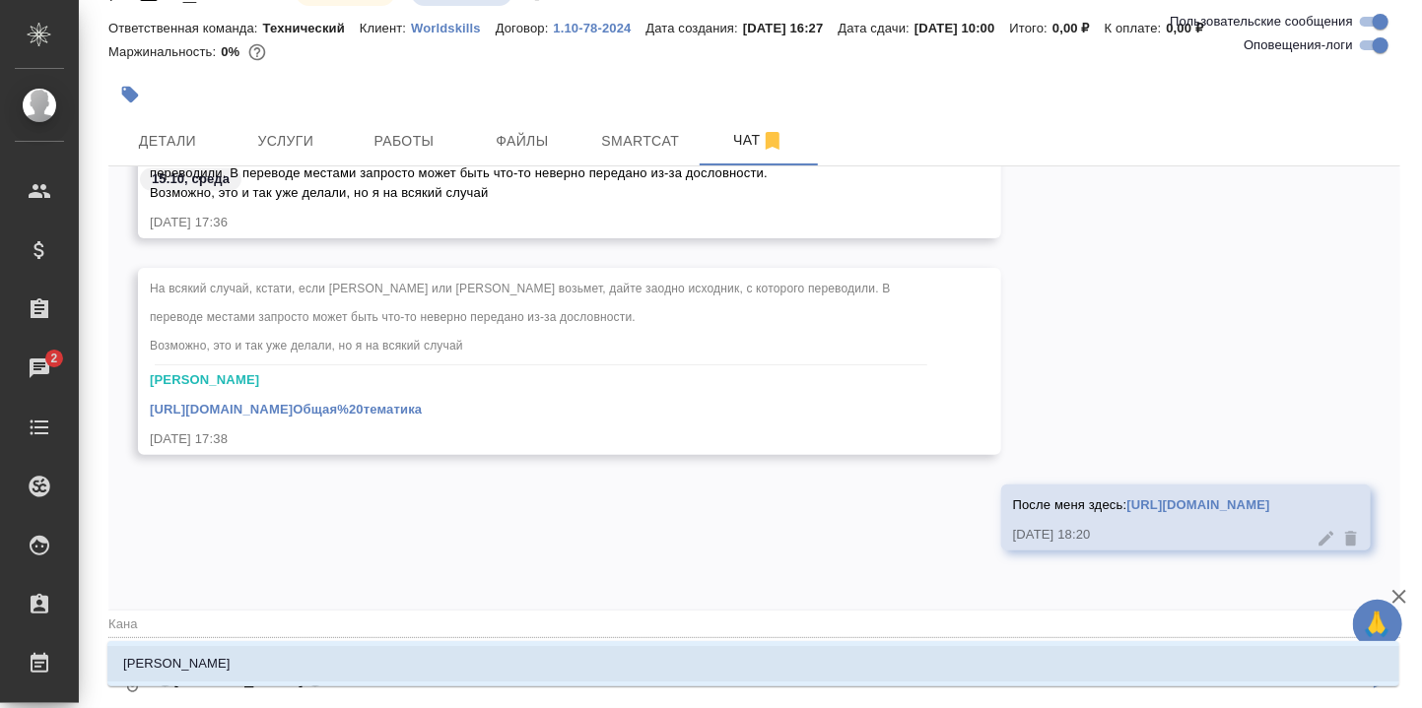
click at [269, 657] on li "Канатаева Екатерина" at bounding box center [753, 663] width 1292 height 35
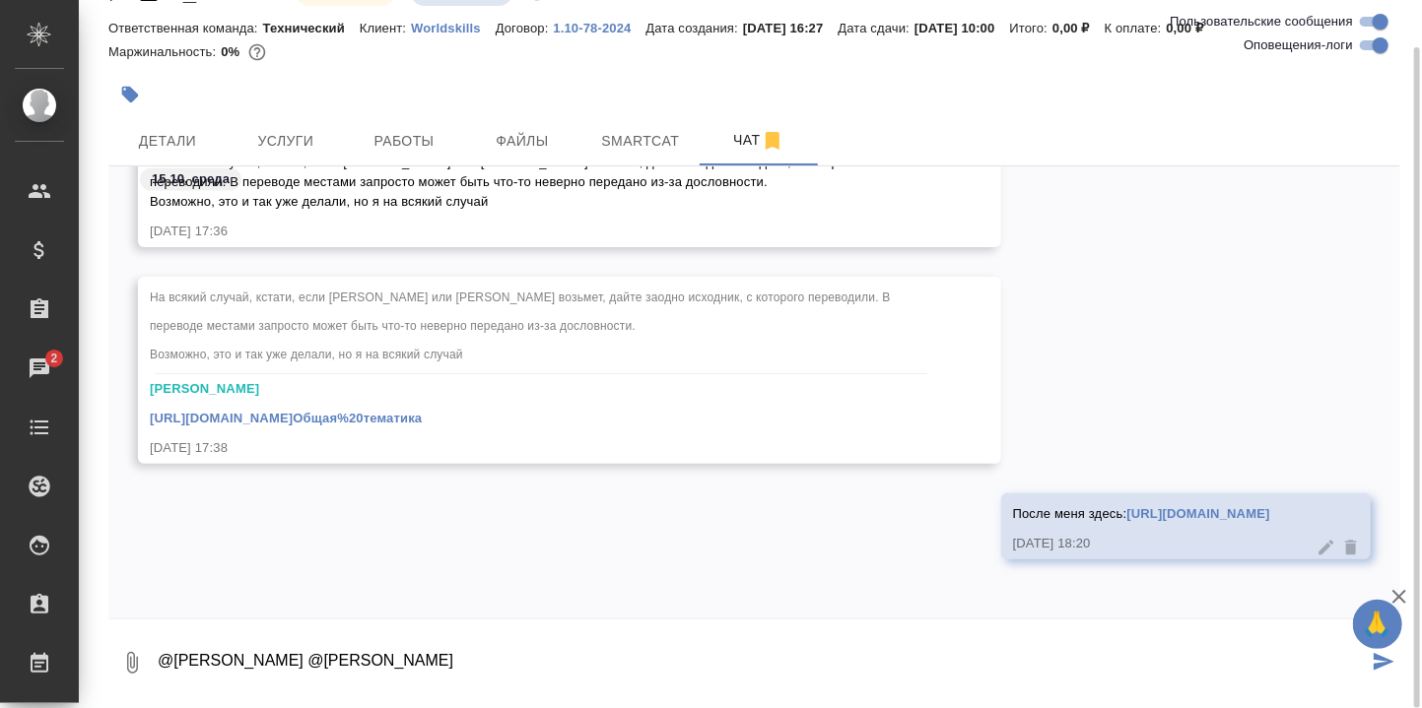
type textarea "@Сергеева Анастасия @Канатаева Екатерина"
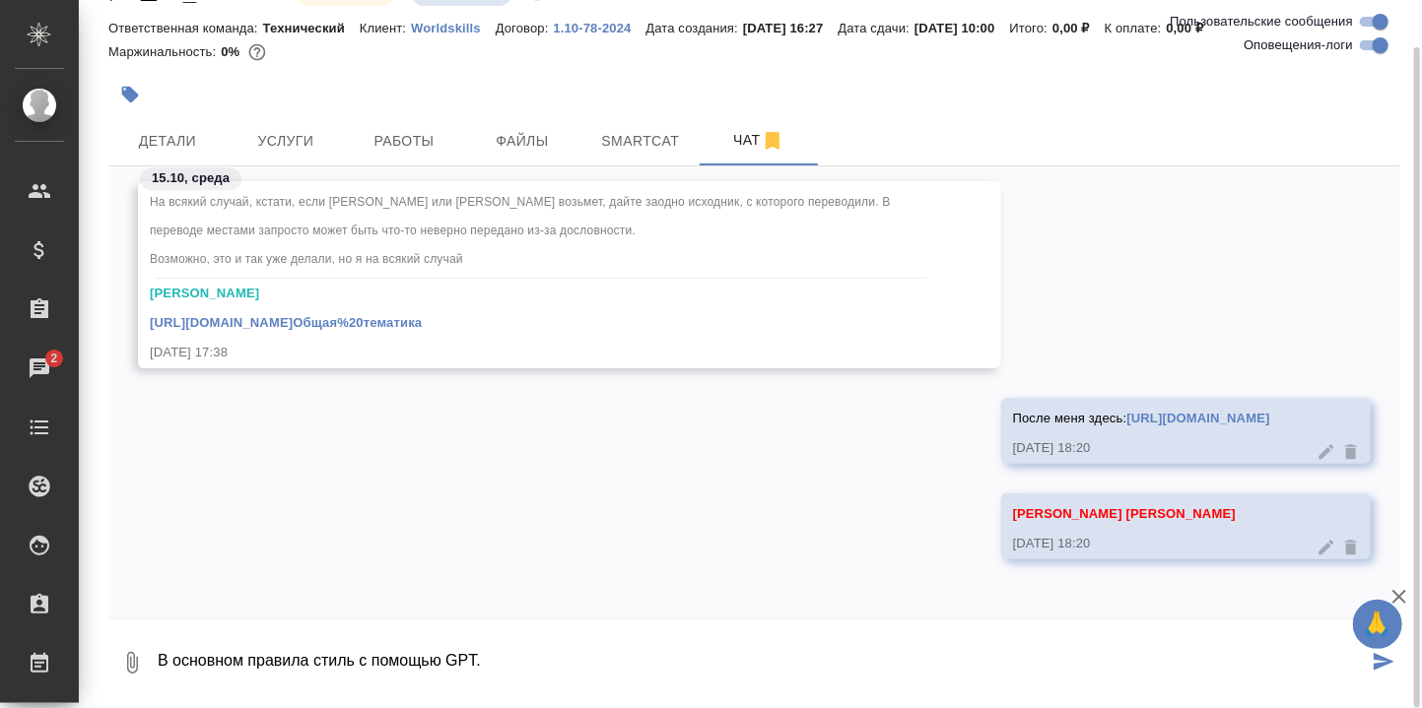
type textarea "В основном правила стиль с помощью GPT."
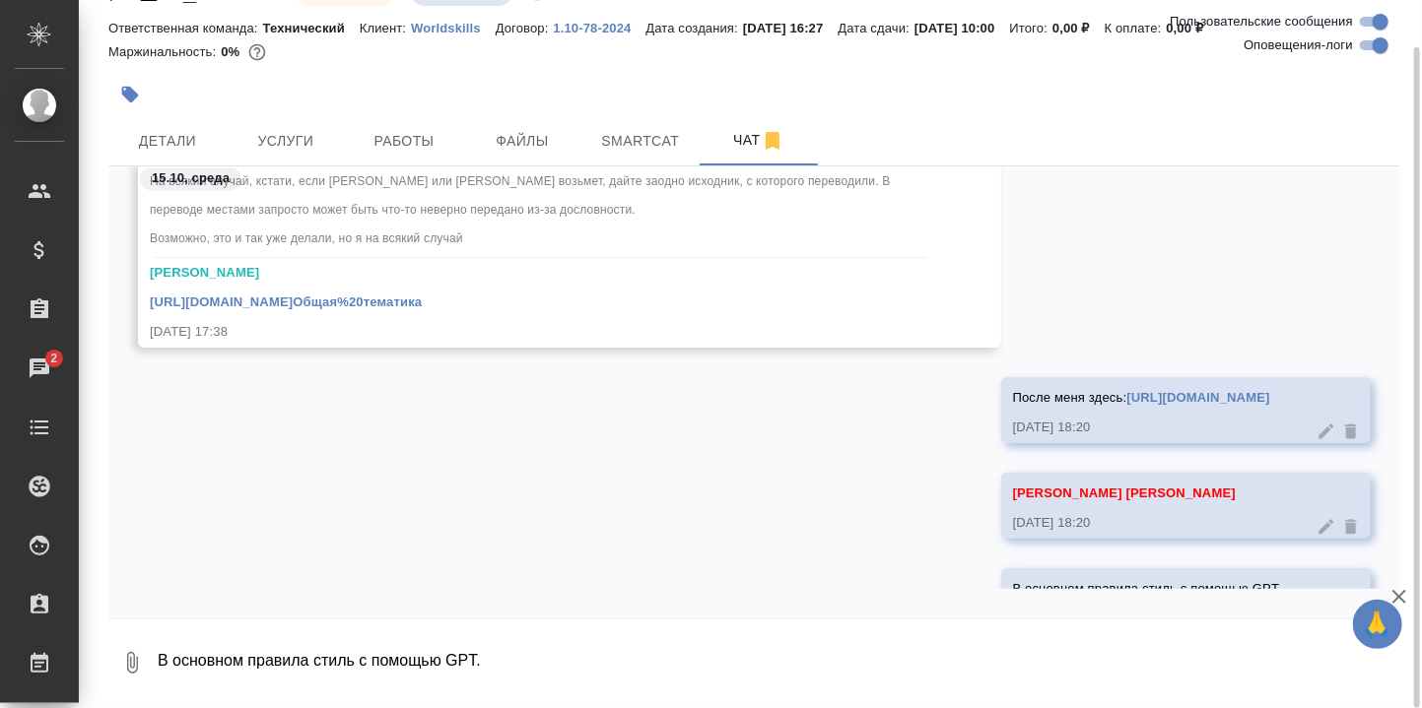
scroll to position [33549, 0]
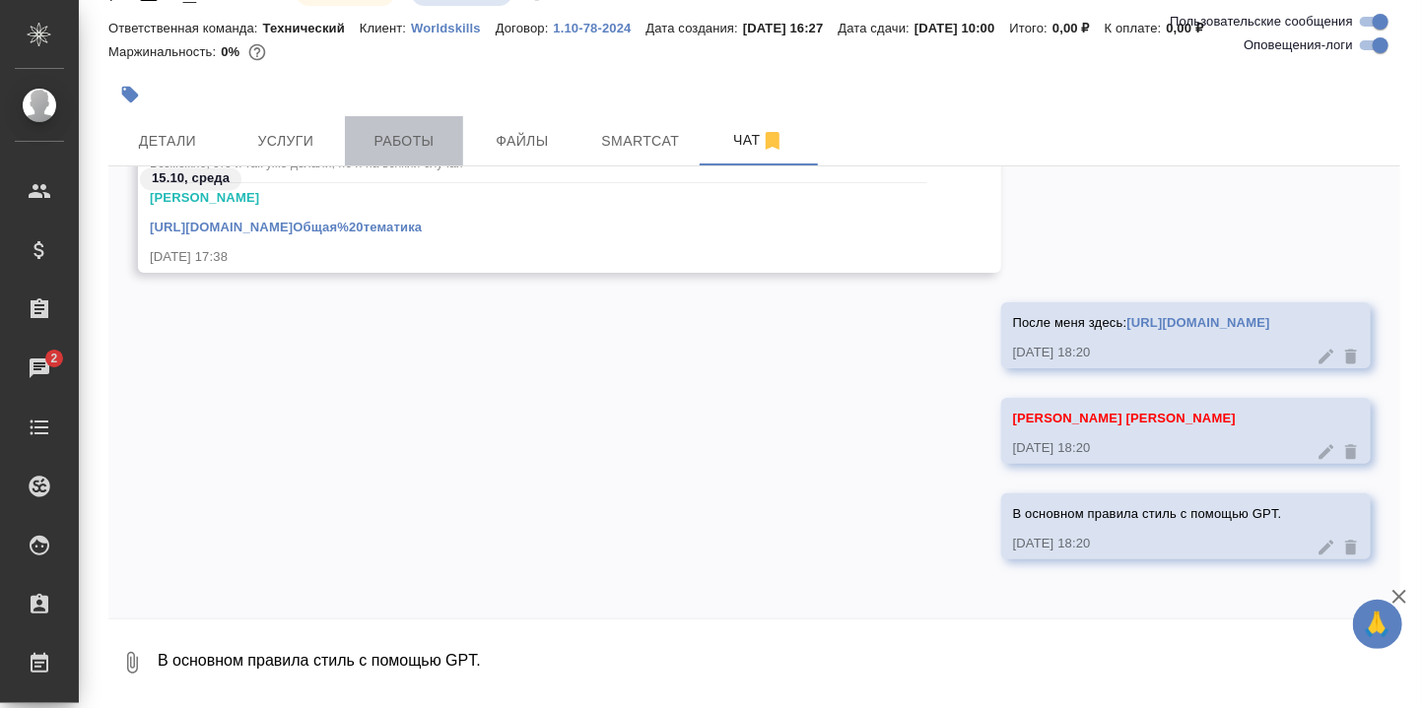
click at [398, 142] on span "Работы" at bounding box center [404, 141] width 95 height 25
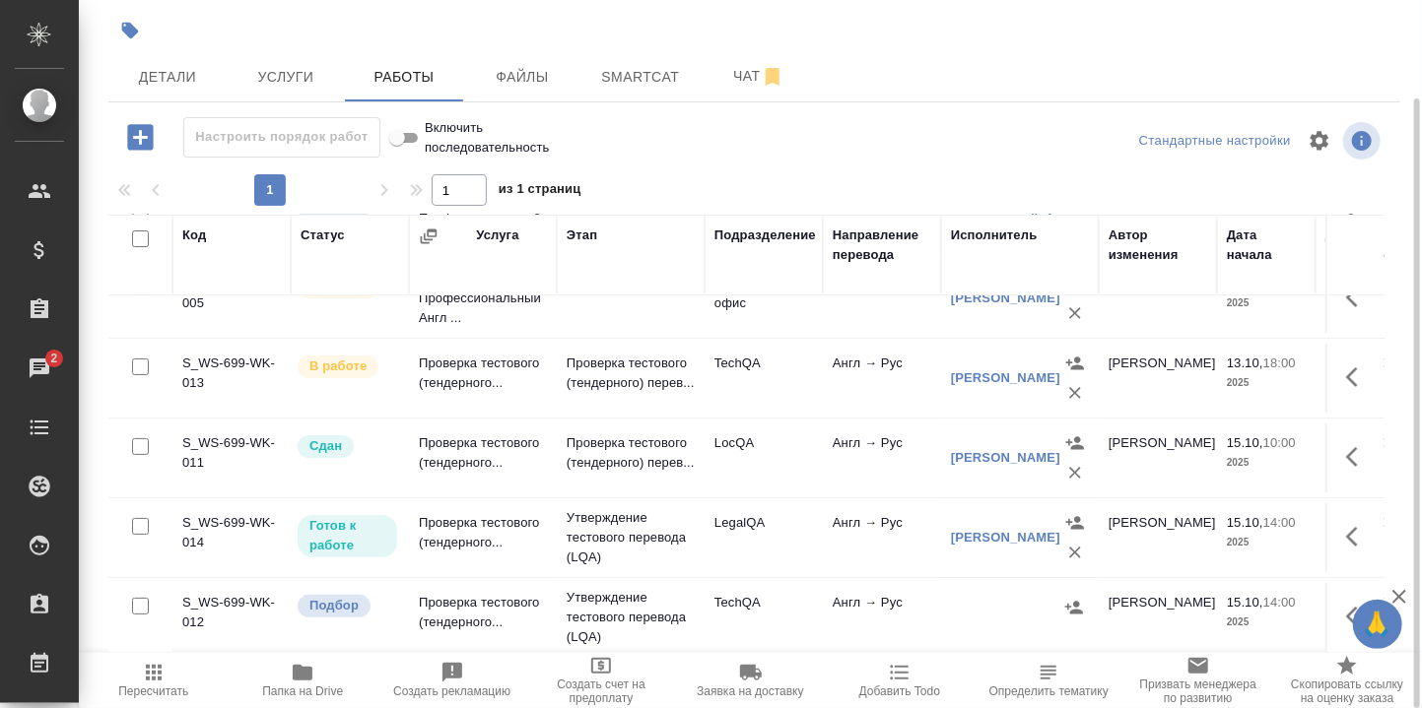
scroll to position [131, 0]
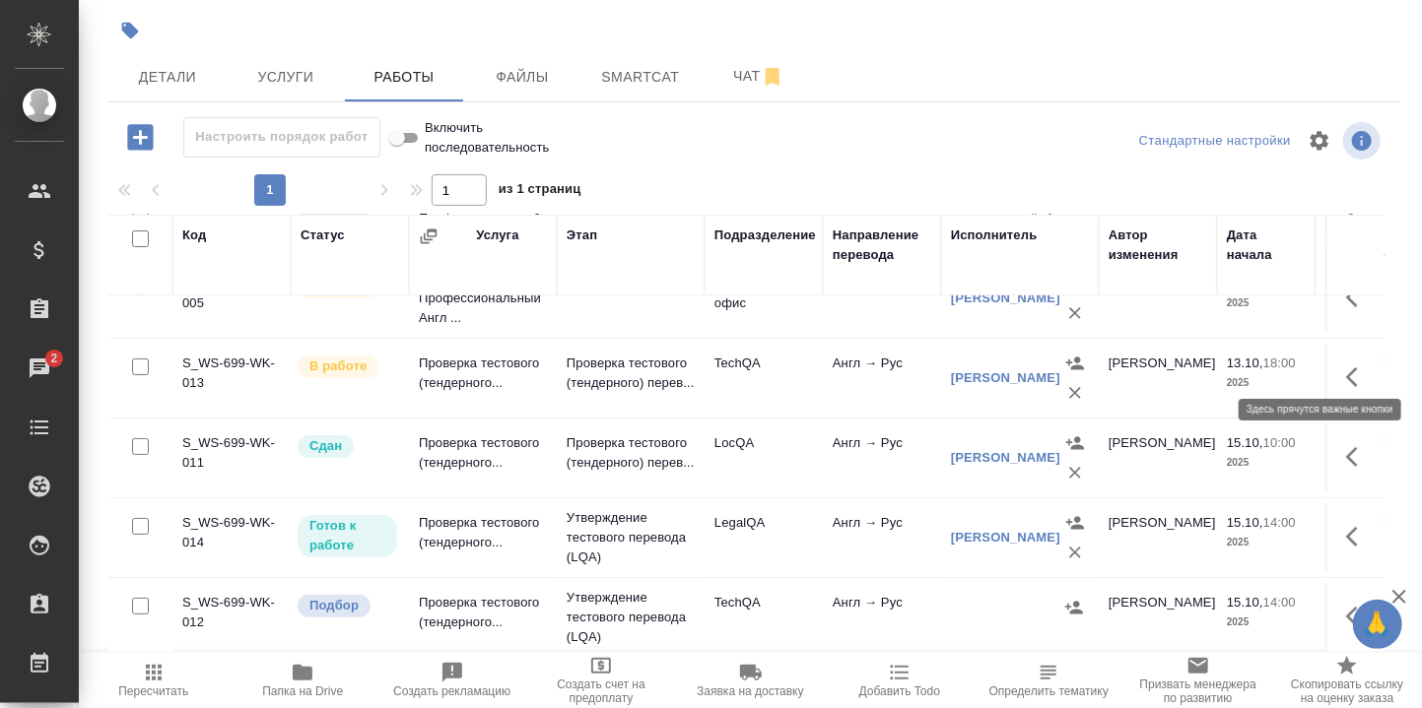
click at [1346, 367] on icon "button" at bounding box center [1352, 377] width 12 height 20
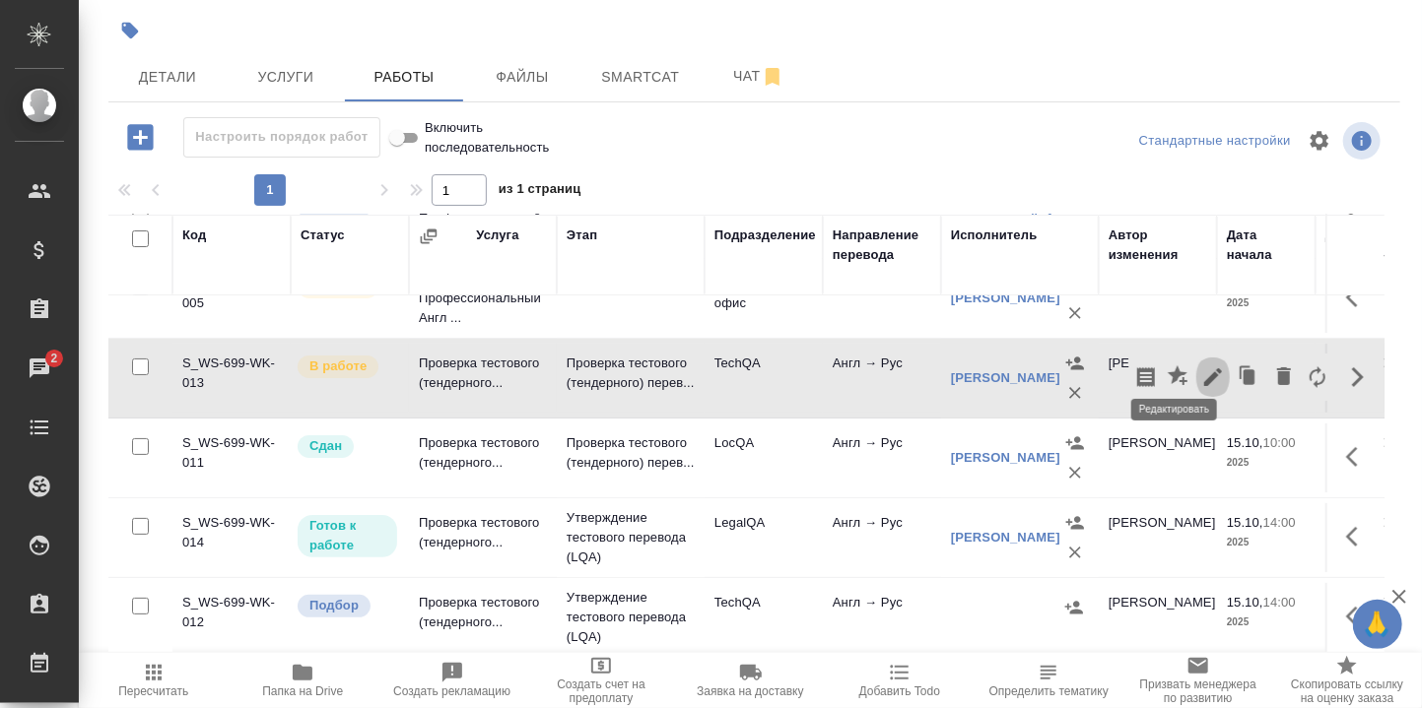
click at [1204, 368] on icon "button" at bounding box center [1213, 377] width 18 height 18
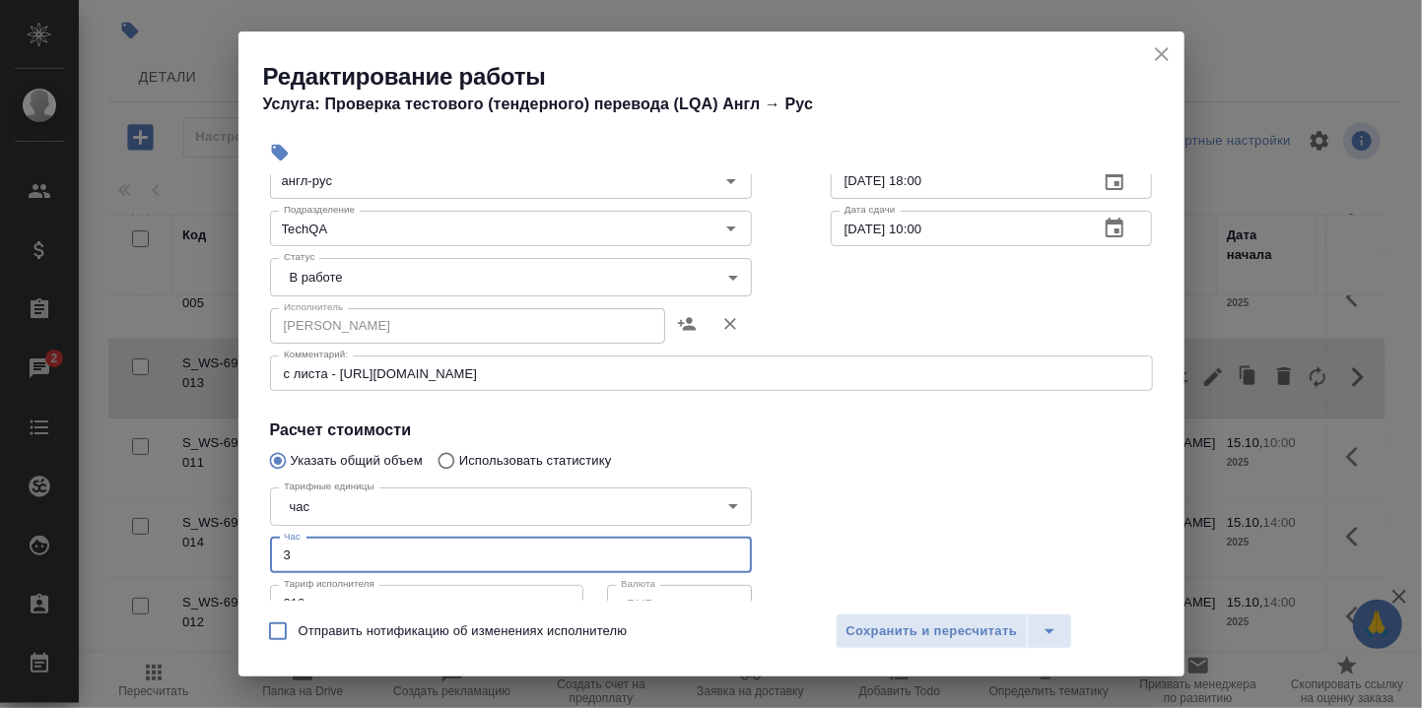
drag, startPoint x: 297, startPoint y: 557, endPoint x: 267, endPoint y: 550, distance: 30.3
click at [267, 550] on div "Тарифные единицы час 5a8b1489cc6b4906c91bfd93 Тарифные единицы Час 3 Час Тариф …" at bounding box center [511, 586] width 561 height 293
type input "4"
click at [723, 278] on body "🙏 .cls-1 fill:#fff; AWATERA Румянцева Дарья d.rumyantseva Клиенты Спецификации …" at bounding box center [711, 354] width 1422 height 708
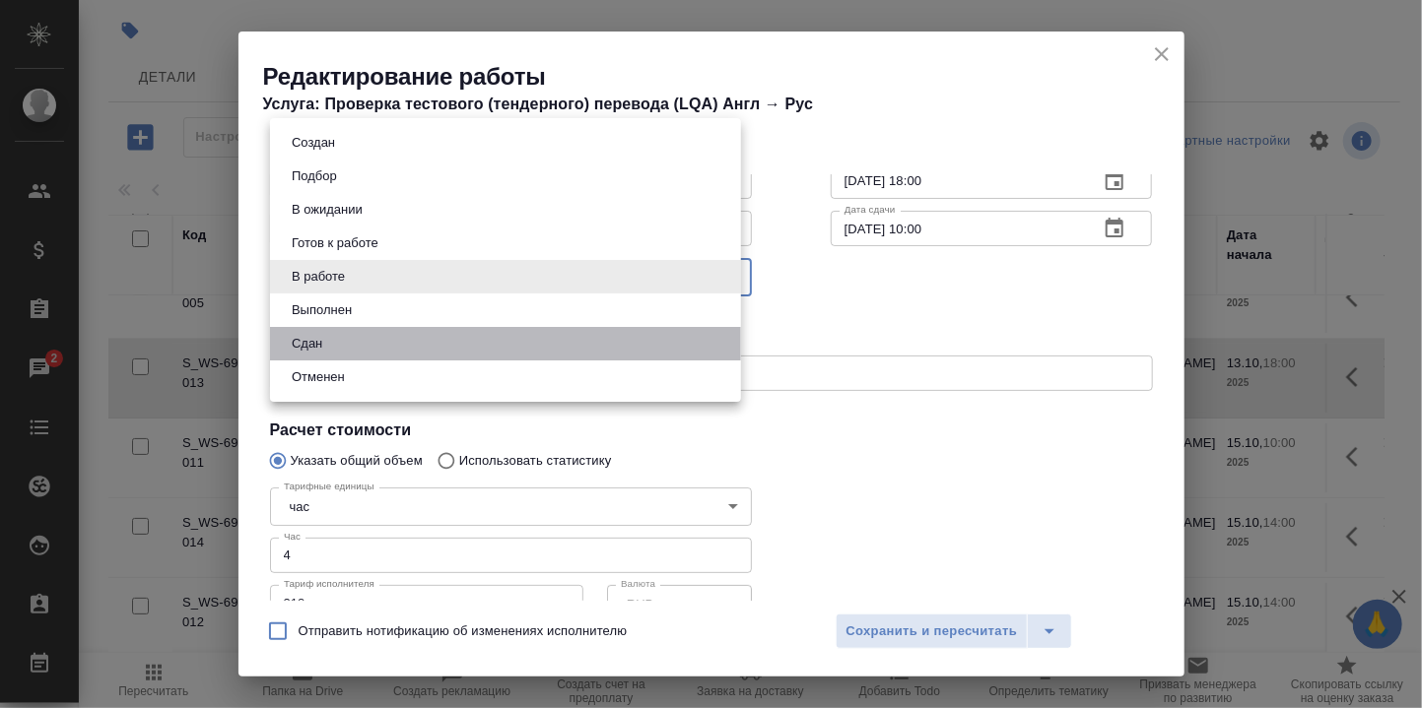
click at [346, 343] on li "Сдан" at bounding box center [505, 343] width 471 height 33
type input "closed"
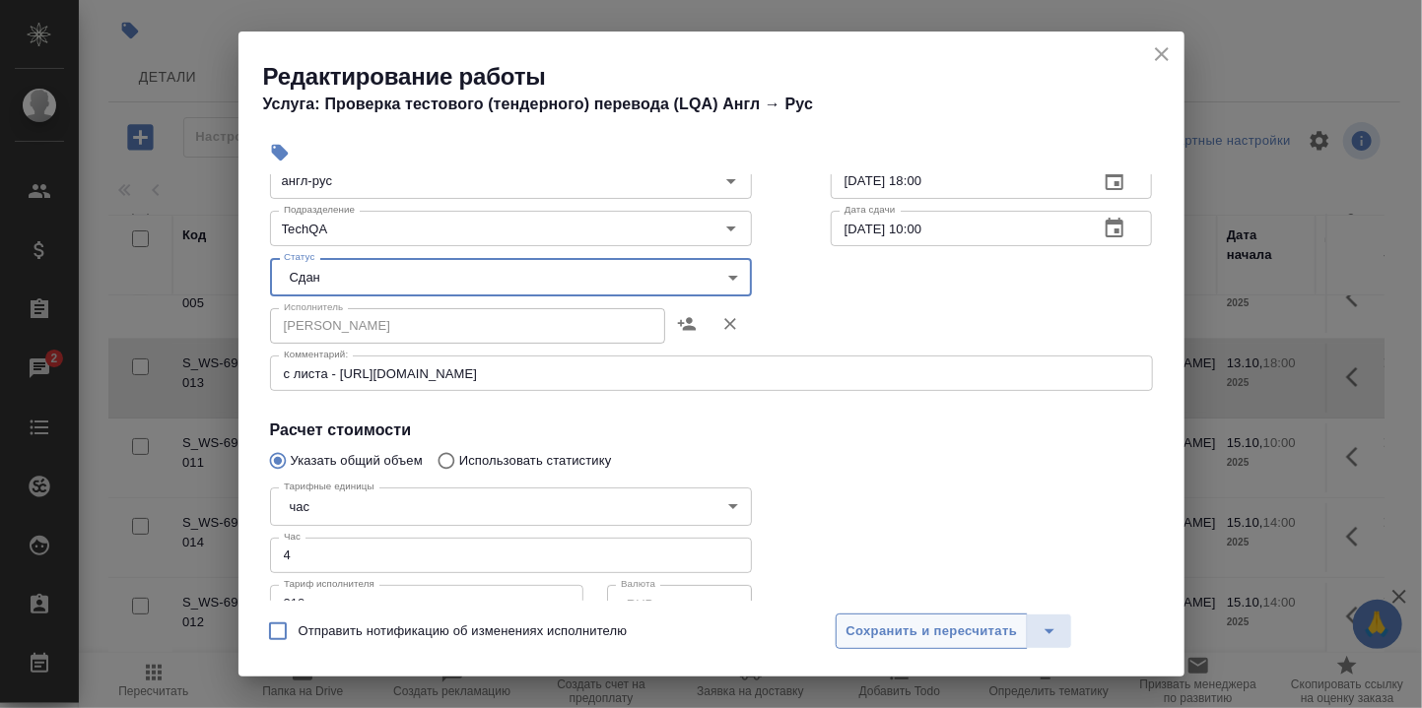
click at [934, 630] on span "Сохранить и пересчитать" at bounding box center [931, 632] width 171 height 23
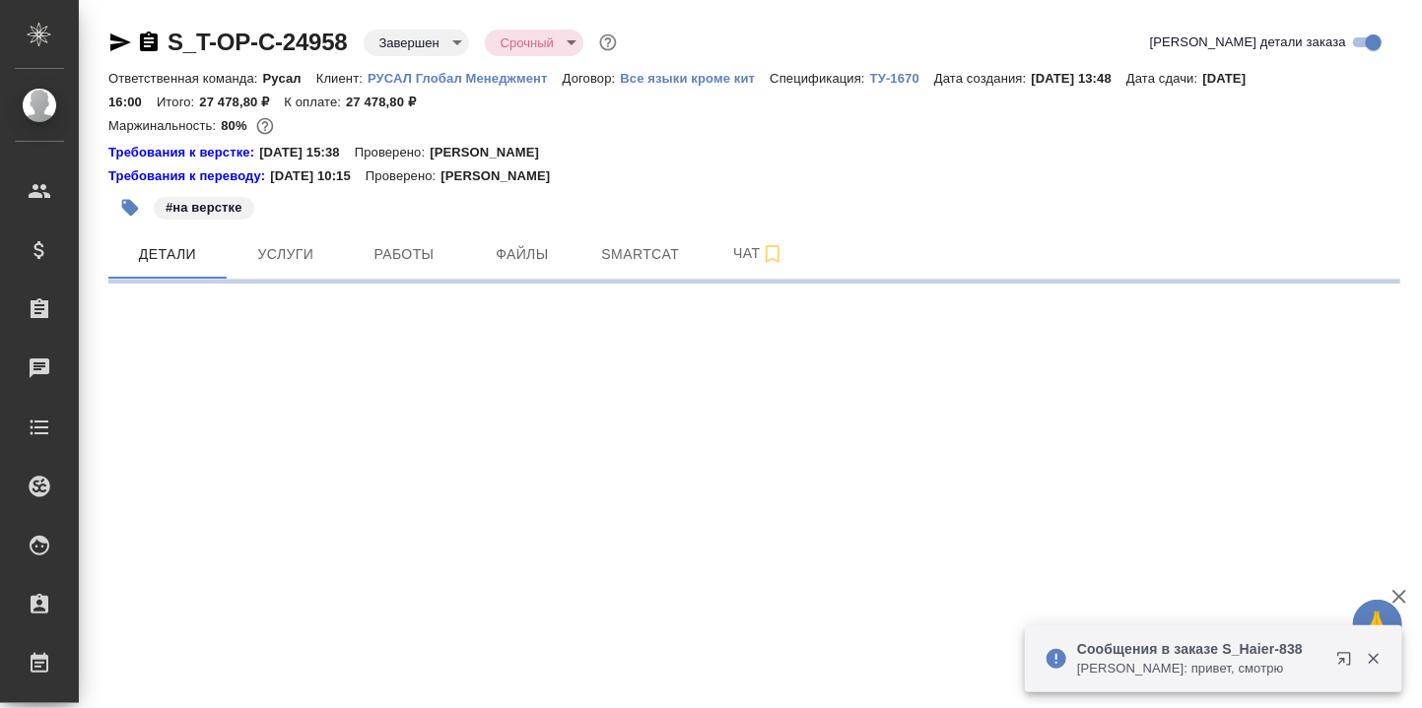
select select "RU"
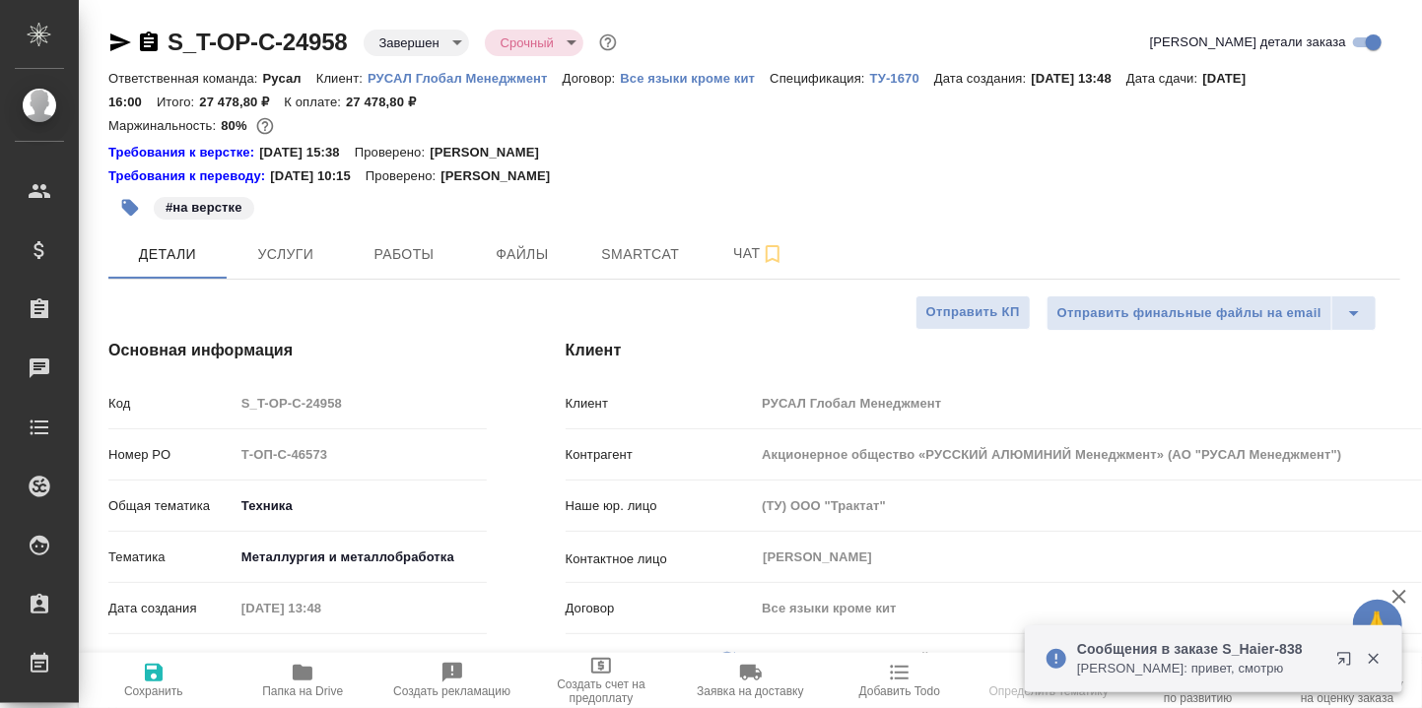
type textarea "x"
click at [644, 249] on span "Smartcat" at bounding box center [640, 254] width 95 height 25
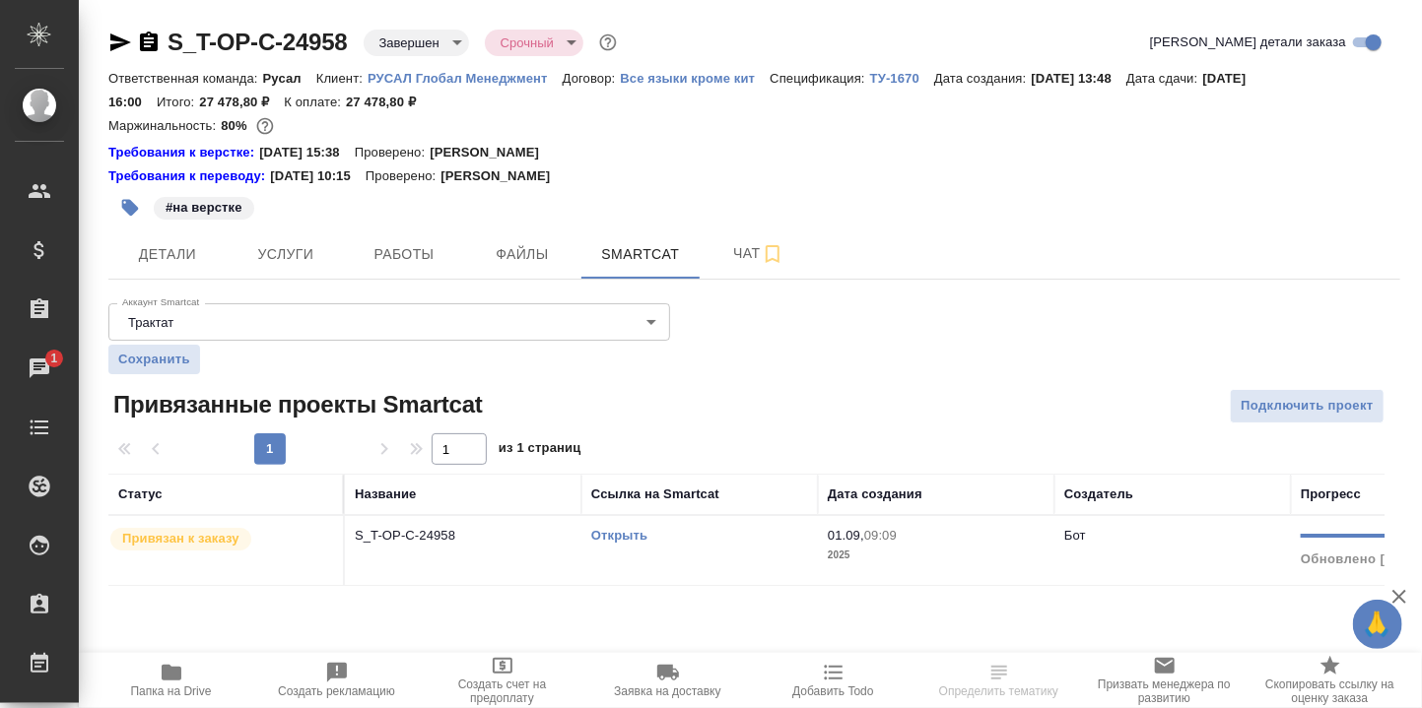
click at [636, 533] on link "Открыть" at bounding box center [619, 535] width 56 height 15
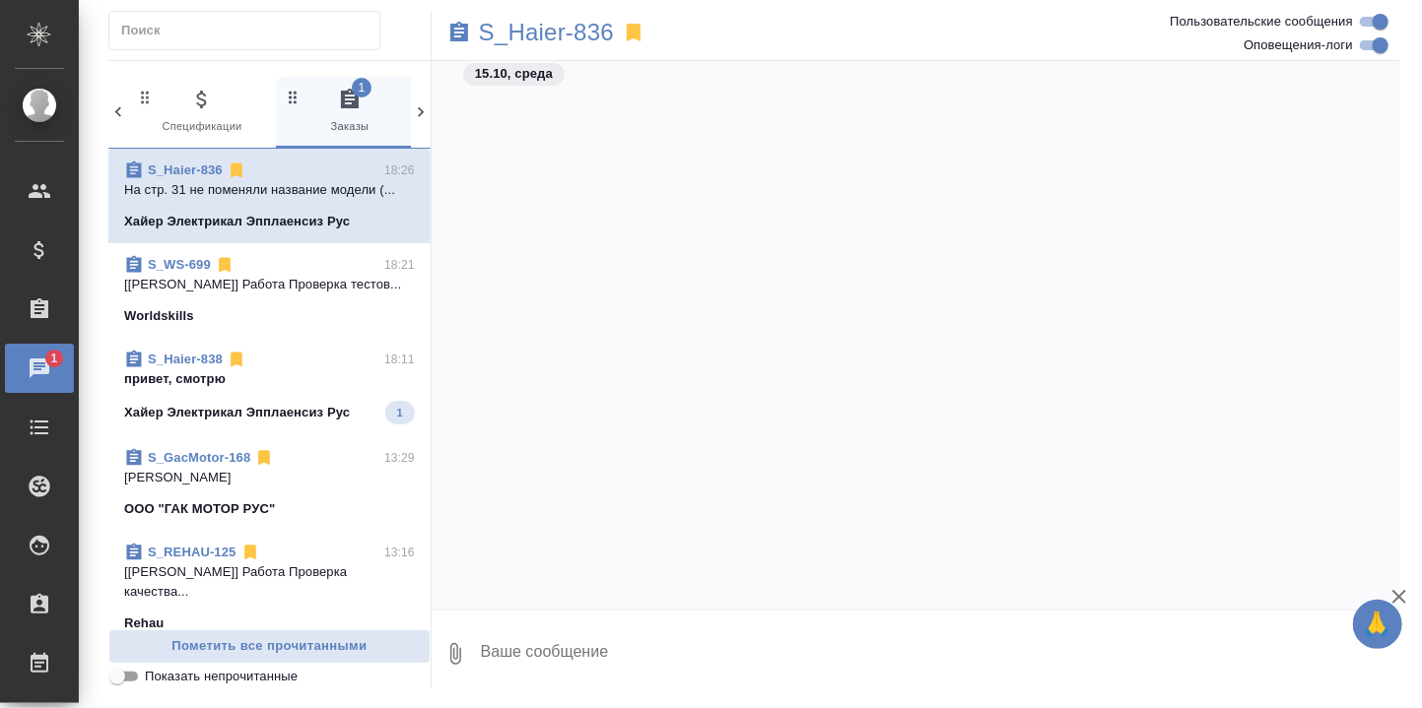
scroll to position [31437, 0]
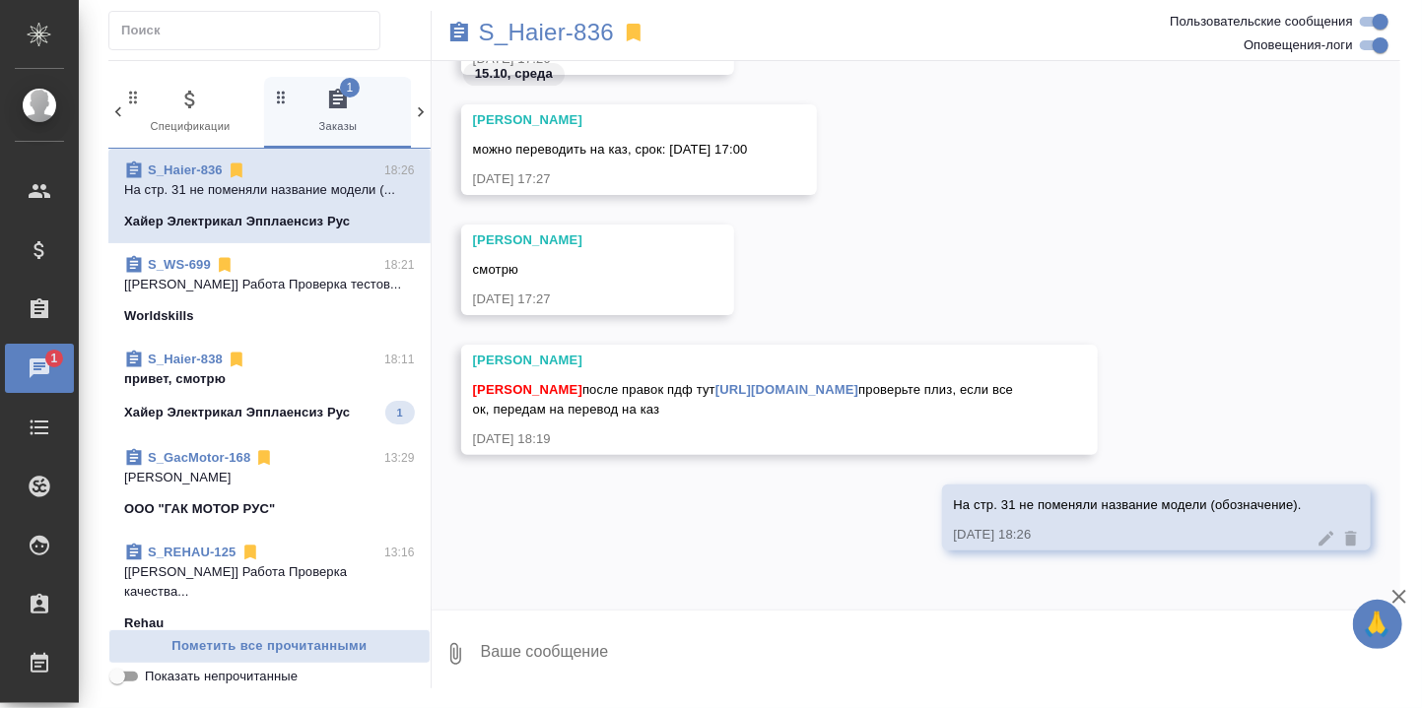
click at [234, 389] on p "привет, смотрю" at bounding box center [269, 379] width 291 height 20
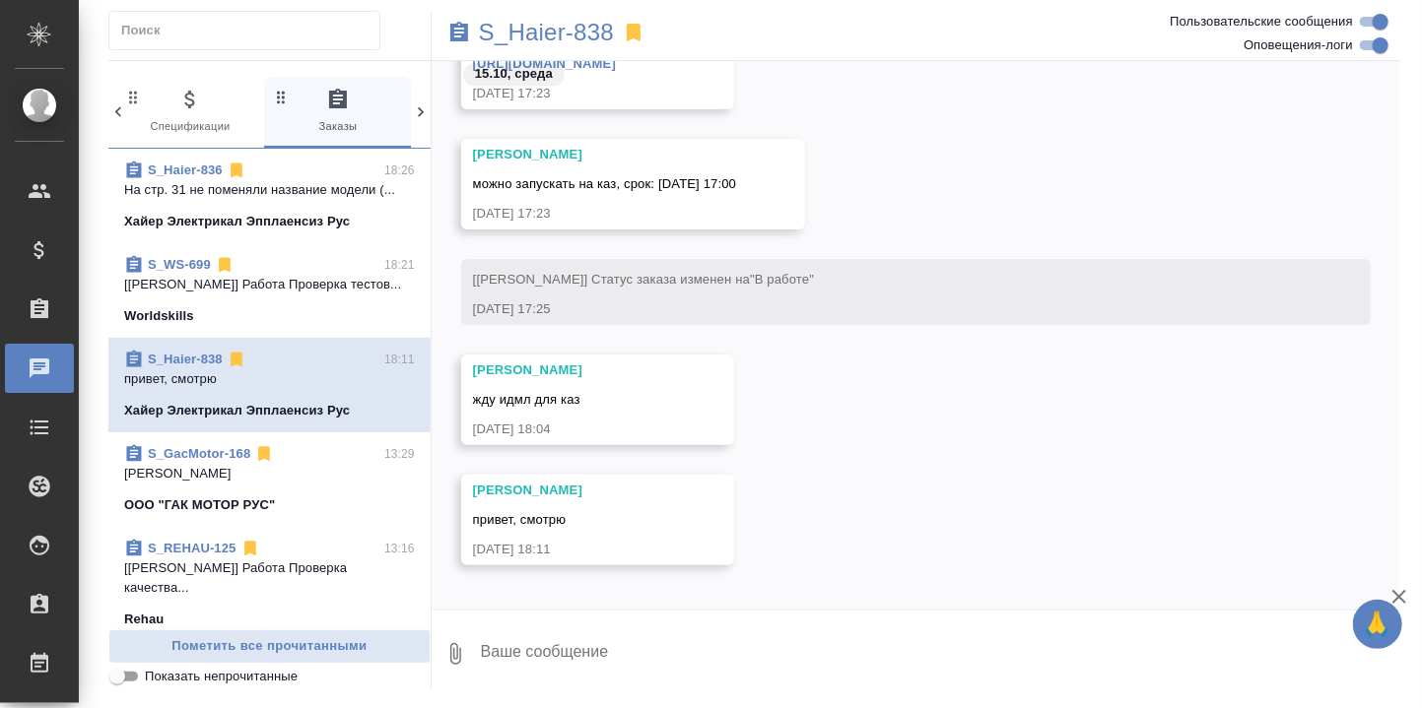
scroll to position [27152, 0]
